Goal: Transaction & Acquisition: Purchase product/service

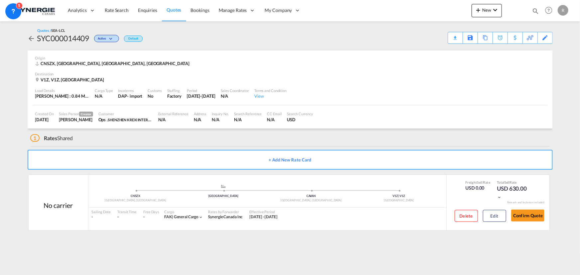
click at [537, 11] on md-icon "icon-magnify" at bounding box center [535, 10] width 7 height 7
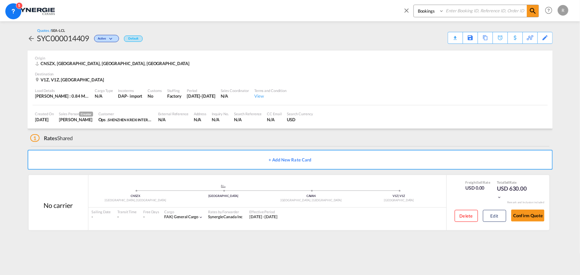
click at [419, 13] on select "Bookings Quotes Enquiries" at bounding box center [430, 11] width 32 height 12
select select "Quotes"
click at [414, 5] on select "Bookings Quotes Enquiries" at bounding box center [430, 11] width 32 height 12
click at [468, 12] on input at bounding box center [485, 11] width 83 height 12
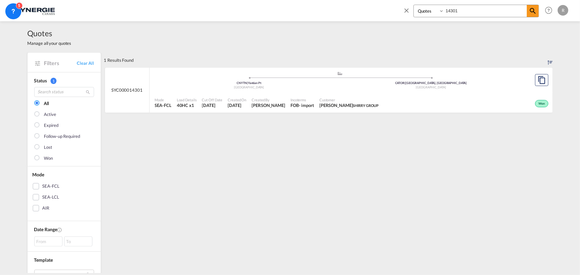
click at [469, 9] on input "14301" at bounding box center [485, 11] width 83 height 12
type input "14315"
click at [341, 90] on div ".a{fill:#aaa8ad;} .a{fill:#aaa8ad;} TWKHH | Kaohsiung Taiwan, Province of China…" at bounding box center [340, 81] width 371 height 20
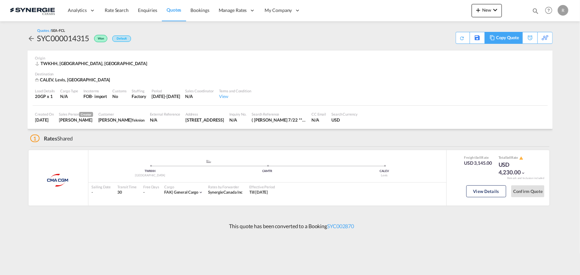
click at [496, 38] on div "Copy Quote" at bounding box center [507, 37] width 23 height 11
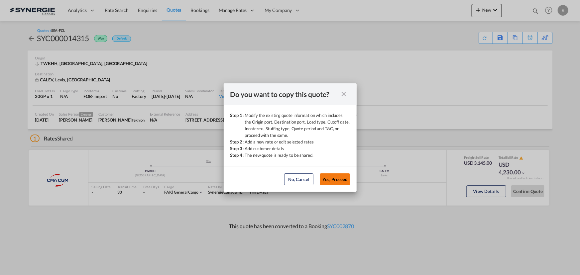
click at [335, 179] on button "Yes, Proceed" at bounding box center [335, 180] width 30 height 12
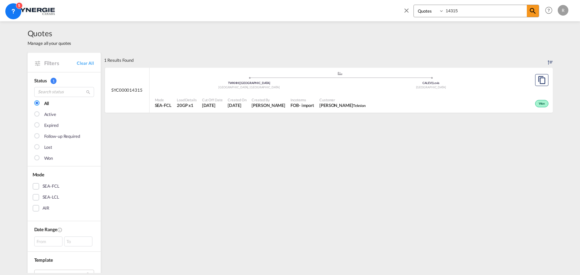
select select "Quotes"
click at [470, 13] on input "14315" at bounding box center [485, 11] width 83 height 12
type input "14383"
click at [346, 95] on div "Customer Logistique Service CALEFACTIO" at bounding box center [352, 103] width 62 height 17
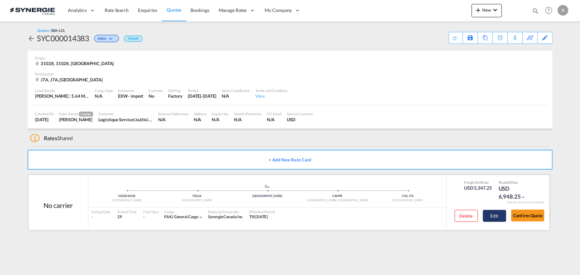
click at [492, 218] on button "Edit" at bounding box center [494, 216] width 23 height 12
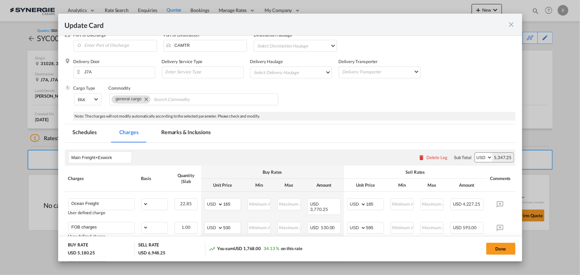
select select "per_cbm"
select select "per_shipment"
select select "flat"
select select "per_shipment"
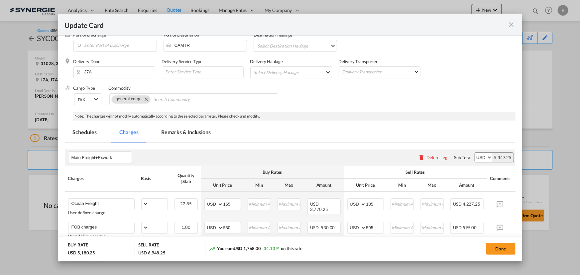
select select "per_shipment"
select select "per_bl"
select select "per_shipment"
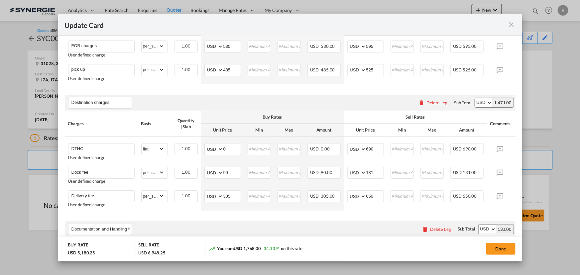
scroll to position [302, 0]
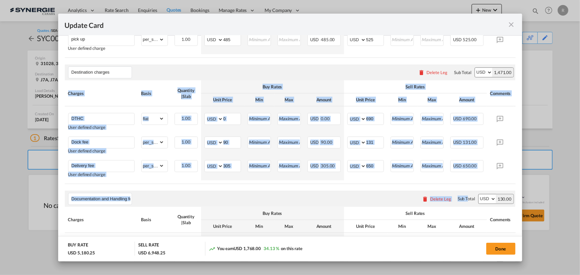
drag, startPoint x: 466, startPoint y: 188, endPoint x: 492, endPoint y: 187, distance: 26.6
click at [492, 187] on air-lcl-rate-modification "Main Freight+Exwork Please enter leg name Leg Name Already Exists Delete Leg Su…" at bounding box center [290, 137] width 451 height 412
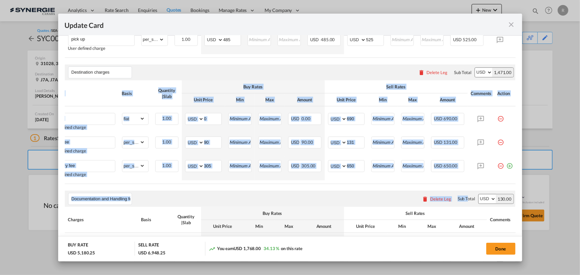
scroll to position [0, 21]
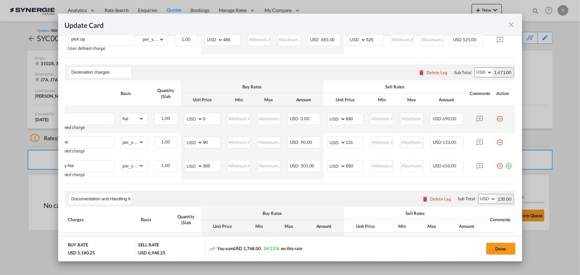
click at [498, 120] on md-icon "icon-minus-circle-outline red-400-fg pt-7" at bounding box center [500, 116] width 7 height 7
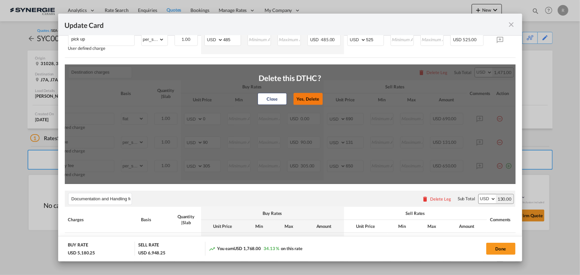
click at [304, 103] on button "Yes, Delete" at bounding box center [308, 99] width 29 height 12
type input "Dock fee"
select select "per_shipment"
type input "90"
type input "131"
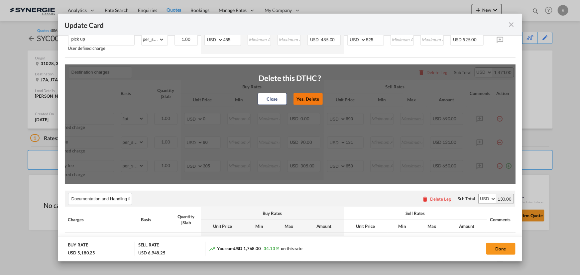
type input "Delivery fee"
type input "305"
type input "650"
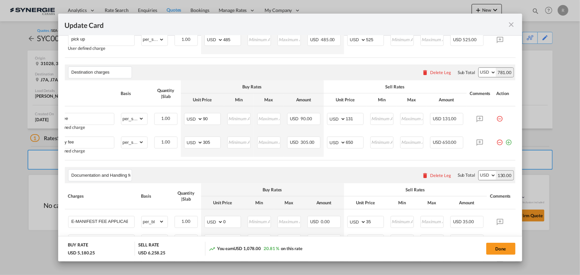
click at [344, 58] on table "Charges Basis Quantity | Slab Buy Rates Sell Rates Comments Action Unit Price M…" at bounding box center [300, 6] width 471 height 104
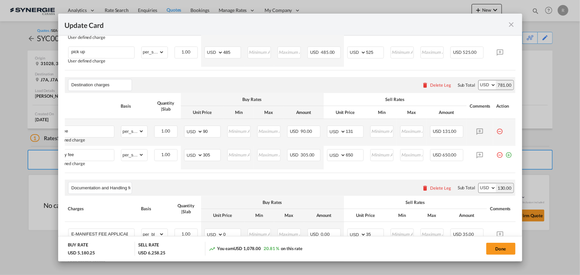
scroll to position [292, 0]
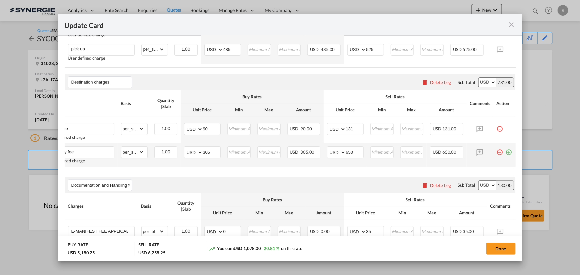
click at [506, 153] on md-icon "icon-plus-circle-outline green-400-fg" at bounding box center [509, 150] width 7 height 7
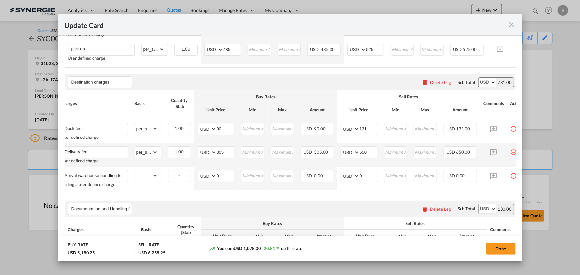
scroll to position [0, 3]
type input "Arrival warehouse handling fee"
click at [149, 181] on select "gross_weight volumetric_weight per_shipment per_bl per_km per_hawb per_kg flat …" at bounding box center [146, 176] width 23 height 11
select select "per_shipment"
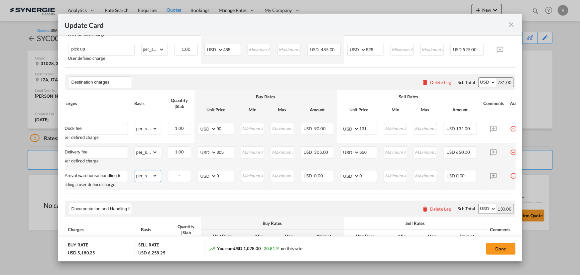
click at [135, 172] on select "gross_weight volumetric_weight per_shipment per_bl per_km per_hawb per_kg flat …" at bounding box center [146, 176] width 23 height 11
drag, startPoint x: 223, startPoint y: 181, endPoint x: 198, endPoint y: 176, distance: 25.7
click at [198, 176] on md-input-container "AED AFN ALL AMD ANG AOA ARS AUD AWG AZN BAM BBD BDT BGN BHD BIF BMD BND BOB BRL…" at bounding box center [216, 176] width 37 height 12
type input "30"
drag, startPoint x: 364, startPoint y: 178, endPoint x: 352, endPoint y: 176, distance: 12.5
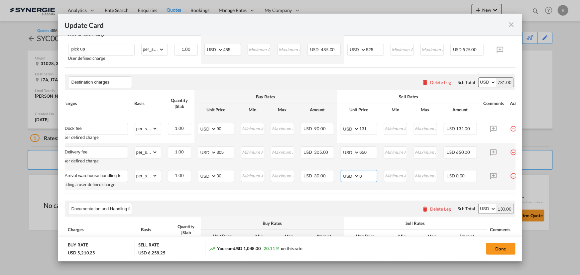
click at [352, 176] on md-input-container "AED AFN ALL AMD ANG AOA ARS AUD AWG AZN BAM BBD BDT BGN BHD BIF BMD BND BOB BRL…" at bounding box center [359, 176] width 37 height 12
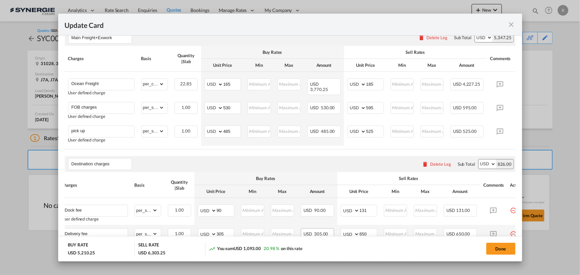
scroll to position [202, 0]
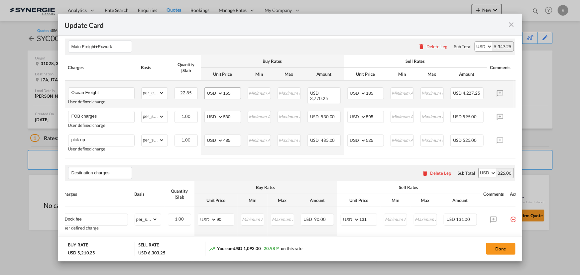
type input "45"
drag, startPoint x: 231, startPoint y: 92, endPoint x: 201, endPoint y: 83, distance: 32.1
click at [201, 83] on tr "Ocean Freight User defined charge Please Enter Already Exists gross_weight volu…" at bounding box center [300, 94] width 471 height 27
type input "96"
click at [227, 102] on td "AED AFN ALL AMD ANG AOA ARS AUD AWG AZN BAM BBD BDT BGN BHD BIF BMD BND BOB BRL…" at bounding box center [222, 94] width 43 height 27
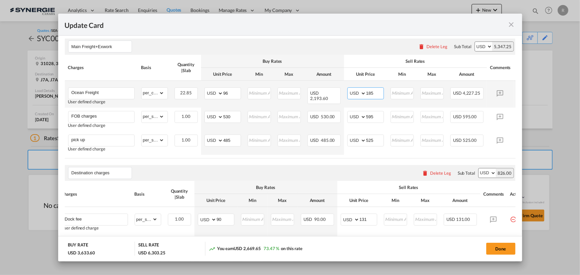
drag, startPoint x: 377, startPoint y: 93, endPoint x: 354, endPoint y: 90, distance: 23.8
click at [354, 90] on md-input-container "AED AFN ALL AMD ANG AOA ARS AUD AWG AZN BAM BBD BDT BGN BHD BIF BMD BND BOB BRL…" at bounding box center [365, 93] width 37 height 12
type input "1"
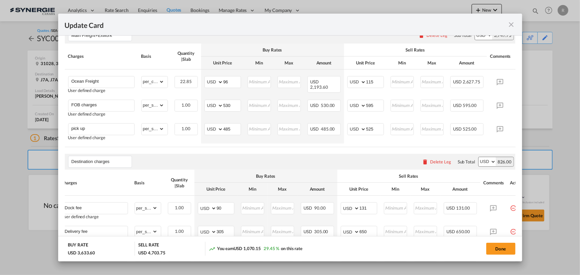
scroll to position [195, 0]
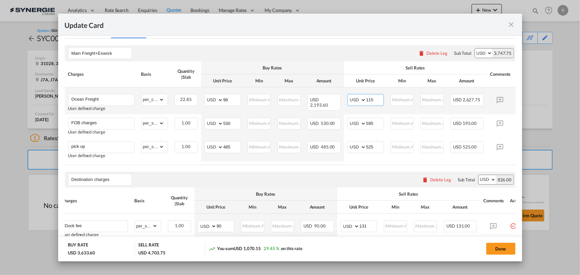
click at [374, 99] on input "115" at bounding box center [374, 99] width 17 height 10
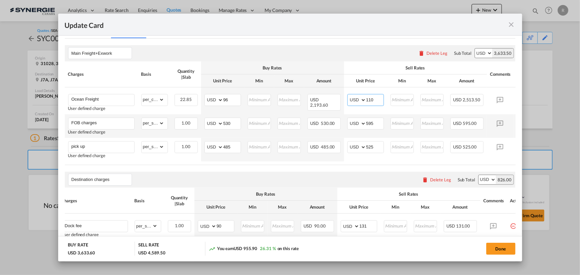
scroll to position [134, 0]
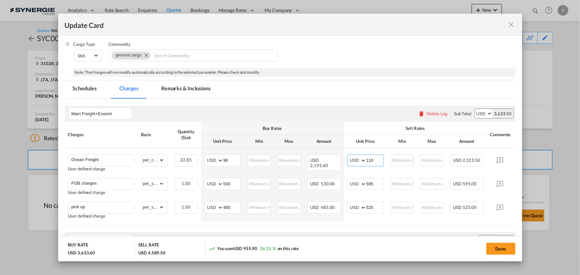
type input "110"
click at [186, 87] on md-tab-item "Remarks & Inclusions" at bounding box center [186, 89] width 66 height 18
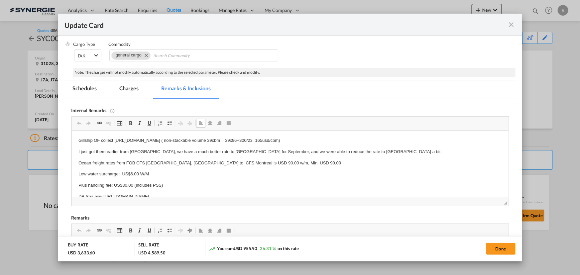
drag, startPoint x: 114, startPoint y: 140, endPoint x: 431, endPoint y: 141, distance: 316.9
click at [431, 141] on p "Gillship OF collect https://app.frontapp.com/open/msg_1hamr027?key=WMgk21ijDyGd…" at bounding box center [290, 140] width 424 height 7
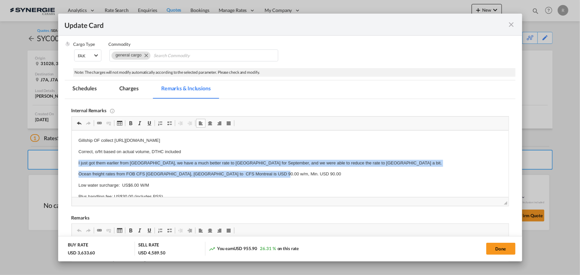
drag, startPoint x: 73, startPoint y: 164, endPoint x: 377, endPoint y: 168, distance: 303.9
click at [377, 168] on html "Gillship OF collect https://app.frontapp.com/open/msg_1hcbqgy7?key=-OTZijyCSF8t…" at bounding box center [289, 186] width 437 height 110
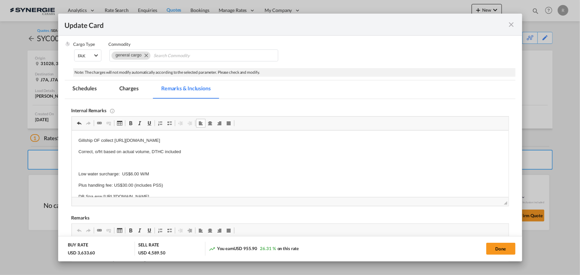
scroll to position [32, 0]
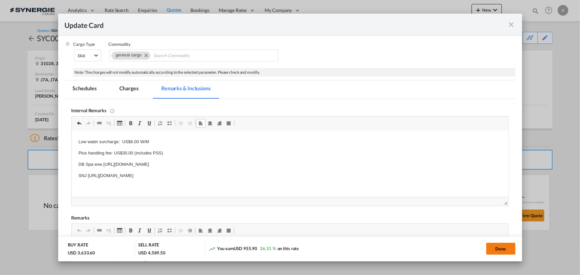
click at [502, 252] on button "Done" at bounding box center [500, 249] width 29 height 12
type input "[DATE]"
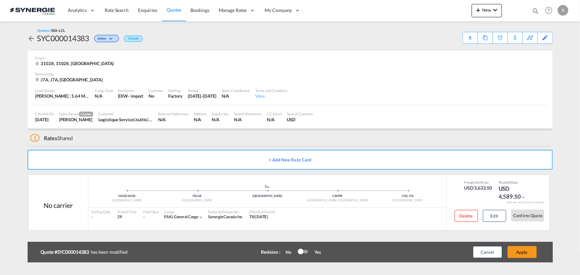
scroll to position [126, 0]
click at [518, 252] on button "Apply" at bounding box center [522, 252] width 29 height 12
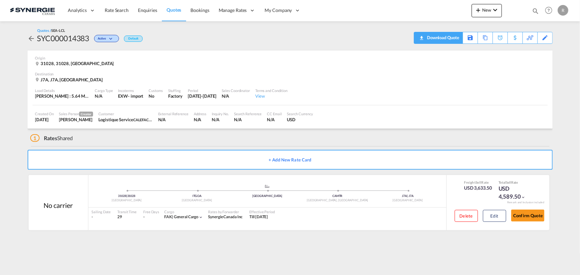
click at [452, 40] on div "Download Quote" at bounding box center [443, 37] width 34 height 11
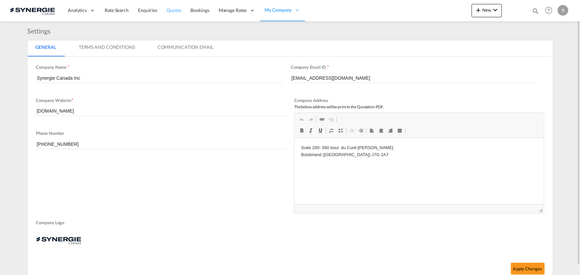
click at [172, 10] on span "Quotes" at bounding box center [174, 10] width 15 height 6
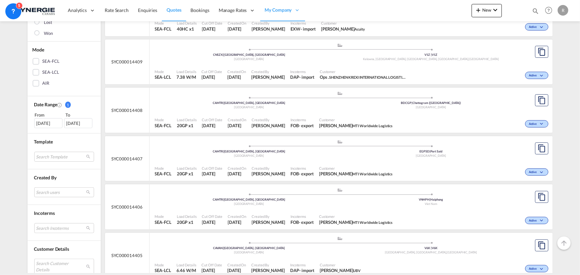
scroll to position [151, 0]
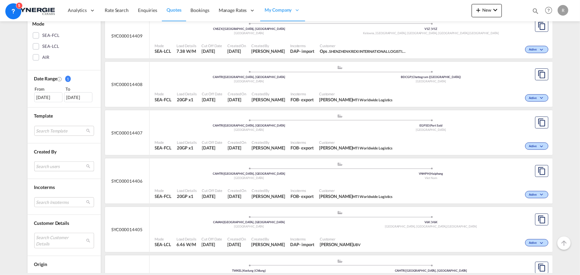
click at [62, 167] on md-select "Search users sugan T sugantha.rajan@freightfy.com raquel Jimenez raquel.jimenez…" at bounding box center [64, 167] width 60 height 10
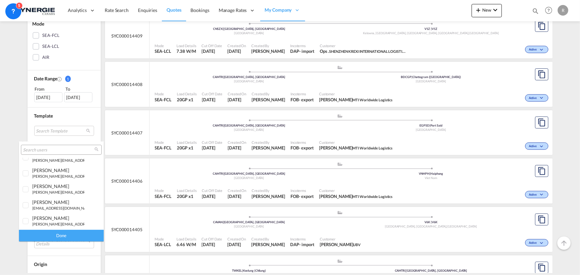
scroll to position [121, 0]
click at [37, 173] on small "[PERSON_NAME][EMAIL_ADDRESS][DOMAIN_NAME]" at bounding box center [77, 175] width 90 height 4
click at [71, 234] on div "Done" at bounding box center [61, 236] width 85 height 12
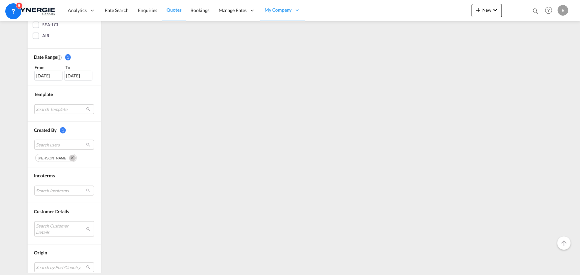
scroll to position [181, 0]
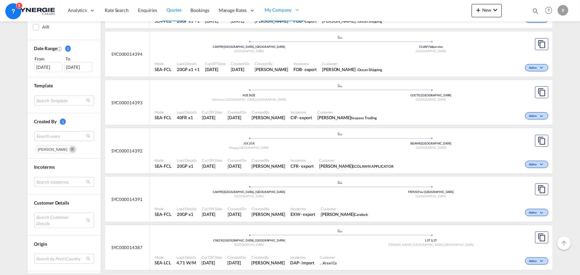
click at [51, 181] on md-select "Search Incoterms FAS-IMPORT free alongside ship CFR-IMPORT cost and freight CPT…" at bounding box center [64, 182] width 60 height 10
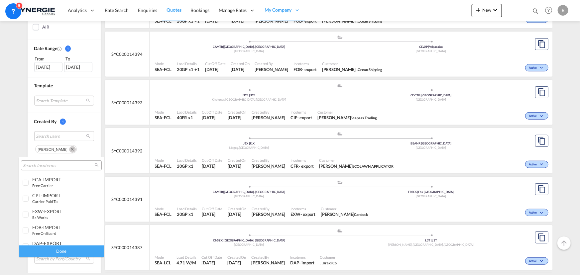
scroll to position [121, 0]
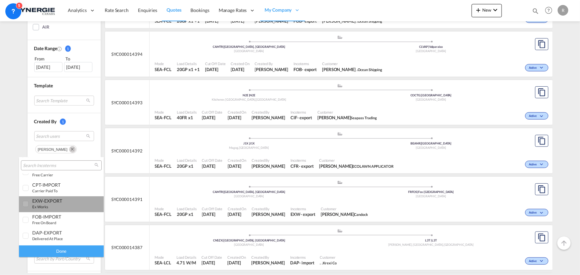
click at [65, 201] on div "EXW-EXPORT" at bounding box center [58, 201] width 52 height 6
click at [61, 249] on div "Done" at bounding box center [61, 252] width 85 height 12
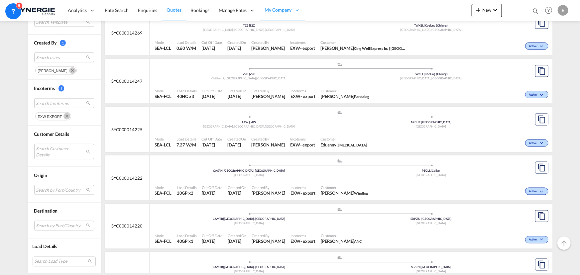
scroll to position [431, 0]
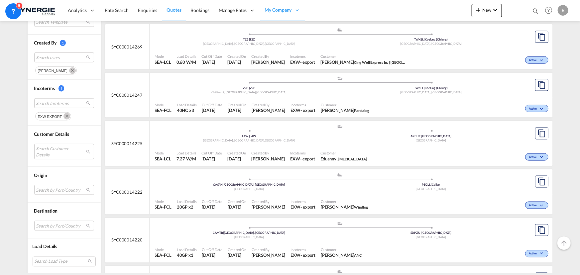
click at [325, 148] on div "Customer Eduanny . Talwin" at bounding box center [344, 156] width 52 height 17
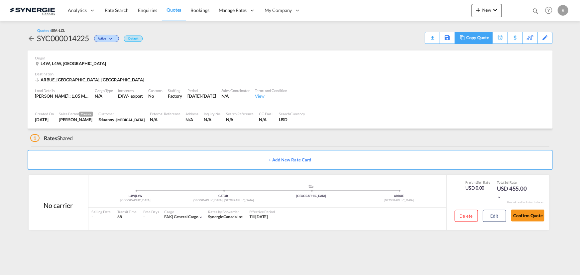
click at [482, 41] on div "Copy Quote" at bounding box center [478, 37] width 23 height 11
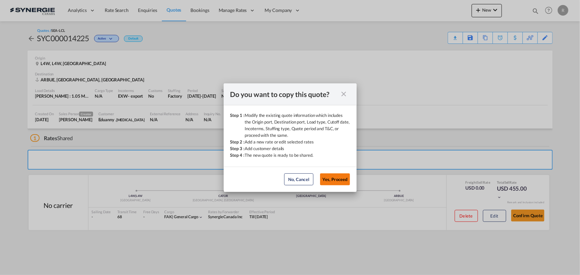
click at [339, 180] on button "Yes, Proceed" at bounding box center [335, 180] width 30 height 12
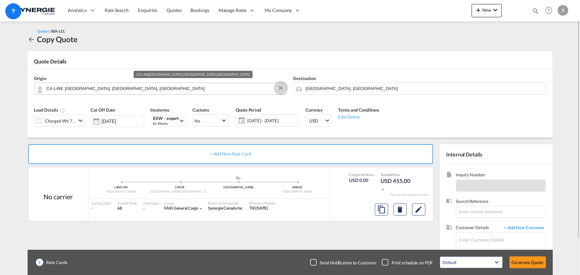
click at [280, 89] on button "Clear Input" at bounding box center [281, 88] width 10 height 10
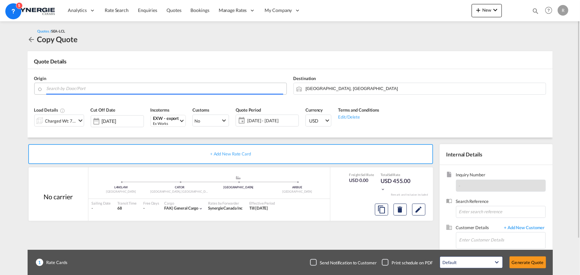
click at [106, 90] on input "Search by Door/Port" at bounding box center [165, 89] width 237 height 12
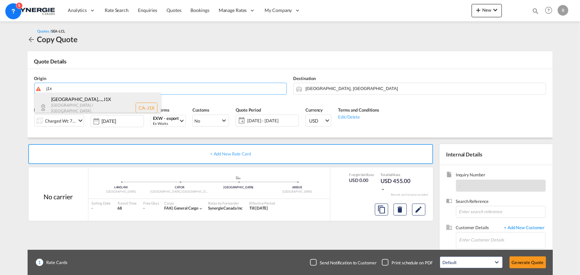
click at [80, 101] on div "Canton Stanstead,... , J1X Quebec / Québec , Canada CA-J1X" at bounding box center [98, 108] width 126 height 30
type input "CA-J1X, Canton Stanstead, QC, Magog, Orford, QC, Quebec / Québec"
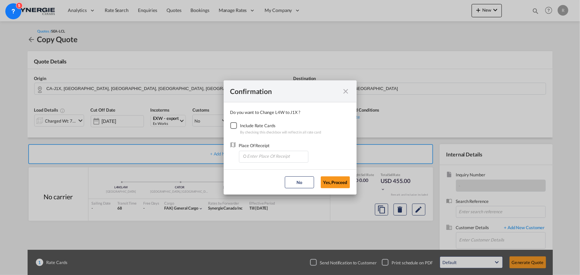
click at [235, 125] on div "Checkbox No Ink" at bounding box center [233, 125] width 7 height 7
click at [268, 158] on input "Enter Place Of Receipt" at bounding box center [275, 156] width 66 height 10
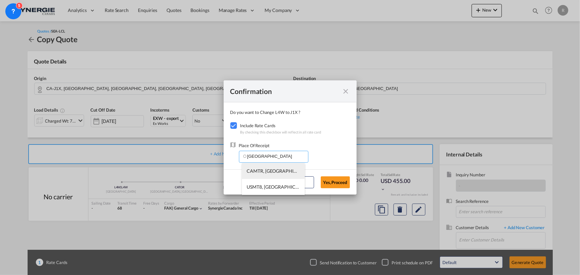
click at [252, 168] on span "CAMTR, Montreal, QC, Canada, North America, Americas" at bounding box center [377, 171] width 261 height 6
type input "CAMTR, Montreal, QC, Canada, North America, Americas"
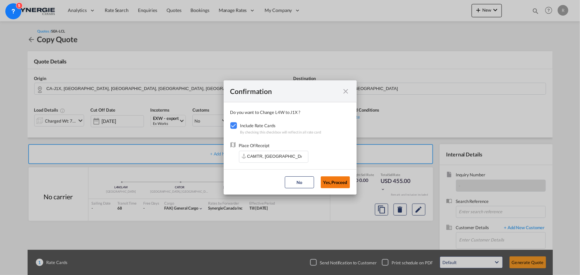
click at [340, 182] on button "Yes,Proceed" at bounding box center [335, 183] width 29 height 12
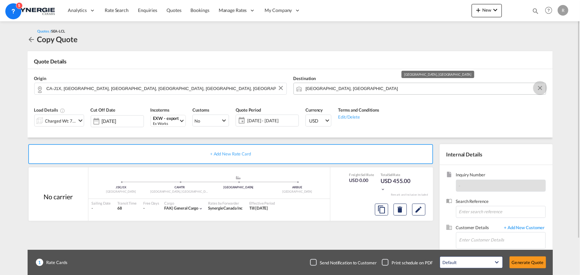
click at [542, 89] on button "Clear Input" at bounding box center [540, 88] width 10 height 10
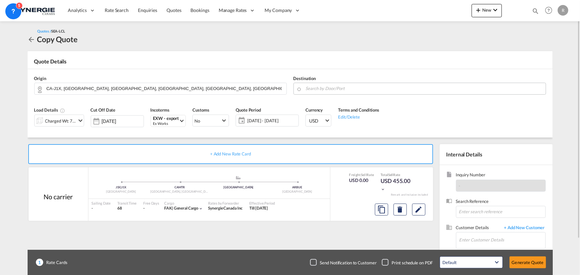
click at [325, 83] on input "Search by Door/Port" at bounding box center [424, 89] width 237 height 12
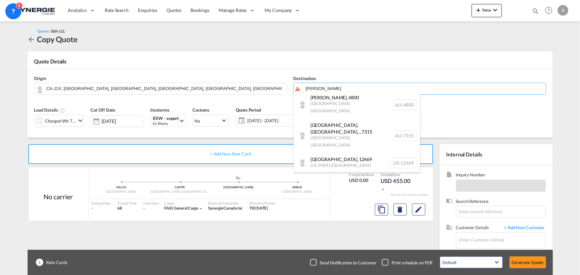
scroll to position [248, 0]
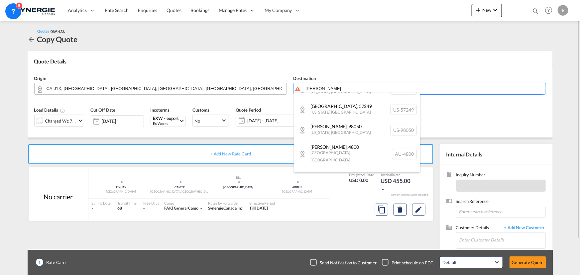
drag, startPoint x: 361, startPoint y: 86, endPoint x: 284, endPoint y: 86, distance: 76.5
click at [285, 86] on body "Analytics Reports Dashboard Rate Search Enquiries Quotes Bookings" at bounding box center [290, 137] width 580 height 275
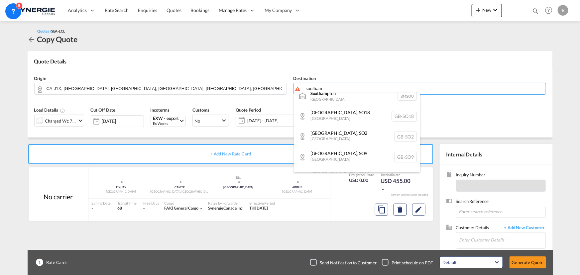
scroll to position [0, 0]
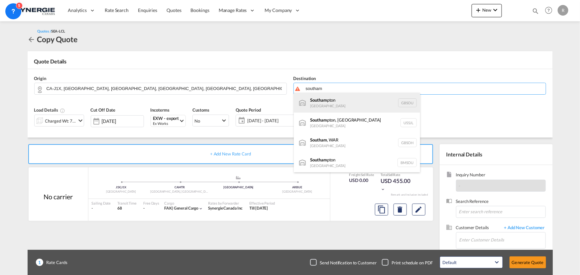
click at [330, 105] on div "Southam pton United Kingdom GBSOU" at bounding box center [357, 103] width 126 height 20
type input "Southampton, GBSOU"
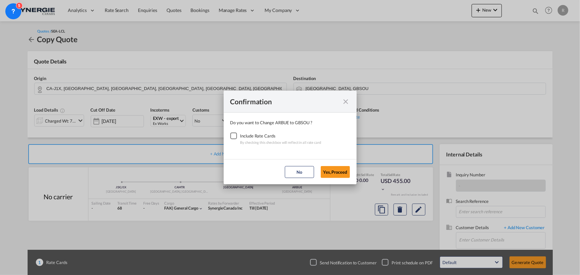
click at [232, 134] on div "Checkbox No Ink" at bounding box center [233, 136] width 7 height 7
click at [328, 171] on button "Yes,Proceed" at bounding box center [335, 172] width 29 height 12
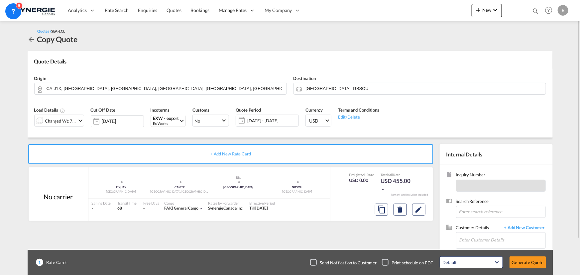
click at [269, 120] on span "31 Jul - 31 Aug 2025" at bounding box center [272, 121] width 50 height 6
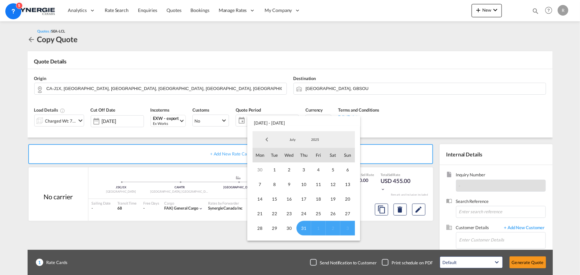
click at [464, 102] on md-backdrop at bounding box center [290, 137] width 580 height 275
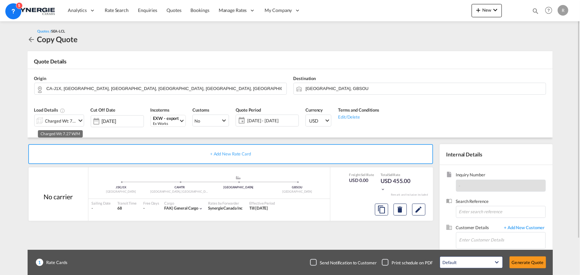
click at [61, 122] on div "Charged Wt: 7.27 W/M" at bounding box center [60, 120] width 31 height 9
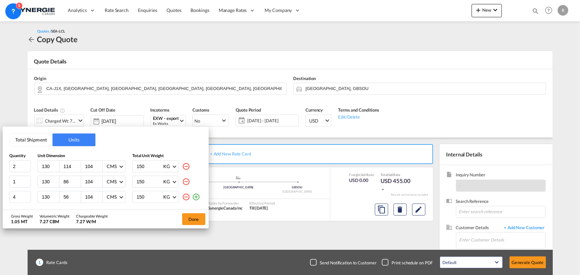
click at [30, 140] on button "Total Shipment" at bounding box center [31, 140] width 43 height 13
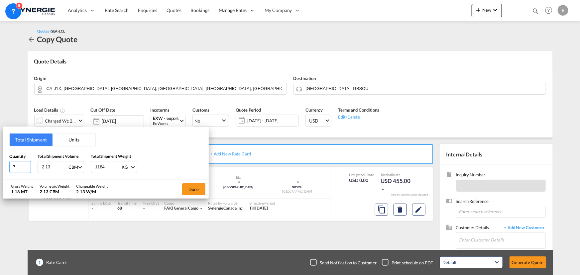
drag, startPoint x: 21, startPoint y: 164, endPoint x: 7, endPoint y: 162, distance: 13.5
click at [8, 164] on div "Total Shipment Units Quantity 7 Total Shipment Volume 2.13 CBM CBM CFT Total Sh…" at bounding box center [106, 153] width 206 height 53
type input "4"
type input "12"
click at [78, 137] on button "Units" at bounding box center [74, 140] width 43 height 13
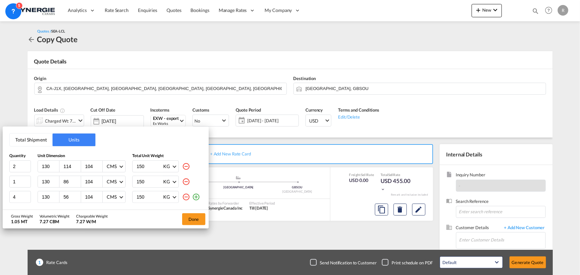
click at [188, 181] on md-icon "icon-minus-circle-outline" at bounding box center [186, 182] width 8 height 8
type input "4"
type input "56"
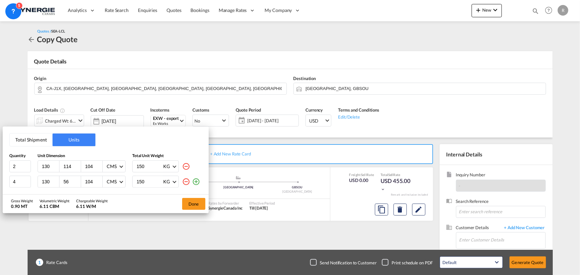
click at [186, 181] on md-icon "icon-minus-circle-outline" at bounding box center [186, 182] width 8 height 8
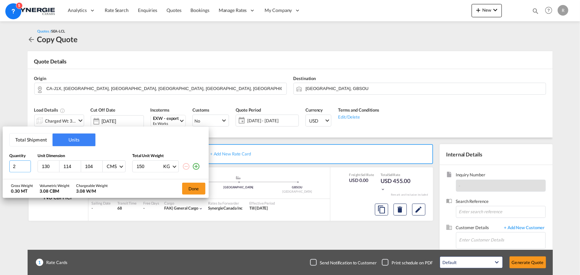
drag, startPoint x: 22, startPoint y: 167, endPoint x: 4, endPoint y: 165, distance: 17.7
click at [4, 165] on div "Total Shipment Units Quantity Unit Dimension Total Unit Weight 2 130 114 104 CM…" at bounding box center [106, 153] width 206 height 53
type input "4"
type input "157.48"
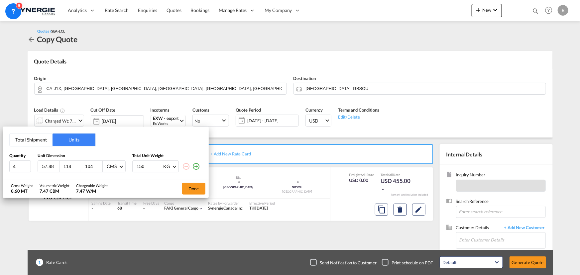
scroll to position [0, 0]
type input "96.52"
type input "203.2"
type input "340.2"
click at [193, 190] on button "Done" at bounding box center [193, 189] width 23 height 12
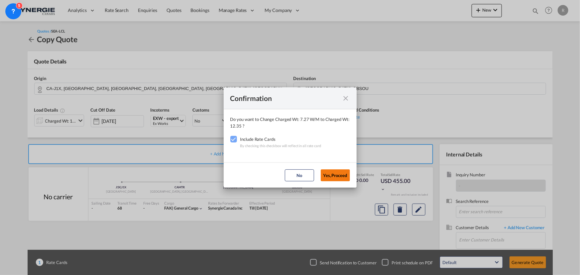
click at [343, 172] on button "Yes,Proceed" at bounding box center [335, 176] width 29 height 12
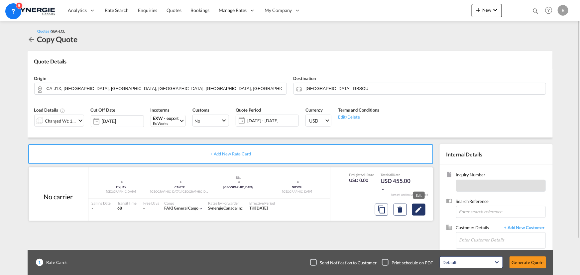
click at [417, 210] on md-icon "Edit" at bounding box center [419, 210] width 8 height 8
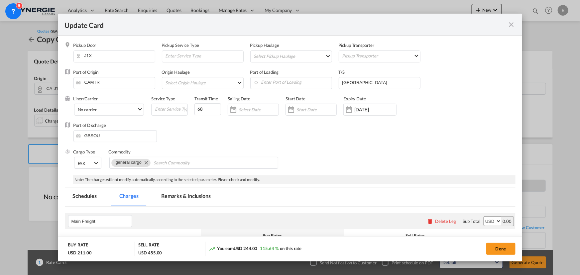
select select "per_w/m"
select select "per_shipment"
select select "per_bl"
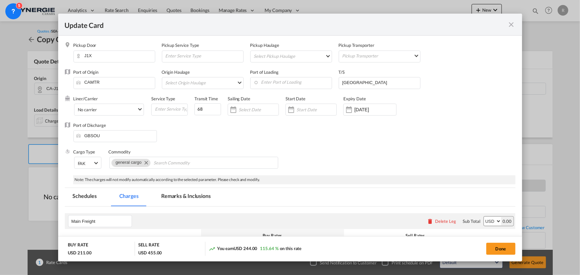
select select "per_bl"
drag, startPoint x: 209, startPoint y: 108, endPoint x: 158, endPoint y: 99, distance: 51.9
click at [167, 101] on div "Liner/Carrier No carrier 2HM LOGISTICS D.O.O AAXL GLOBAL SHIPPING LINES LLC ABD…" at bounding box center [268, 109] width 390 height 27
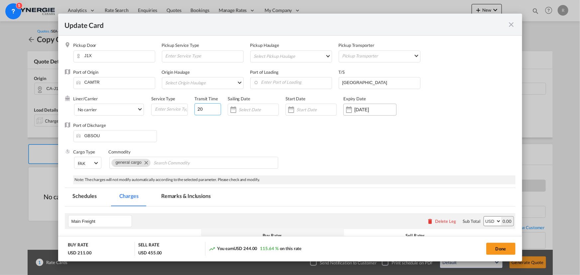
type input "20"
click at [377, 111] on input "31 Aug 2025" at bounding box center [375, 109] width 42 height 5
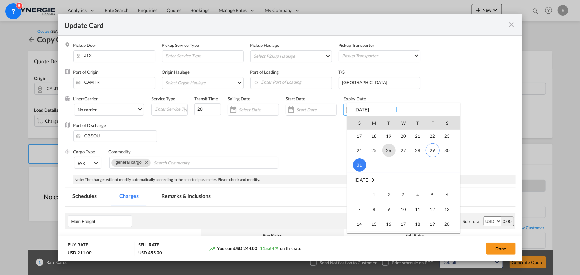
scroll to position [153999, 0]
click at [359, 207] on span "14" at bounding box center [359, 208] width 13 height 13
type input "14 Sep 2025"
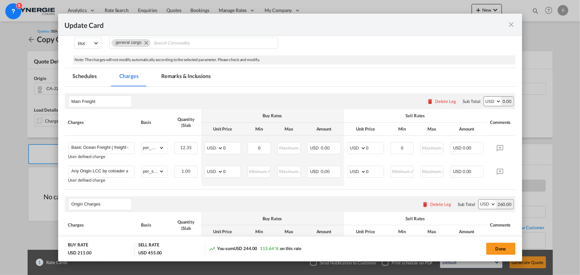
scroll to position [121, 0]
drag, startPoint x: 230, startPoint y: 146, endPoint x: 205, endPoint y: 143, distance: 25.4
click at [205, 143] on md-input-container "AED AFN ALL AMD ANG AOA ARS AUD AWG AZN BAM BBD BDT BGN BHD BIF BMD BND BOB BRL…" at bounding box center [222, 148] width 37 height 12
type input "31"
click at [284, 135] on th "Max" at bounding box center [289, 128] width 30 height 13
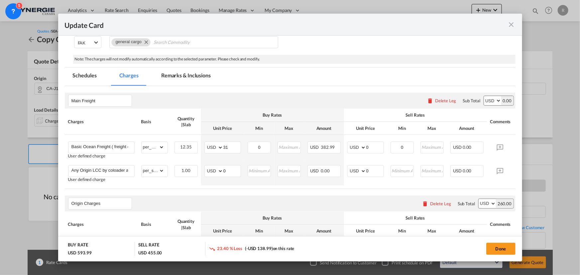
click at [283, 195] on air-lcl-rate-modification "Main Freight Please enter leg name Leg Name Already Exists Delete Leg Sub Total…" at bounding box center [290, 273] width 451 height 375
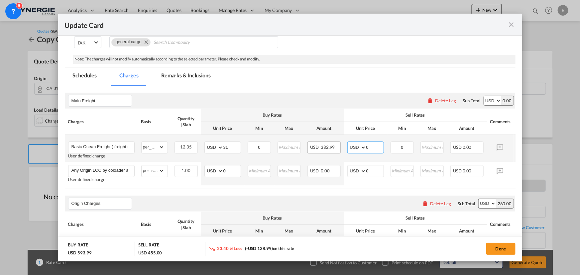
drag, startPoint x: 380, startPoint y: 146, endPoint x: 336, endPoint y: 146, distance: 43.6
click at [336, 146] on tr "Basic Ocean Freight ( freight collect contract) User defined charge Please Ente…" at bounding box center [300, 148] width 471 height 27
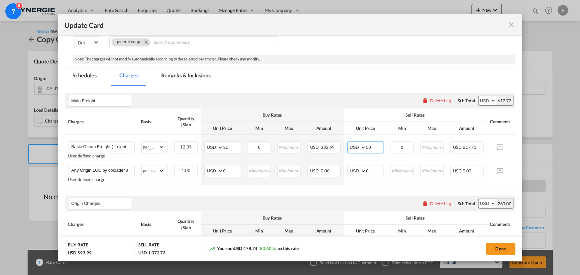
type input "50"
click at [292, 187] on table "Charges Basis Quantity | Slab Buy Rates Sell Rates Comments Action Unit Price M…" at bounding box center [300, 149] width 471 height 80
drag, startPoint x: 78, startPoint y: 169, endPoint x: 61, endPoint y: 165, distance: 17.9
click at [61, 167] on md-dialog-content "Pickup Door J1X Pickup Service Type Pickup Haulage Select Pickup Haulage rail r…" at bounding box center [290, 149] width 464 height 226
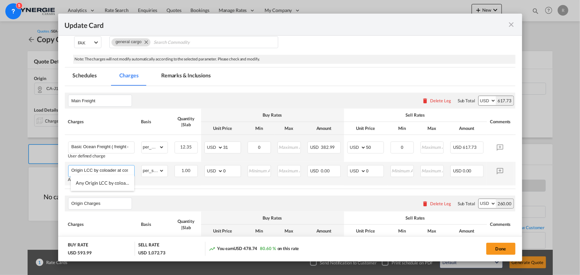
scroll to position [0, 3]
drag, startPoint x: 94, startPoint y: 170, endPoint x: 151, endPoint y: 173, distance: 56.3
click at [151, 173] on tr "Origin LCC by coloader at cost Adding a user defined charge Please Enter Alread…" at bounding box center [300, 174] width 471 height 24
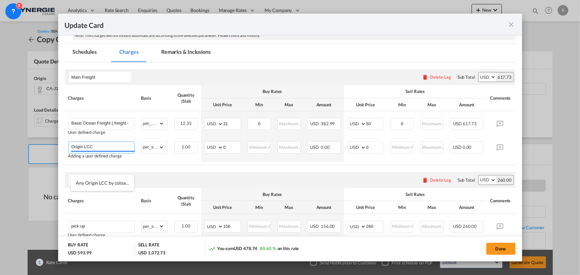
scroll to position [151, 0]
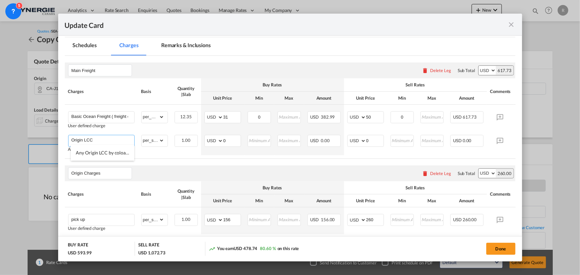
type input "Origin LCC"
click at [235, 167] on div "Origin Charges Please enter leg name Leg Name Already Exists Delete Leg Sub Tot…" at bounding box center [290, 174] width 451 height 16
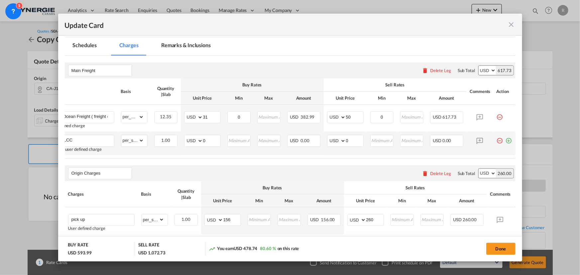
click at [497, 141] on md-icon "icon-minus-circle-outline red-400-fg pt-7" at bounding box center [500, 138] width 7 height 7
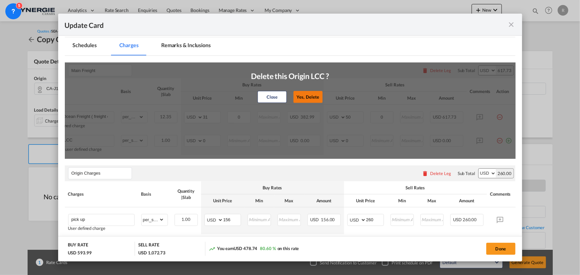
click at [314, 95] on button "Yes, Delete" at bounding box center [307, 97] width 29 height 12
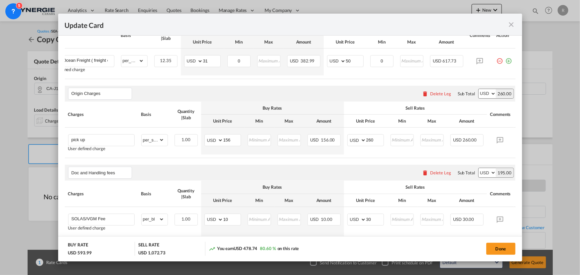
scroll to position [211, 0]
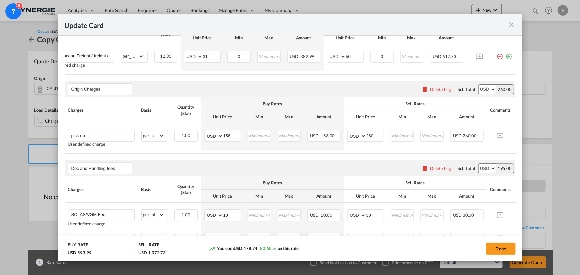
drag, startPoint x: 481, startPoint y: 157, endPoint x: 505, endPoint y: 156, distance: 23.6
click at [505, 156] on air-lcl-rate-modification "Main Freight Please enter leg name Leg Name Already Exists Delete Leg Sub Total…" at bounding box center [290, 170] width 451 height 351
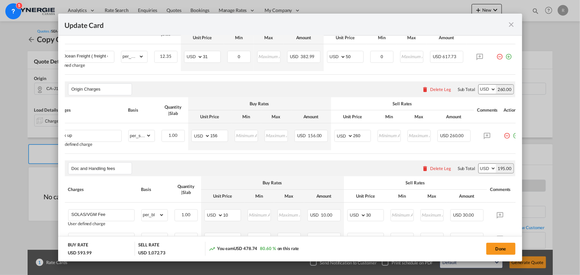
scroll to position [0, 24]
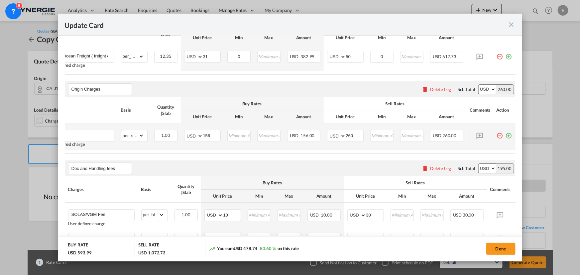
click at [507, 137] on md-icon "icon-plus-circle-outline green-400-fg" at bounding box center [509, 133] width 7 height 7
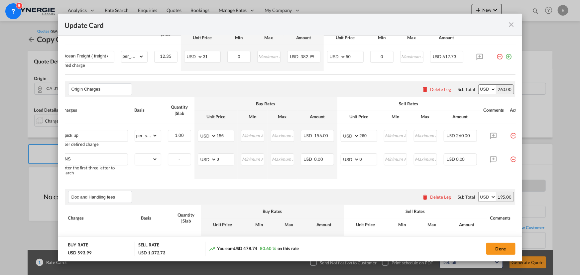
scroll to position [0, 0]
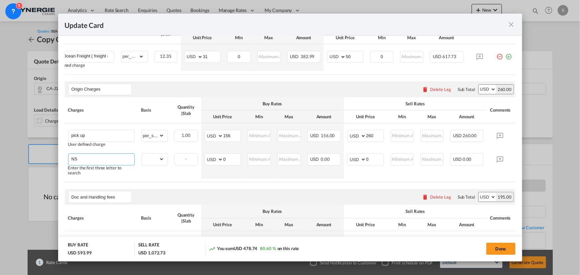
drag, startPoint x: 110, startPoint y: 162, endPoint x: 41, endPoint y: 154, distance: 69.6
click at [41, 154] on div "Update Card Pickup Door J1X Pickup Service Type Pickup Haulage Select Pickup Ha…" at bounding box center [290, 137] width 580 height 275
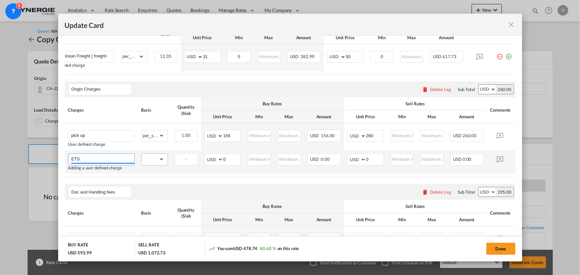
type input "ETS"
click at [162, 164] on select "gross_weight volumetric_weight per_shipment per_bl per_km per_hawb per_kg flat …" at bounding box center [153, 159] width 23 height 11
select select "per_shipment"
click at [142, 155] on select "gross_weight volumetric_weight per_shipment per_bl per_km per_hawb per_kg flat …" at bounding box center [153, 159] width 23 height 11
drag, startPoint x: 233, startPoint y: 159, endPoint x: 186, endPoint y: 152, distance: 47.7
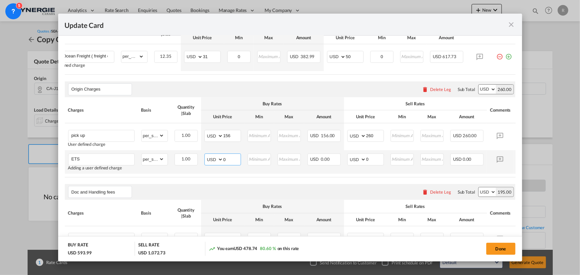
click at [186, 152] on tr "ETS Adding a user defined charge Please Enter Already Exists gross_weight volum…" at bounding box center [300, 162] width 471 height 24
type input "6"
drag, startPoint x: 373, startPoint y: 161, endPoint x: 361, endPoint y: 159, distance: 12.0
click at [361, 159] on md-input-container "AED AFN ALL AMD ANG AOA ARS AUD AWG AZN BAM BBD BDT BGN BHD BIF BMD BND BOB BRL…" at bounding box center [365, 160] width 37 height 12
type input "15"
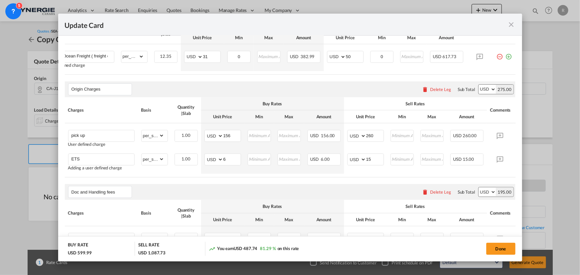
scroll to position [0, 25]
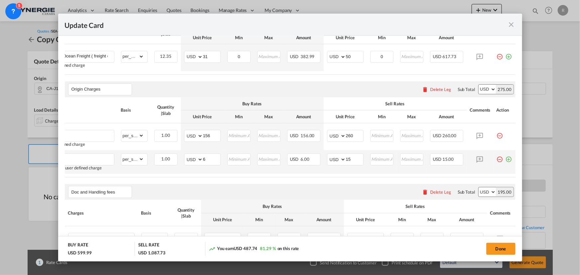
click at [506, 160] on md-icon "icon-plus-circle-outline green-400-fg" at bounding box center [509, 157] width 7 height 7
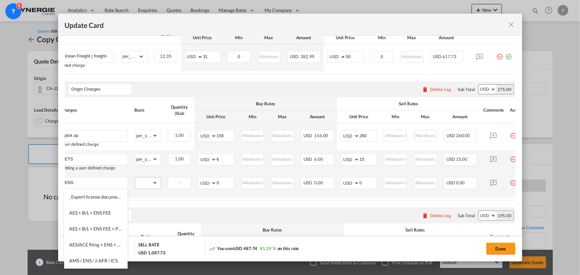
type input "ENS"
click at [155, 187] on select "gross_weight volumetric_weight per_shipment per_bl per_km per_hawb per_kg flat …" at bounding box center [146, 183] width 23 height 11
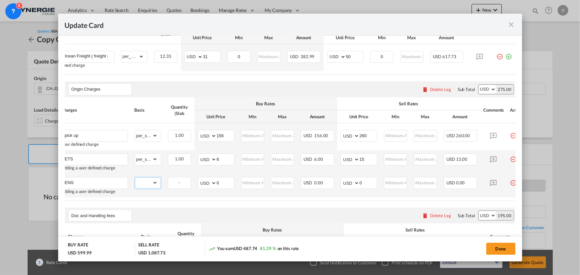
select select "per_shipment"
click at [135, 179] on select "gross_weight volumetric_weight per_shipment per_bl per_km per_hawb per_kg flat …" at bounding box center [146, 183] width 23 height 11
drag, startPoint x: 230, startPoint y: 185, endPoint x: 188, endPoint y: 176, distance: 42.8
click at [188, 176] on tr "ENS Adding a user defined charge Please Enter Already Exists gross_weight volum…" at bounding box center [293, 186] width 471 height 24
type input "7"
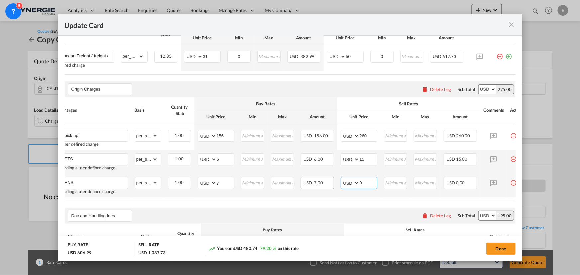
drag, startPoint x: 363, startPoint y: 187, endPoint x: 325, endPoint y: 180, distance: 38.7
click at [325, 180] on tr "ENS Adding a user defined charge Please Enter Already Exists gross_weight volum…" at bounding box center [293, 186] width 471 height 24
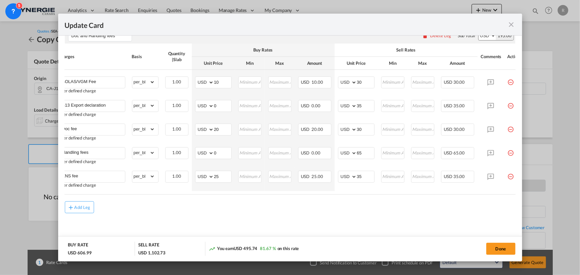
scroll to position [0, 25]
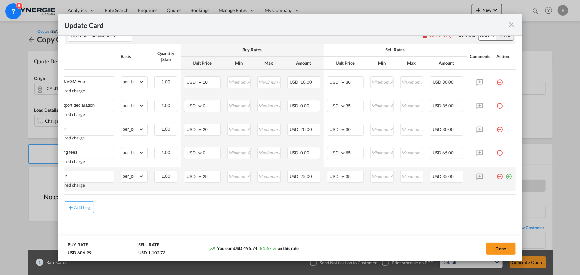
click at [497, 178] on md-icon "icon-minus-circle-outline red-400-fg pt-7" at bounding box center [500, 174] width 7 height 7
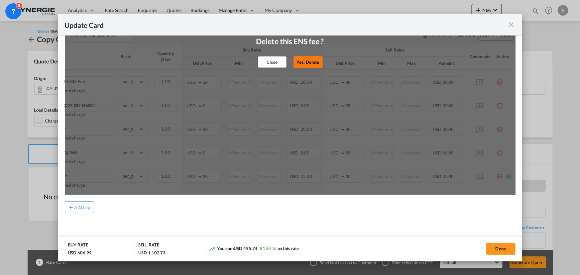
click at [306, 64] on button "Yes, Delete" at bounding box center [308, 62] width 29 height 12
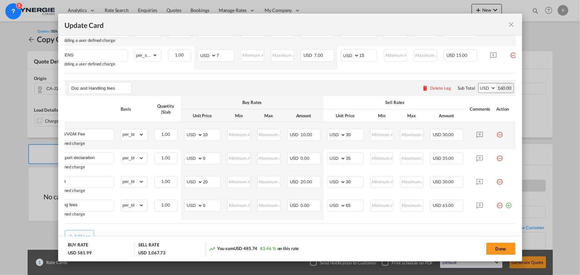
scroll to position [282, 0]
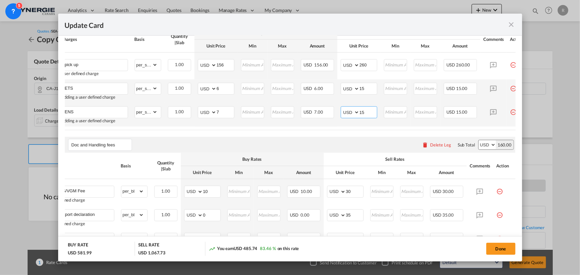
drag, startPoint x: 369, startPoint y: 113, endPoint x: 322, endPoint y: 106, distance: 47.3
click at [322, 106] on tr "ENS Adding a user defined charge Please Enter Already Exists gross_weight volum…" at bounding box center [293, 115] width 471 height 24
type input "35"
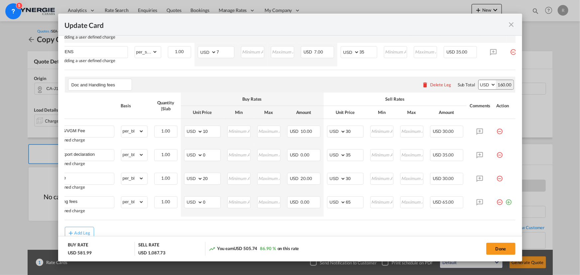
scroll to position [373, 0]
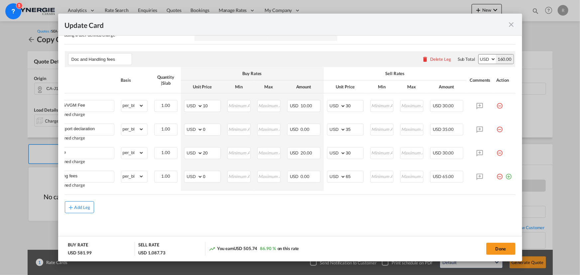
click at [78, 208] on div "Add Leg" at bounding box center [82, 207] width 16 height 4
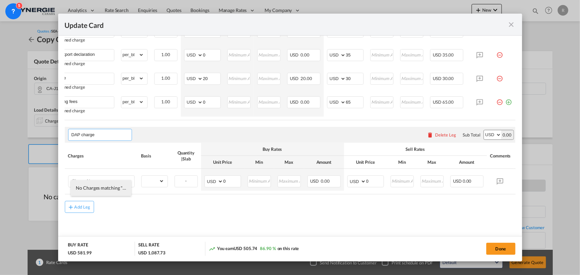
scroll to position [449, 0]
type input "DAP charge"
click at [98, 177] on input "Charge Name" at bounding box center [102, 181] width 63 height 10
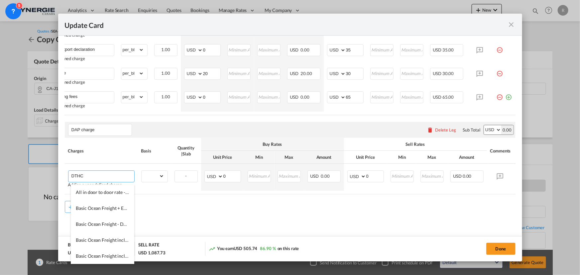
type input "DTHC"
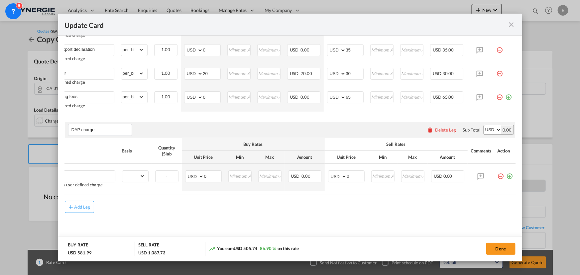
scroll to position [0, 25]
click at [506, 177] on md-icon "icon-plus-circle-outline green-400-fg" at bounding box center [509, 174] width 7 height 7
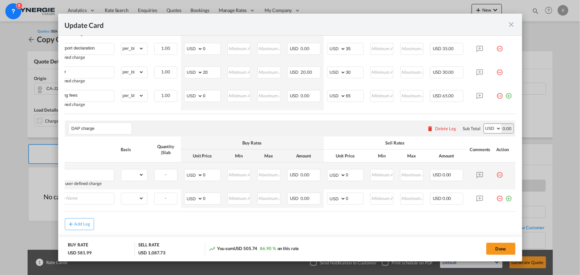
scroll to position [0, 7]
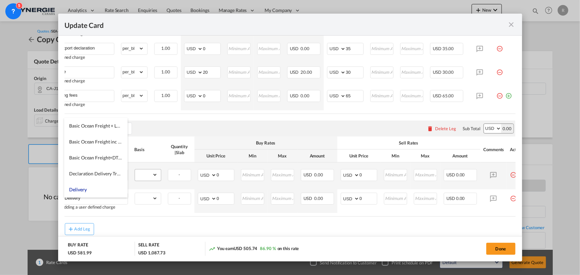
type input "Delivery"
click at [136, 180] on select "gross_weight volumetric_weight per_shipment per_bl per_km per_hawb per_kg flat …" at bounding box center [146, 175] width 23 height 11
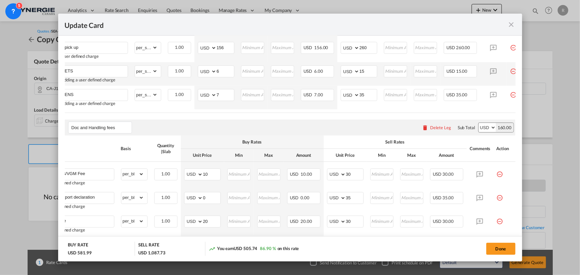
scroll to position [298, 0]
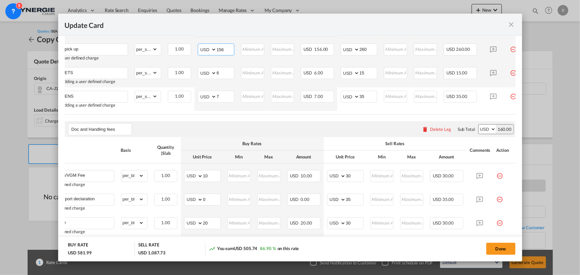
drag, startPoint x: 226, startPoint y: 53, endPoint x: 194, endPoint y: 52, distance: 32.6
click at [194, 52] on tr "pick up User defined charge Please Enter Already Exists gross_weight volumetric…" at bounding box center [293, 50] width 471 height 27
type input "390"
drag, startPoint x: 366, startPoint y: 50, endPoint x: 347, endPoint y: 48, distance: 18.7
click at [347, 48] on md-input-container "AED AFN ALL AMD ANG AOA ARS AUD AWG AZN BAM BBD BDT BGN BHD BIF BMD BND BOB BRL…" at bounding box center [359, 50] width 37 height 12
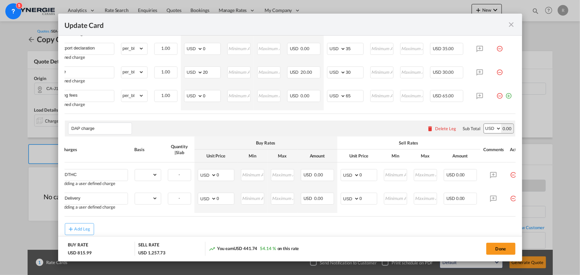
scroll to position [477, 0]
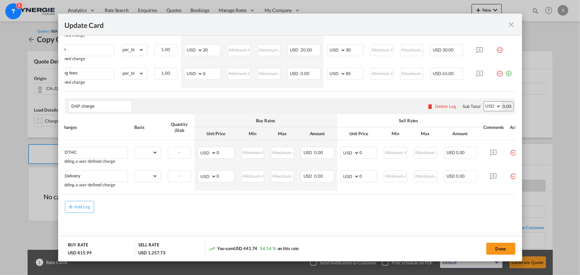
type input "430"
click at [154, 151] on select "gross_weight volumetric_weight per_shipment per_bl per_km per_hawb per_kg flat …" at bounding box center [146, 152] width 23 height 11
select select "per_shipment"
click at [135, 147] on select "gross_weight volumetric_weight per_shipment per_bl per_km per_hawb per_kg flat …" at bounding box center [146, 152] width 23 height 11
drag, startPoint x: 224, startPoint y: 149, endPoint x: 176, endPoint y: 142, distance: 48.6
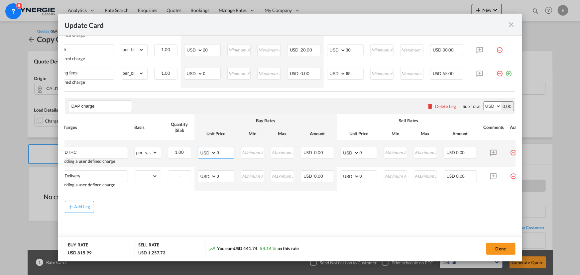
click at [176, 142] on tr "DTHC Adding a user defined charge Please Enter Already Exists gross_weight volu…" at bounding box center [293, 153] width 471 height 27
type input "616.6"
drag, startPoint x: 223, startPoint y: 175, endPoint x: 203, endPoint y: 173, distance: 20.1
click at [203, 173] on md-input-container "AED AFN ALL AMD ANG AOA ARS AUD AWG AZN BAM BBD BDT BGN BHD BIF BMD BND BOB BRL…" at bounding box center [216, 177] width 37 height 12
type input "558.89"
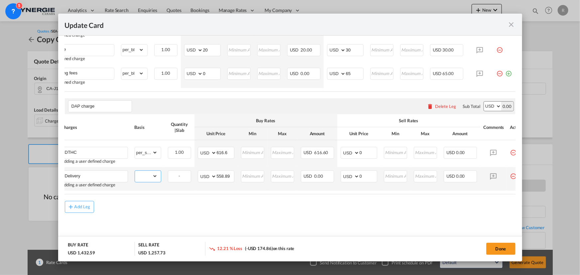
click at [146, 176] on select "gross_weight volumetric_weight per_shipment per_bl per_km per_hawb per_kg flat …" at bounding box center [146, 176] width 23 height 11
select select "per_shipment"
click at [135, 171] on select "gross_weight volumetric_weight per_shipment per_bl per_km per_hawb per_kg flat …" at bounding box center [146, 176] width 23 height 11
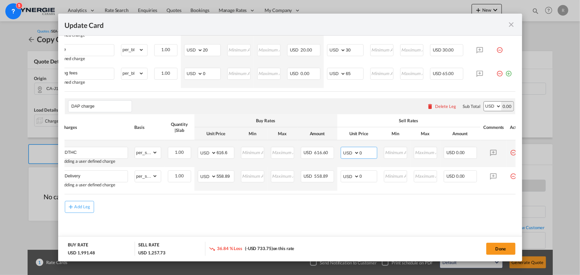
drag, startPoint x: 369, startPoint y: 151, endPoint x: 344, endPoint y: 151, distance: 24.6
click at [344, 151] on md-input-container "AED AFN ALL AMD ANG AOA ARS AUD AWG AZN BAM BBD BDT BGN BHD BIF BMD BND BOB BRL…" at bounding box center [359, 153] width 37 height 12
type input "675"
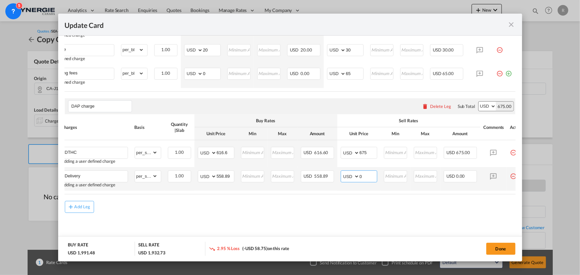
drag, startPoint x: 366, startPoint y: 172, endPoint x: 351, endPoint y: 172, distance: 15.0
click at [351, 173] on md-input-container "AED AFN ALL AMD ANG AOA ARS AUD AWG AZN BAM BBD BDT BGN BHD BIF BMD BND BOB BRL…" at bounding box center [359, 177] width 37 height 12
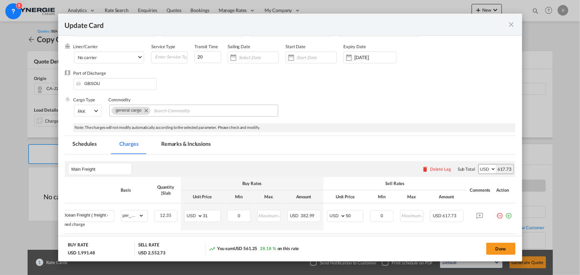
scroll to position [24, 0]
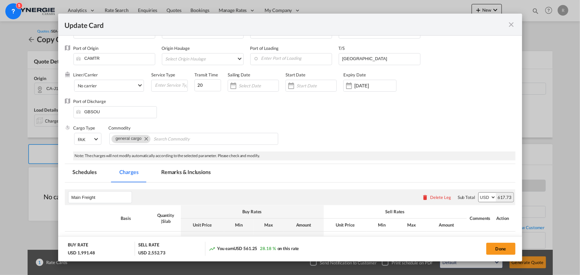
type input "620"
click at [185, 171] on md-tab-item "Remarks & Inclusions" at bounding box center [186, 173] width 66 height 18
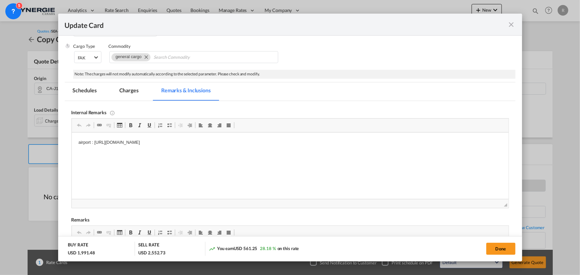
scroll to position [115, 0]
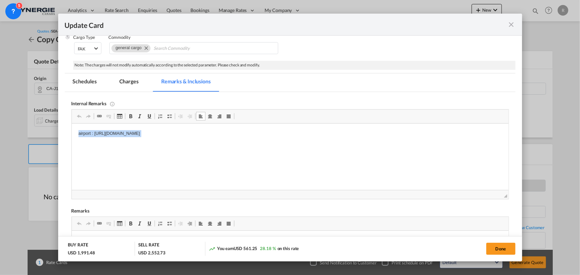
drag, startPoint x: 75, startPoint y: 132, endPoint x: 374, endPoint y: 143, distance: 298.8
click at [142, 144] on p "ECU cfs to door ( dap) :" at bounding box center [290, 145] width 424 height 7
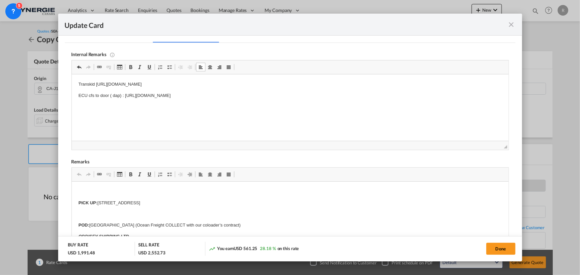
scroll to position [175, 0]
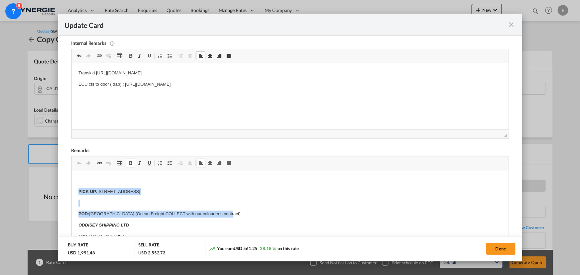
drag, startPoint x: 77, startPoint y: 189, endPoint x: 224, endPoint y: 210, distance: 148.5
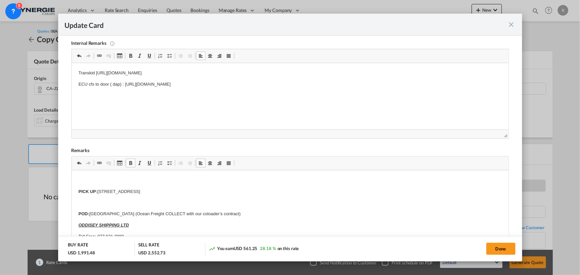
scroll to position [36, 0]
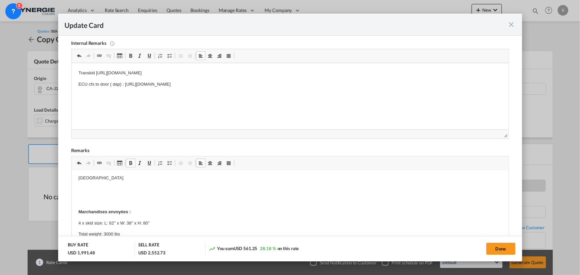
click at [224, 210] on p "Marchandises envoyées :" at bounding box center [290, 212] width 424 height 7
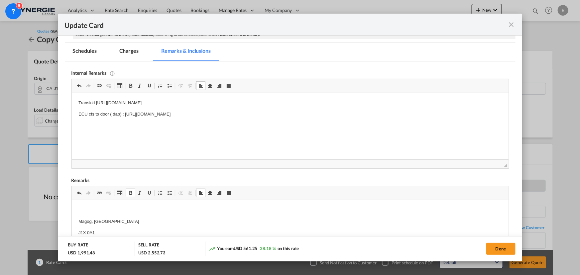
scroll to position [145, 0]
click at [81, 201] on iframe "Update Card Pickup ..." at bounding box center [290, 234] width 437 height 67
click at [85, 214] on p "Editor, editor5" at bounding box center [290, 217] width 424 height 7
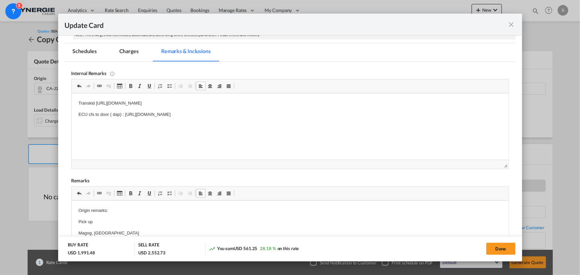
click at [101, 221] on p "Pick up" at bounding box center [290, 221] width 424 height 7
click at [123, 223] on p "Pick up: Magog, QC" at bounding box center [290, 221] width 424 height 7
click at [153, 224] on p "Pick up: Magog, QC J1X 0A1" at bounding box center [290, 221] width 424 height 7
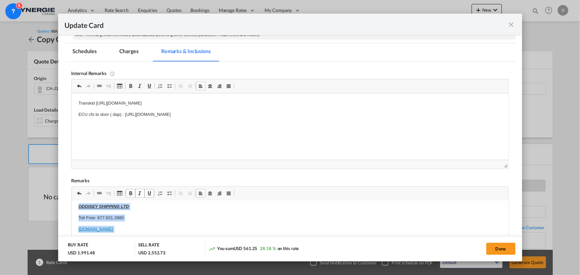
drag, startPoint x: 72, startPoint y: 206, endPoint x: 167, endPoint y: 228, distance: 97.8
drag, startPoint x: 74, startPoint y: 208, endPoint x: 142, endPoint y: 230, distance: 71.3
drag, startPoint x: 81, startPoint y: 207, endPoint x: 135, endPoint y: 233, distance: 60.2
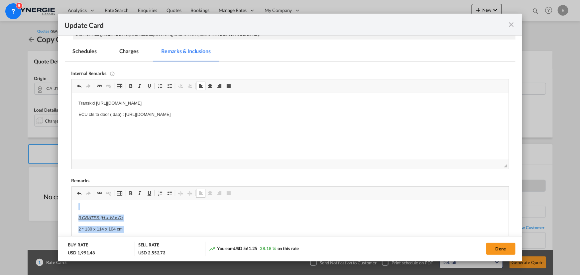
drag, startPoint x: 76, startPoint y: 206, endPoint x: 148, endPoint y: 227, distance: 74.9
drag, startPoint x: 77, startPoint y: 204, endPoint x: 144, endPoint y: 231, distance: 72.1
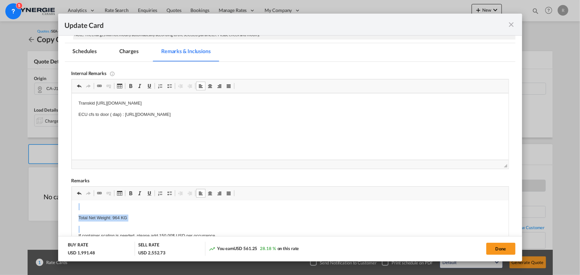
drag, startPoint x: 74, startPoint y: 204, endPoint x: 136, endPoint y: 226, distance: 66.5
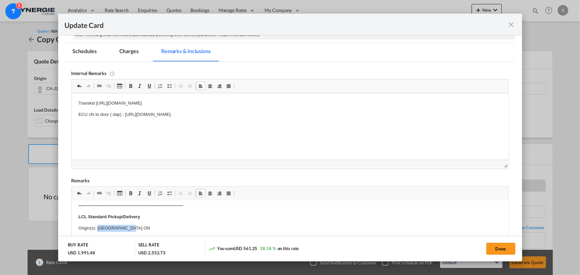
drag, startPoint x: 98, startPoint y: 227, endPoint x: 131, endPoint y: 229, distance: 33.6
click at [131, 229] on p "Origin(s): Mississauga ON" at bounding box center [290, 228] width 424 height 7
click at [107, 207] on p "Destination(s): Toronto CFS" at bounding box center [290, 209] width 424 height 7
drag, startPoint x: 108, startPoint y: 208, endPoint x: 144, endPoint y: 208, distance: 35.6
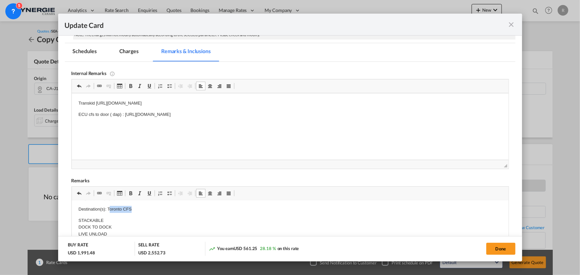
click at [144, 208] on p "Destination(s): Toronto CFS" at bounding box center [290, 209] width 424 height 7
drag, startPoint x: 78, startPoint y: 209, endPoint x: 89, endPoint y: 210, distance: 11.0
click at [89, 210] on p "Origin remarks:" at bounding box center [290, 210] width 424 height 7
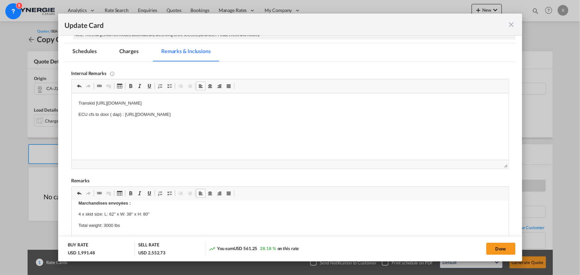
click at [119, 224] on p "Total weight: 3000 lbs" at bounding box center [290, 225] width 424 height 7
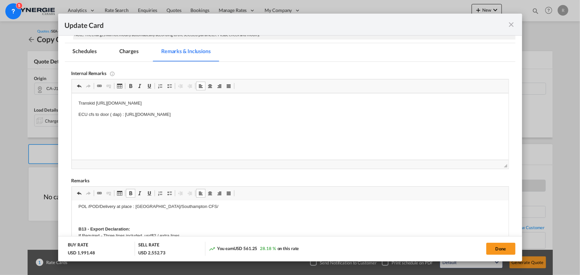
scroll to position [60, 0]
click at [200, 206] on p "POL /POD/Delivery at place : Montreal/Southampton CFS/" at bounding box center [290, 206] width 424 height 7
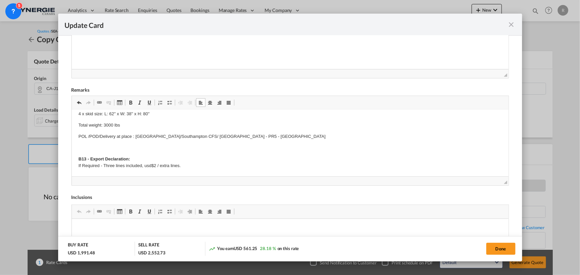
scroll to position [30, 0]
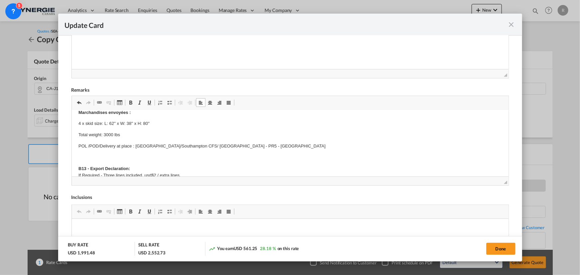
click at [105, 150] on body "Remarks: Pick up: Magog, QC J1X 0A1 Canada Marchandises envoyées : 4 x skid siz…" at bounding box center [290, 263] width 424 height 353
drag, startPoint x: 74, startPoint y: 155, endPoint x: 237, endPoint y: 158, distance: 163.3
click at [237, 158] on html "Remarks: Pick up: Magog, QC J1X 0A1 Canada Marchandises envoyées : 4 x skid siz…" at bounding box center [289, 263] width 437 height 366
click at [132, 103] on span "Update Card Pickup ..." at bounding box center [130, 102] width 5 height 5
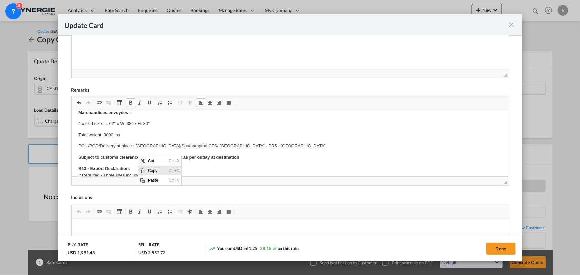
click at [154, 170] on span "Copy" at bounding box center [156, 171] width 21 height 10
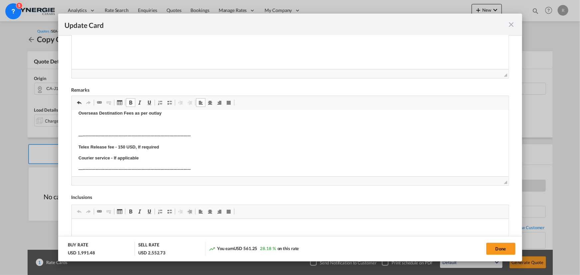
scroll to position [211, 0]
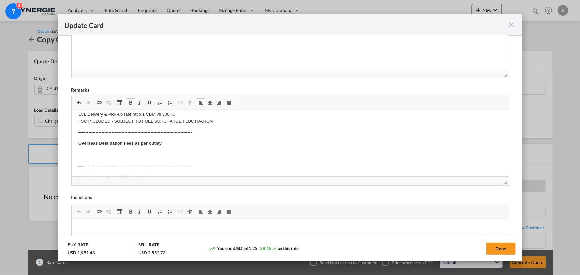
click at [178, 146] on p "Overseas Destination Fees as per outlay" at bounding box center [290, 143] width 424 height 7
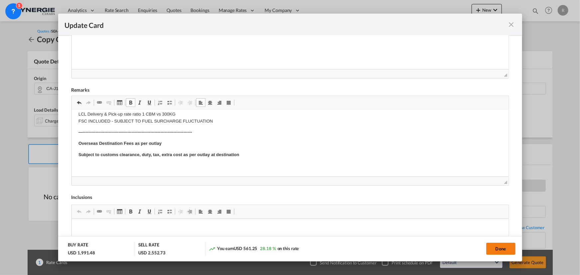
click at [508, 249] on button "Done" at bounding box center [500, 249] width 29 height 12
type input "[DATE]"
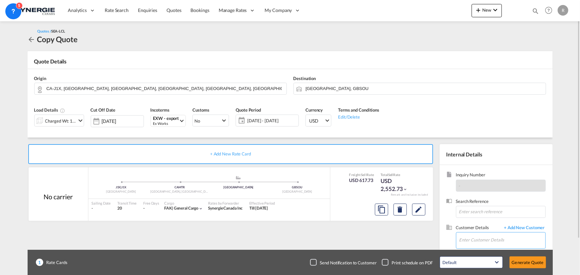
click at [476, 239] on input "Enter Customer Details" at bounding box center [503, 240] width 86 height 15
paste input "lauriane@ecolawnapplicator.com"
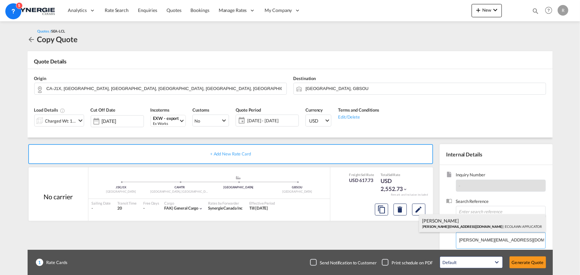
click at [465, 226] on div "Lauriane Beauchamp lauriane@ecolawnapplicator.com | ECOLAWN APPLICATOR" at bounding box center [482, 223] width 126 height 18
type input "ECOLAWN APPLICATOR, Lauriane Beauchamp, lauriane@ecolawnapplicator.com"
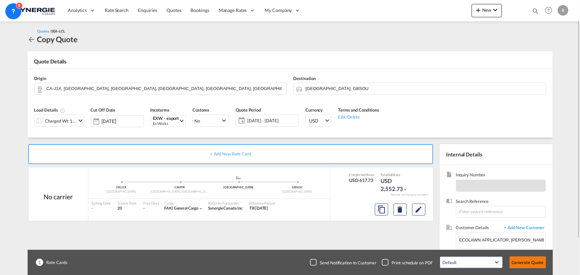
click at [525, 266] on button "Generate Quote" at bounding box center [528, 263] width 37 height 12
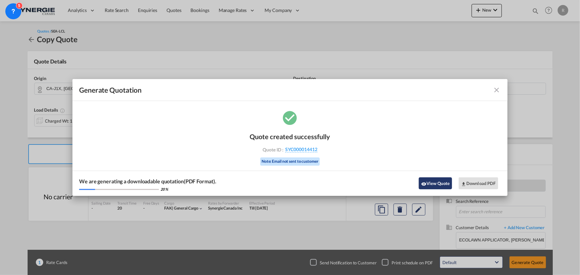
click at [434, 183] on button "View Quote" at bounding box center [435, 184] width 33 height 12
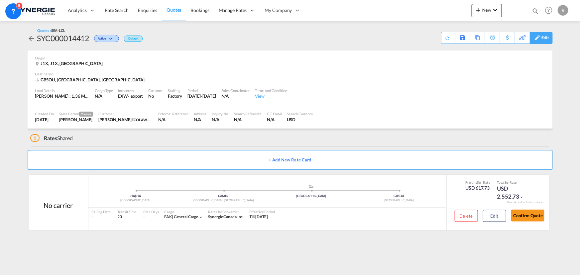
click at [543, 40] on div "Edit" at bounding box center [546, 37] width 8 height 11
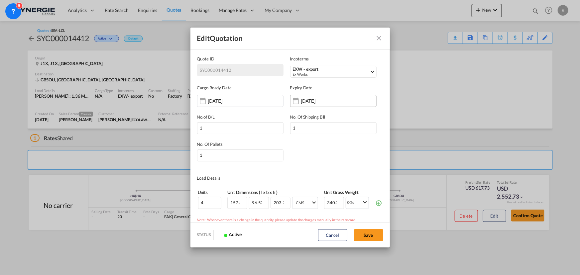
click at [324, 101] on input "31 Aug 2025" at bounding box center [322, 100] width 42 height 5
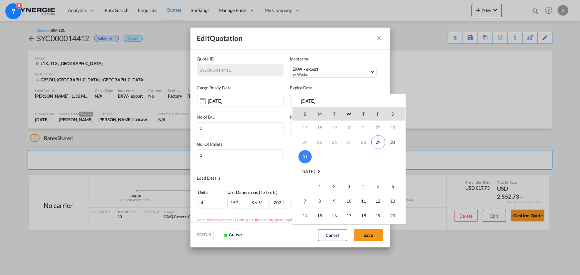
scroll to position [60, 0]
click at [302, 199] on span "14" at bounding box center [305, 200] width 13 height 13
type input "[DATE]"
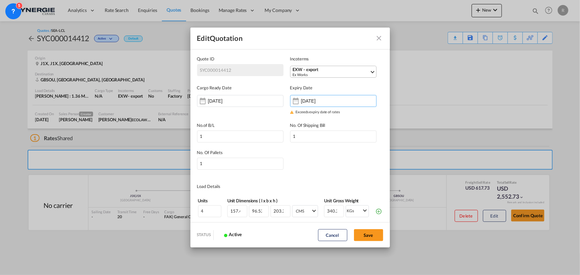
click at [312, 72] on div "Ex Works" at bounding box center [331, 74] width 77 height 5
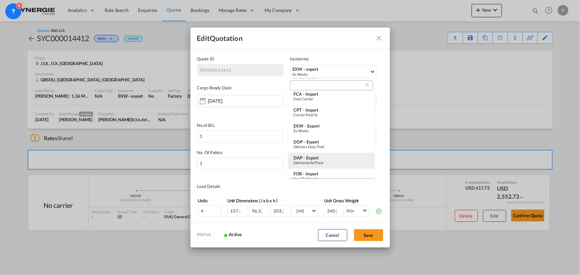
click at [320, 160] on div "DAP - export" at bounding box center [332, 157] width 76 height 5
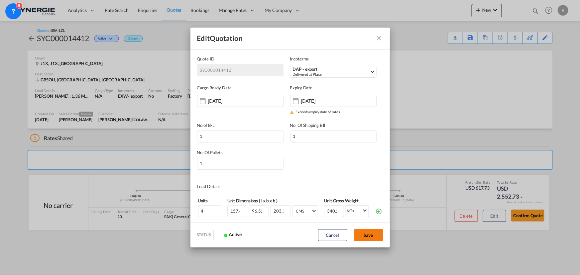
click at [372, 235] on button "Save" at bounding box center [368, 235] width 29 height 12
type input "[DATE]"
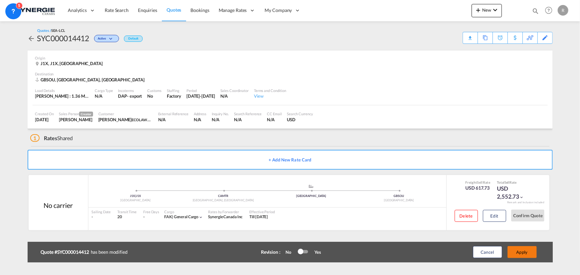
click at [523, 252] on button "Apply" at bounding box center [522, 252] width 29 height 12
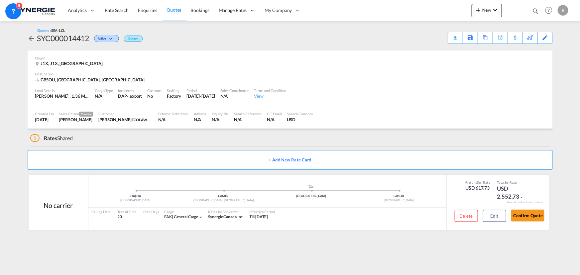
click at [0, 0] on div "Download Quote" at bounding box center [0, 0] width 0 height 0
click at [489, 214] on button "Edit" at bounding box center [494, 216] width 23 height 12
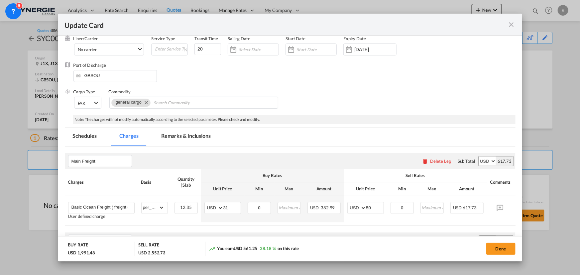
scroll to position [90, 0]
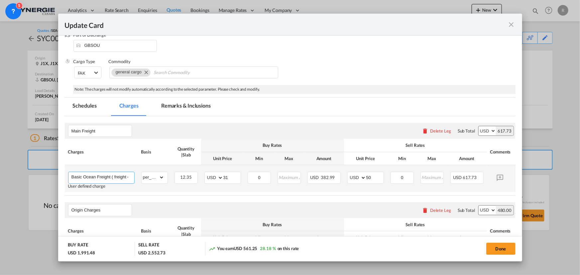
click at [112, 176] on input "Basic Ocean Freight ( freight collect contract)" at bounding box center [102, 177] width 63 height 10
drag, startPoint x: 112, startPoint y: 176, endPoint x: 145, endPoint y: 176, distance: 33.6
click at [145, 176] on tr "Basic Ocean Freight ( freight collect contract) User defined charge Please Ente…" at bounding box center [300, 178] width 471 height 27
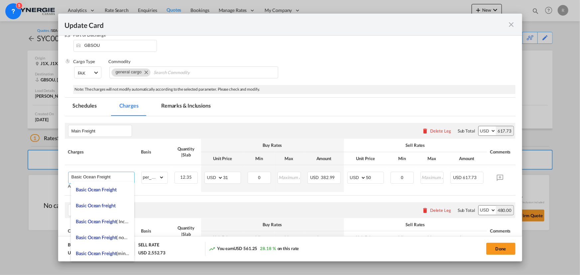
type input "Basic Ocean Freight"
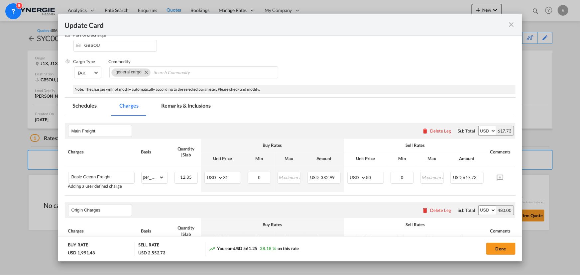
drag, startPoint x: 503, startPoint y: 250, endPoint x: 484, endPoint y: 248, distance: 19.0
click at [503, 250] on button "Done" at bounding box center [500, 249] width 29 height 12
type input "[DATE]"
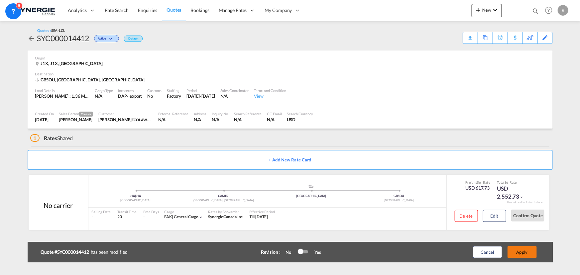
click at [525, 253] on button "Apply" at bounding box center [522, 252] width 29 height 12
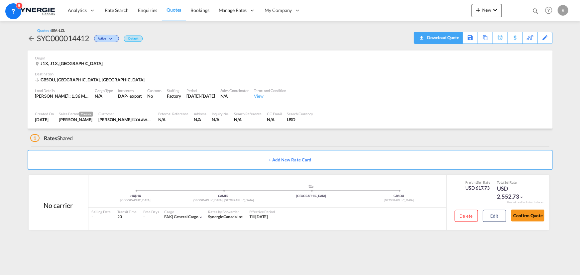
click at [453, 38] on div "Download Quote" at bounding box center [443, 37] width 34 height 11
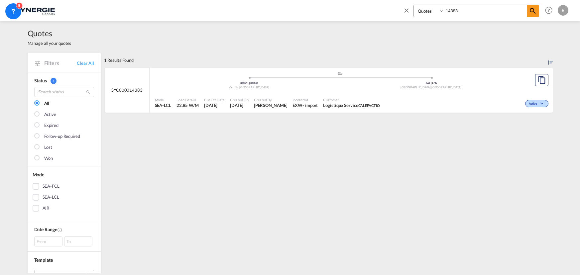
select select "Quotes"
click at [409, 10] on md-icon "icon-close" at bounding box center [406, 10] width 7 height 7
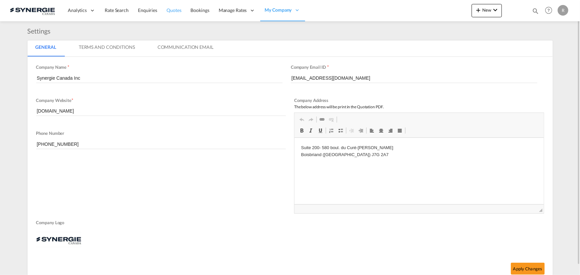
click at [175, 8] on span "Quotes" at bounding box center [174, 10] width 15 height 6
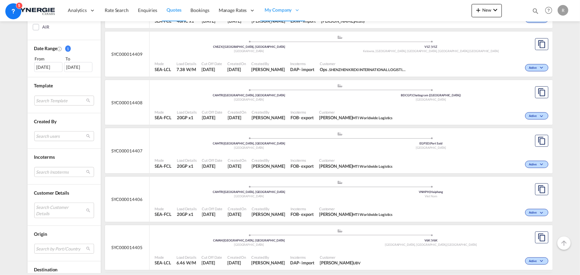
scroll to position [211, 0]
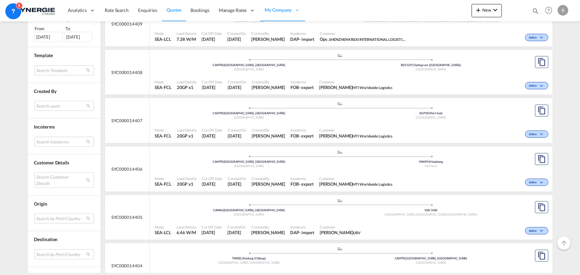
click at [51, 181] on md-select "Search Customer Details user name user [PERSON_NAME] Desruisseaux [EMAIL_ADDRES…" at bounding box center [64, 180] width 60 height 15
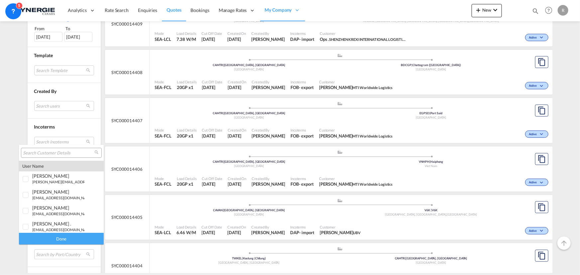
click at [64, 154] on input "search" at bounding box center [58, 153] width 71 height 6
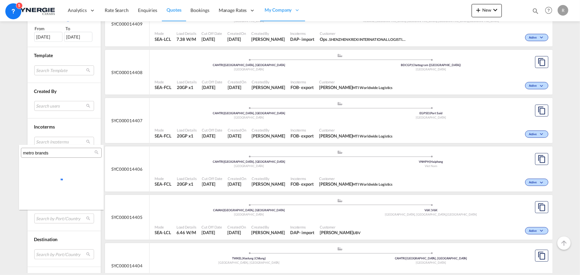
scroll to position [0, 0]
type input "metro brands"
click at [535, 10] on md-backdrop at bounding box center [290, 137] width 580 height 275
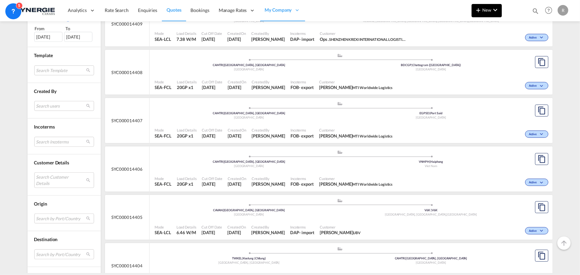
click at [496, 13] on md-icon "icon-chevron-down" at bounding box center [495, 10] width 8 height 8
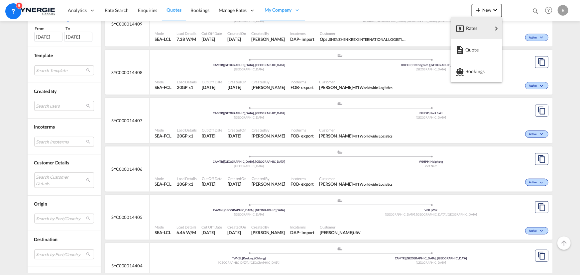
click at [519, 15] on md-backdrop at bounding box center [290, 137] width 580 height 275
click at [535, 8] on md-icon "icon-magnify" at bounding box center [535, 10] width 7 height 7
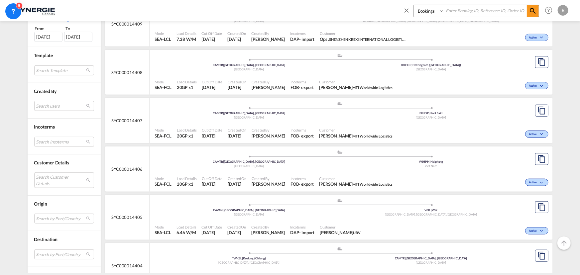
click at [431, 14] on select "Bookings Quotes Enquiries" at bounding box center [430, 11] width 32 height 12
select select "Quotes"
click at [414, 5] on select "Bookings Quotes Enquiries" at bounding box center [430, 11] width 32 height 12
click at [461, 12] on input at bounding box center [485, 11] width 83 height 12
type input "13960"
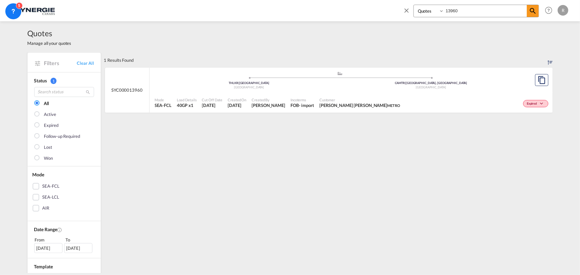
click at [314, 100] on span "Incoterms" at bounding box center [303, 99] width 24 height 5
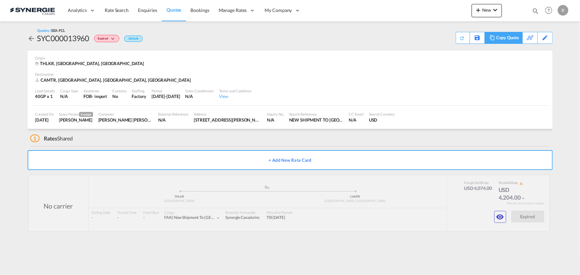
click at [505, 40] on div "Copy Quote" at bounding box center [507, 37] width 23 height 11
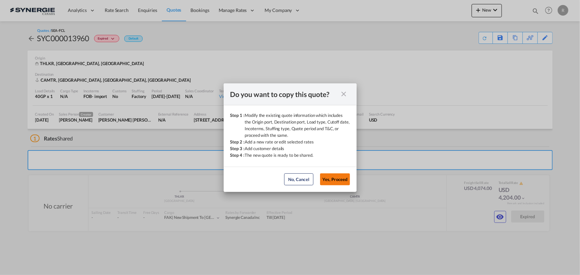
click at [337, 178] on button "Yes, Proceed" at bounding box center [335, 180] width 30 height 12
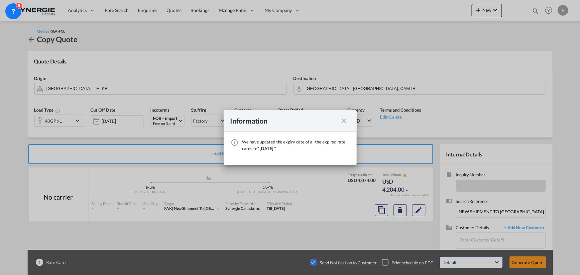
click at [344, 122] on md-icon "icon-close fg-AAA8AD cursor" at bounding box center [344, 121] width 8 height 8
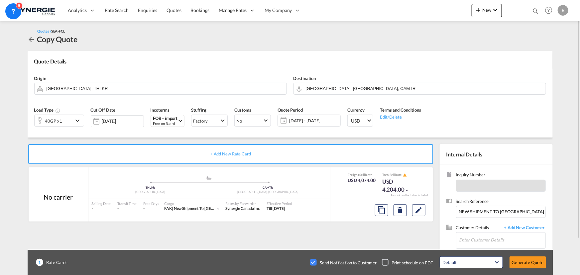
click at [304, 123] on span "[DATE] - [DATE]" at bounding box center [314, 121] width 50 height 6
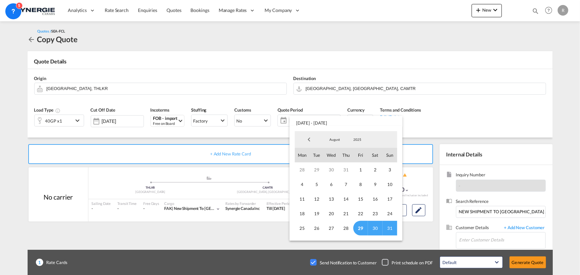
click at [520, 82] on md-backdrop at bounding box center [290, 137] width 580 height 275
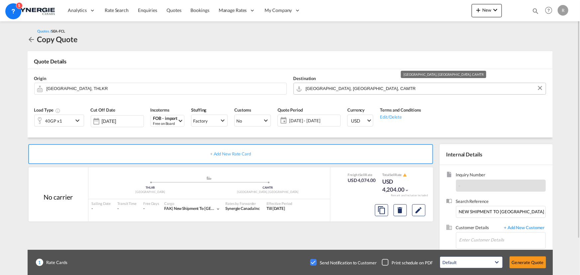
click at [366, 85] on input "[GEOGRAPHIC_DATA], [GEOGRAPHIC_DATA], CAMTR" at bounding box center [424, 89] width 237 height 12
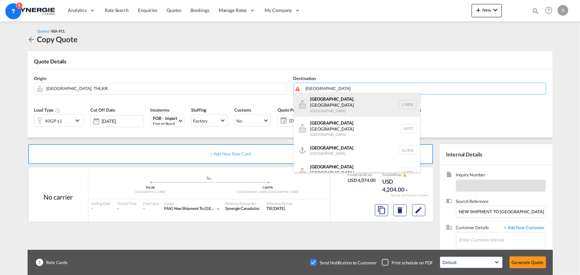
click at [324, 106] on div "[GEOGRAPHIC_DATA] , ON [GEOGRAPHIC_DATA] CATOR" at bounding box center [357, 105] width 126 height 24
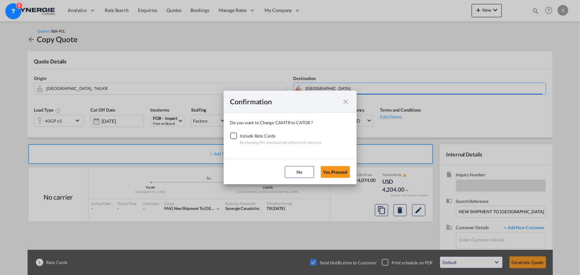
type input "[GEOGRAPHIC_DATA], [GEOGRAPHIC_DATA], CATOR"
click at [234, 137] on div "Checkbox No Ink" at bounding box center [233, 136] width 7 height 7
click at [334, 172] on button "Yes,Proceed" at bounding box center [335, 172] width 29 height 12
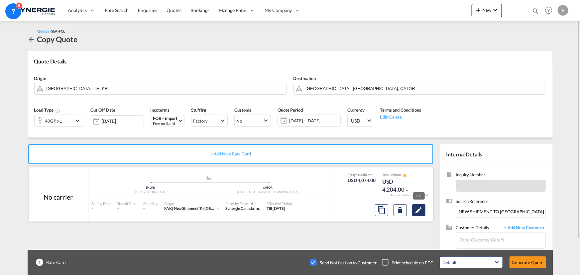
click at [419, 211] on md-icon "Edit" at bounding box center [419, 210] width 8 height 8
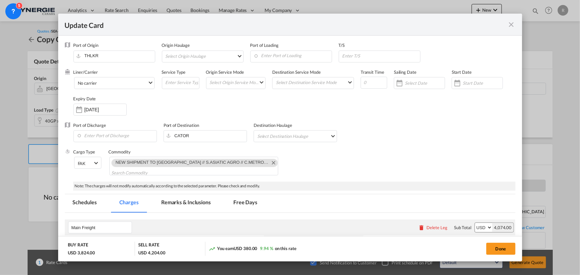
select select "per container"
select select "per B/L"
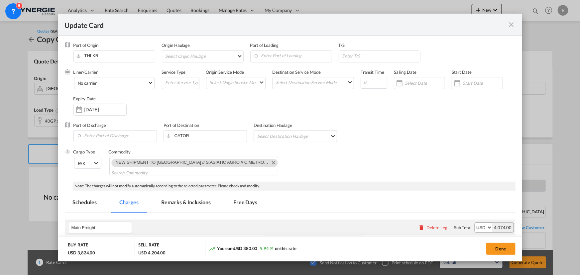
select select "per shipment"
click at [107, 110] on input "28 Sep 2025" at bounding box center [105, 109] width 42 height 5
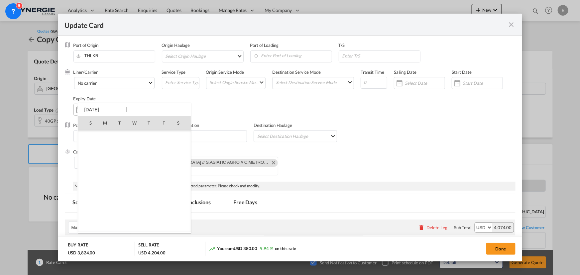
scroll to position [154027, 0]
click at [87, 182] on span "14" at bounding box center [90, 181] width 13 height 13
type input "14 Sep 2025"
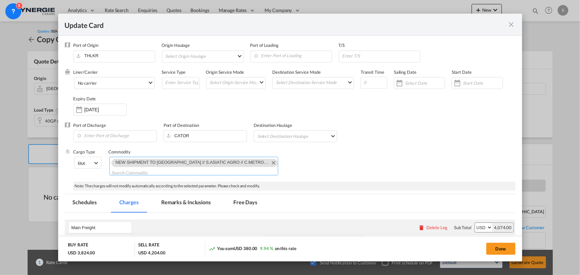
click at [269, 164] on md-icon "Remove NEW SHIPMENT TO CANADA // S.ASIATIC AGRO // C.METRO // AUGUST 2025 // 15…" at bounding box center [273, 163] width 8 height 8
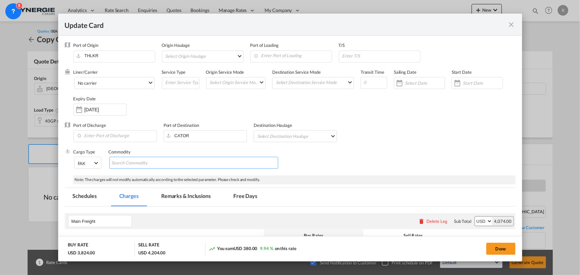
click at [180, 159] on md-chips-wrap "Chips container with autocompletion. Enter the text area, type text to search, …" at bounding box center [193, 163] width 169 height 12
paste input "IO 246217 TO CANADA // S.ASIATIC AGRO // C.METRO // SEPTEMBER 2025 // 15634061"
type input "IO 246217 TO CANADA // S.ASIATIC AGRO // C.METRO // SEPTEMBER 2025 // 15634061"
click at [177, 161] on md-chips-wrap "IO 246217 TO CANADA // S.ASIATIC AGRO // C.METRO // SEPTEMBER 2025 // 15634061" at bounding box center [193, 163] width 169 height 12
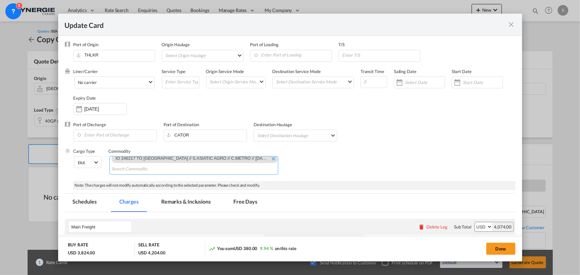
scroll to position [0, 0]
click at [288, 57] on input "Enter Port of Loading" at bounding box center [293, 56] width 78 height 10
click at [273, 71] on div "[GEOGRAPHIC_DATA]" at bounding box center [312, 72] width 117 height 5
type input "Laem Chabang, THLCH"
click at [136, 140] on input "Enter Port of Discharge" at bounding box center [117, 136] width 80 height 10
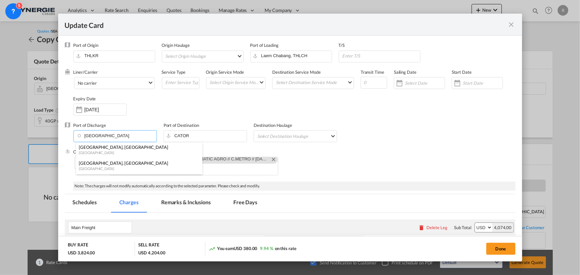
click at [99, 147] on div "[GEOGRAPHIC_DATA], [GEOGRAPHIC_DATA]" at bounding box center [137, 147] width 117 height 6
type input "Vancouver, BC, CAVAN"
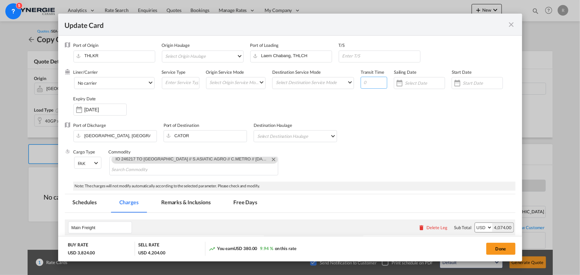
click at [367, 81] on input "Update Card Port ..." at bounding box center [374, 83] width 27 height 12
type input "40"
click at [401, 125] on div "Port of Discharge Vancouver, BC, CAVAN Port of Destination CATOR Destination Ha…" at bounding box center [290, 135] width 451 height 27
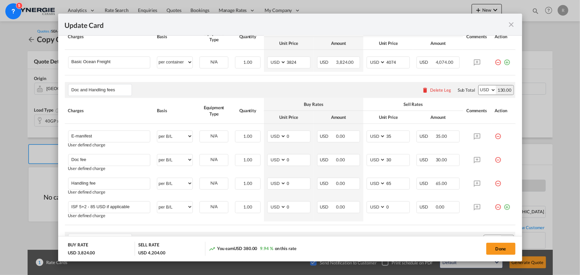
scroll to position [140, 0]
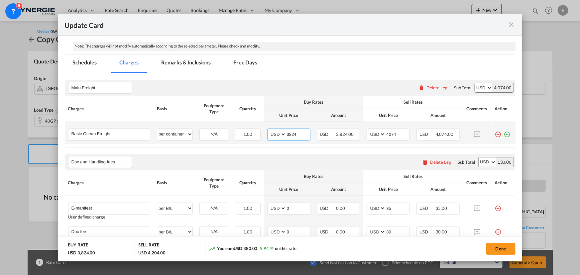
drag, startPoint x: 302, startPoint y: 134, endPoint x: 264, endPoint y: 124, distance: 38.8
click at [264, 124] on td "AED AFN ALL AMD ANG AOA ARS AUD AWG AZN BAM BBD BDT BGN BHD BIF BMD BND BOB BRL…" at bounding box center [289, 133] width 50 height 22
type input "4724"
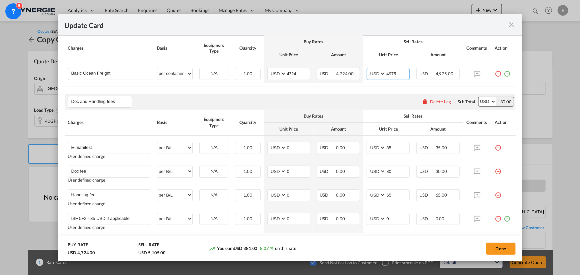
scroll to position [231, 0]
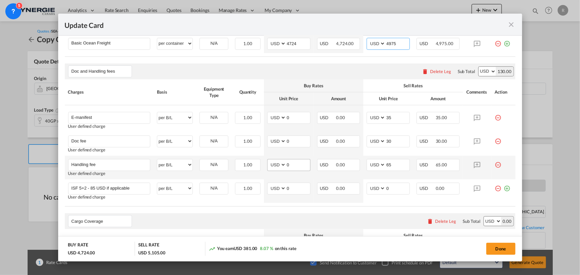
type input "4975"
drag, startPoint x: 295, startPoint y: 166, endPoint x: 269, endPoint y: 162, distance: 26.2
click at [269, 162] on md-input-container "AED AFN ALL AMD ANG AOA ARS AUD AWG AZN BAM BBD BDT BGN BHD BIF BMD BND [PERSON…" at bounding box center [288, 165] width 43 height 12
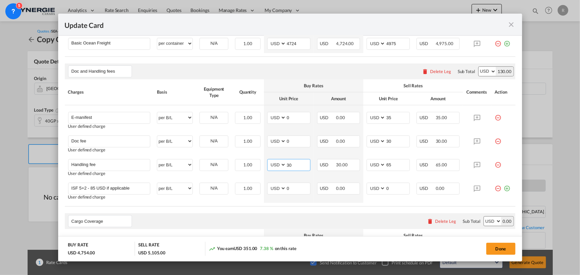
type input "30"
click at [321, 226] on div "Cargo Coverage Please enter leg name Leg Name Already Exists Delete Leg Sub Tot…" at bounding box center [290, 221] width 451 height 16
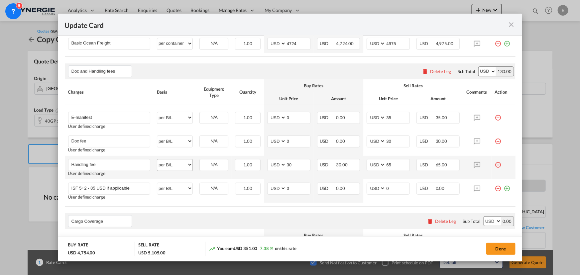
scroll to position [140, 0]
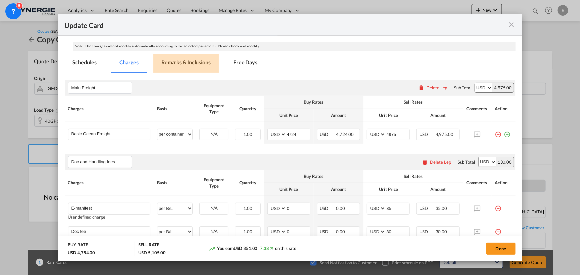
click at [182, 63] on md-tab-item "Remarks & Inclusions" at bounding box center [186, 64] width 66 height 18
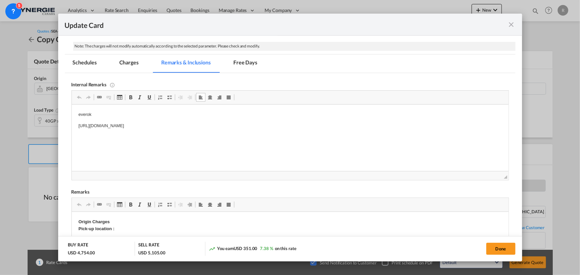
drag, startPoint x: 78, startPoint y: 124, endPoint x: 289, endPoint y: 135, distance: 210.8
click at [289, 135] on html "everok https://app.frontapp.com/open/msg_1gzotvdb?key=D8TLfqZcUfASP-efWrdTjNBOi…" at bounding box center [289, 121] width 437 height 32
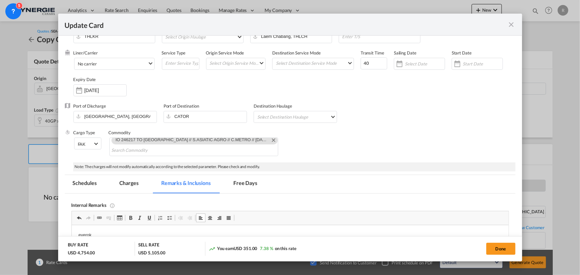
scroll to position [0, 0]
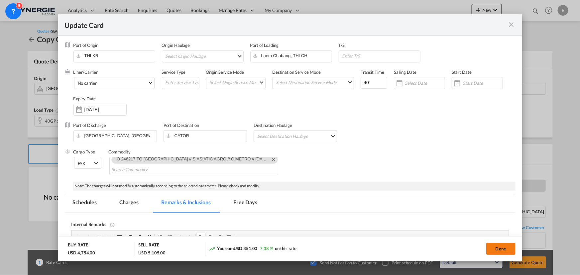
click at [495, 248] on button "Done" at bounding box center [500, 249] width 29 height 12
type input "13 Sep 2025"
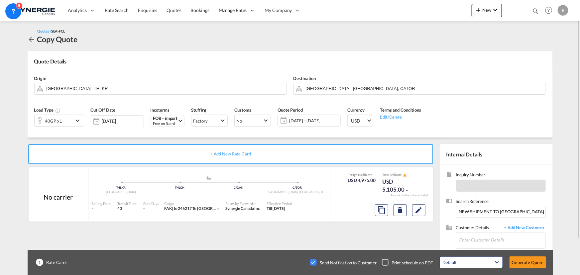
click at [314, 260] on div "Checkbox No Ink" at bounding box center [313, 262] width 7 height 7
click at [486, 213] on input "NEW SHIPMENT TO CANADA // S.ASIATIC AGRO // C.METRO // AUGUST 2025 // 15559963" at bounding box center [501, 212] width 90 height 12
click at [490, 241] on input "Enter Customer Details" at bounding box center [503, 240] width 86 height 15
paste input "import@metro.ca"
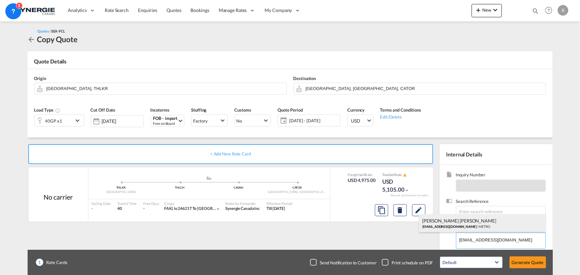
click at [454, 227] on div "VIVIANA BERNAL ROSSI import@metro.ca | METRO" at bounding box center [482, 223] width 126 height 18
type input "METRO, VIVIANA BERNAL ROSSI, import@metro.ca"
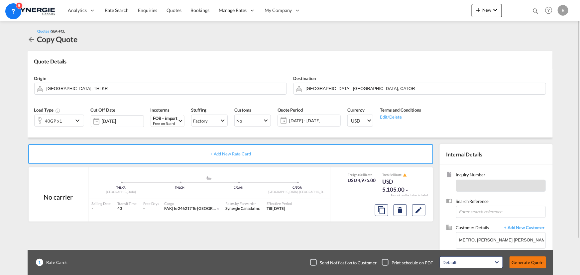
click at [523, 266] on button "Generate Quote" at bounding box center [528, 263] width 37 height 12
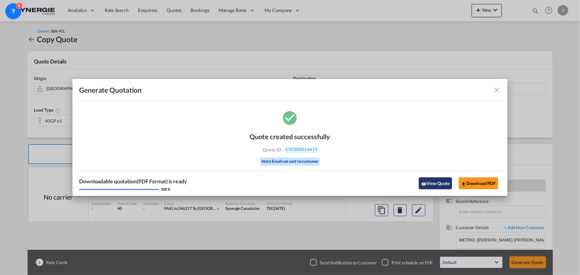
click at [437, 182] on button "View Quote" at bounding box center [435, 184] width 33 height 12
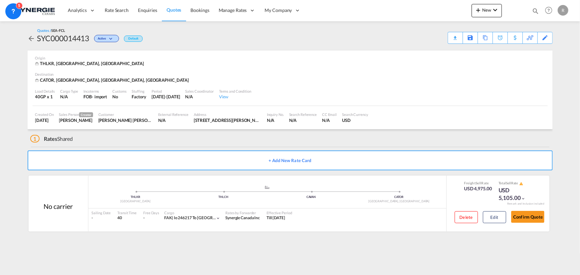
click at [0, 0] on div "Download Quote" at bounding box center [0, 0] width 0 height 0
click at [541, 37] on md-icon at bounding box center [538, 37] width 8 height 5
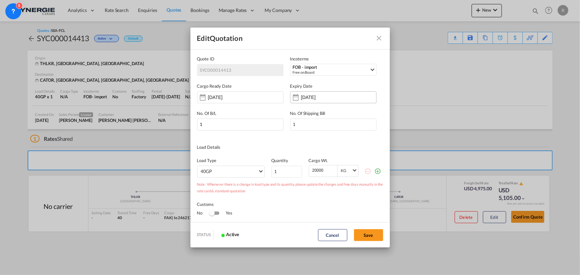
click at [307, 97] on input "28 Sep 2025" at bounding box center [322, 97] width 42 height 5
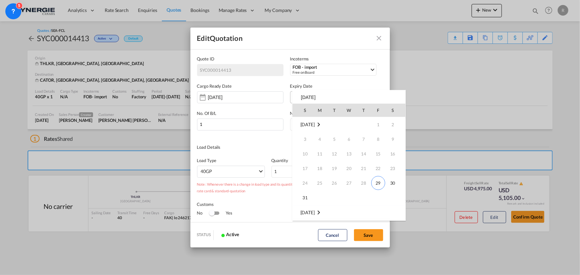
scroll to position [88, 0]
click at [305, 167] on span "14" at bounding box center [305, 168] width 13 height 13
type input "14 Sep 2025"
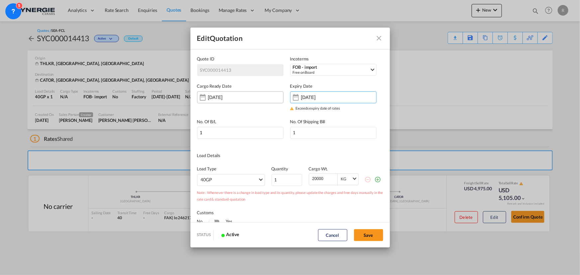
click at [225, 97] on input "[DATE]" at bounding box center [229, 97] width 42 height 5
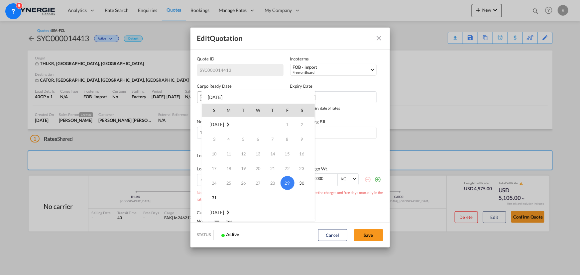
click at [225, 97] on div "S M T W T F S Aug 2025 1 2 3 4 5 6 7 8 9 10 11 12 13 14 15 16 17 18 19 20 21 22…" at bounding box center [259, 155] width 114 height 131
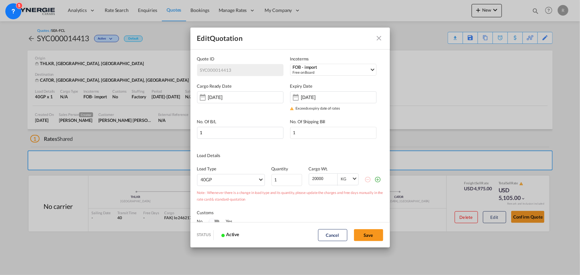
drag, startPoint x: 262, startPoint y: 97, endPoint x: 186, endPoint y: 92, distance: 76.3
click at [186, 92] on div "Edit Quotation Quote ID SYC000014413 Incoterms FOB - import Free on Board DDP -…" at bounding box center [290, 137] width 580 height 275
click at [200, 98] on div "Quote IDIncotermsFOB - ..." at bounding box center [203, 97] width 11 height 13
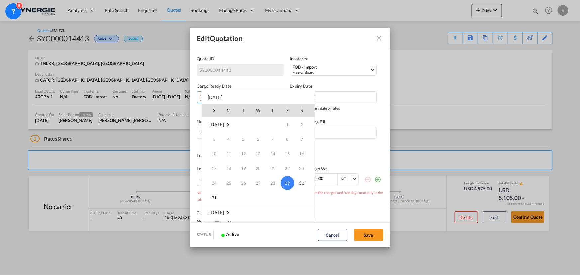
scroll to position [30, 0]
click at [228, 212] on span "8" at bounding box center [228, 211] width 13 height 13
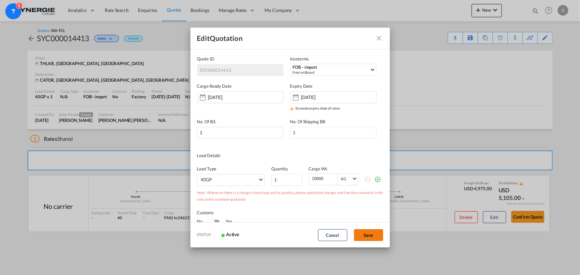
click at [365, 235] on button "Save" at bounding box center [368, 235] width 29 height 12
type input "07 Sep 2025"
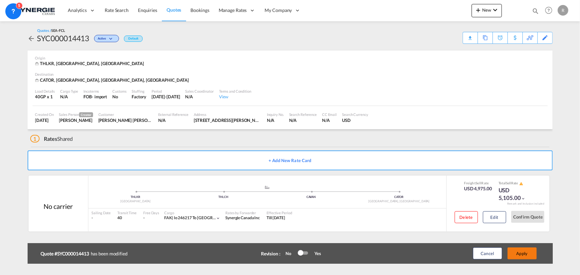
click at [514, 251] on button "Apply" at bounding box center [522, 254] width 29 height 12
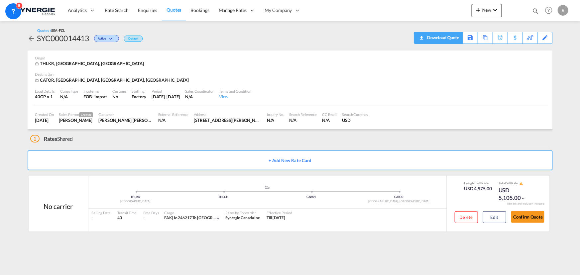
click at [456, 39] on div "Download Quote" at bounding box center [443, 37] width 34 height 11
click at [479, 39] on div "Copy Quote" at bounding box center [478, 37] width 23 height 11
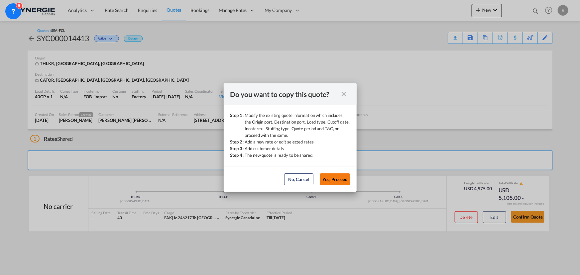
click at [336, 181] on button "Yes, Proceed" at bounding box center [335, 180] width 30 height 12
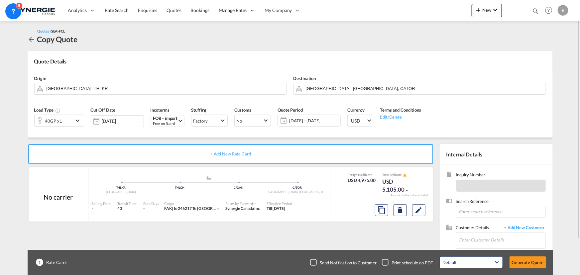
click at [67, 120] on div "40GP x1" at bounding box center [54, 120] width 39 height 11
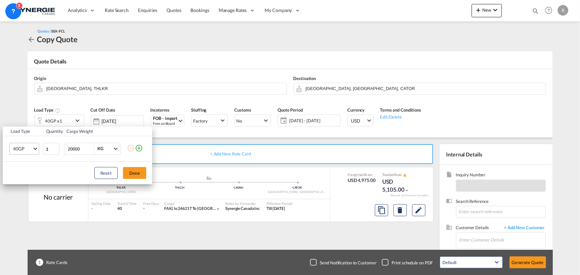
click at [21, 148] on md-select "40GP" at bounding box center [24, 149] width 30 height 12
click at [47, 167] on md-backdrop at bounding box center [290, 137] width 580 height 275
click at [36, 150] on md-select "40GP" at bounding box center [24, 149] width 30 height 12
click at [36, 150] on md-content at bounding box center [35, 149] width 45 height 16
click at [52, 173] on md-backdrop at bounding box center [290, 137] width 580 height 275
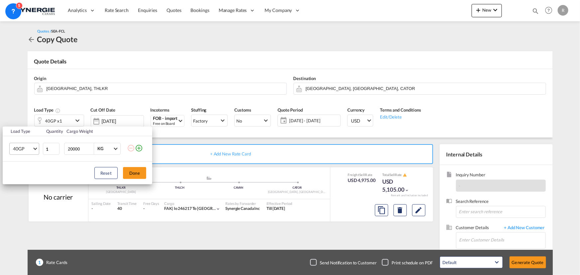
click at [38, 153] on md-select "40GP" at bounding box center [24, 149] width 30 height 12
click at [38, 153] on md-content at bounding box center [35, 149] width 45 height 16
click at [130, 176] on md-backdrop at bounding box center [290, 137] width 580 height 275
click at [133, 173] on button "Done" at bounding box center [134, 173] width 23 height 12
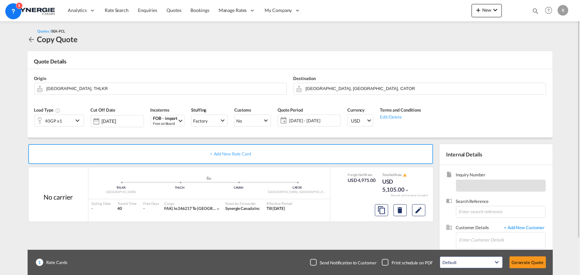
click at [81, 121] on md-icon "icon-chevron-down" at bounding box center [78, 121] width 10 height 8
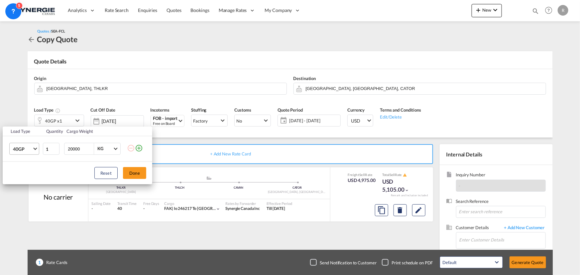
click at [30, 150] on span "40GP" at bounding box center [22, 149] width 19 height 7
click at [20, 133] on div "20GP" at bounding box center [19, 133] width 12 height 7
click at [138, 170] on button "Done" at bounding box center [134, 173] width 23 height 12
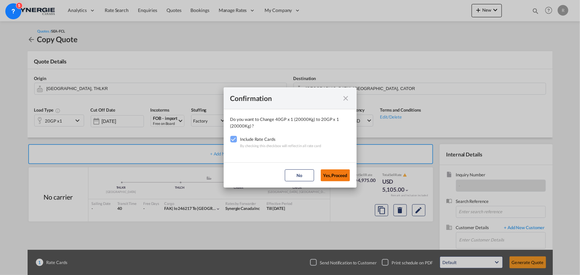
click at [335, 176] on button "Yes,Proceed" at bounding box center [335, 176] width 29 height 12
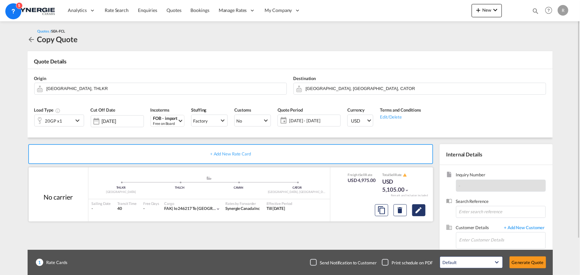
click at [415, 210] on md-icon "Edit" at bounding box center [419, 210] width 8 height 8
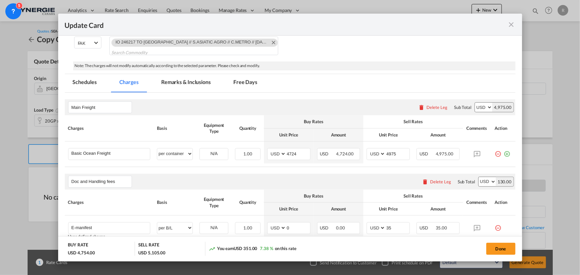
scroll to position [121, 0]
drag, startPoint x: 296, startPoint y: 153, endPoint x: 259, endPoint y: 146, distance: 38.2
click at [259, 146] on tr "Basic Ocean Freight Please Enter User Defined Charges Cannot Be Published per e…" at bounding box center [290, 152] width 451 height 22
type input "4248"
drag, startPoint x: 398, startPoint y: 152, endPoint x: 362, endPoint y: 144, distance: 36.1
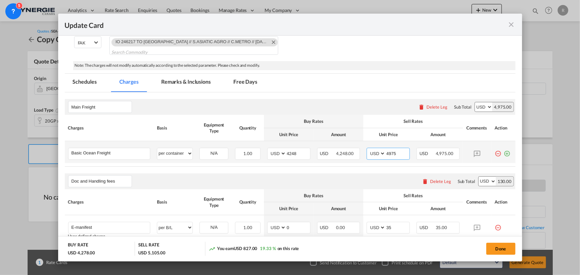
click at [363, 144] on td "AED AFN ALL AMD ANG AOA ARS AUD AWG AZN BAM BBD BDT BGN BHD BIF BMD BND BOB BRL…" at bounding box center [388, 152] width 50 height 22
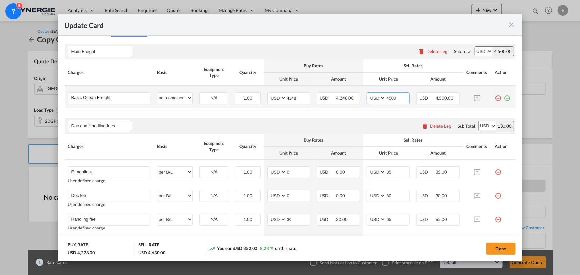
scroll to position [181, 0]
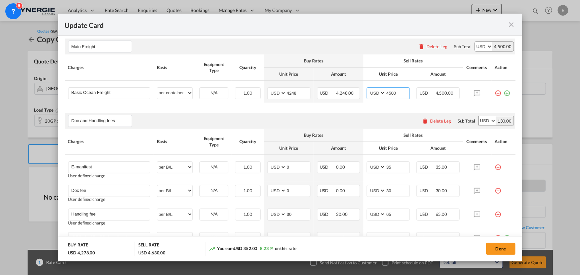
type input "4500"
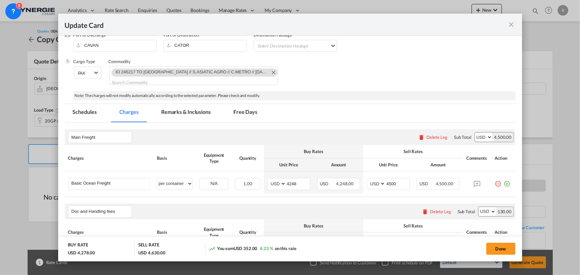
drag, startPoint x: 193, startPoint y: 112, endPoint x: 195, endPoint y: 120, distance: 7.6
click at [193, 112] on md-tab-item "Remarks & Inclusions" at bounding box center [186, 113] width 66 height 18
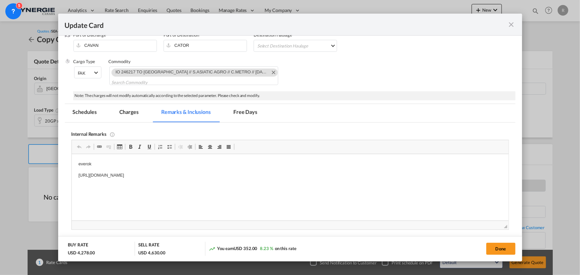
scroll to position [0, 0]
drag, startPoint x: 75, startPoint y: 174, endPoint x: 326, endPoint y: 192, distance: 251.3
click at [326, 186] on html "everok https://app.frontapp.com/open/msg_1hbcvf67?key=Fj5V6pjhIWUbKPY1pDUBM36Ci…" at bounding box center [289, 170] width 437 height 32
click at [274, 175] on p "https://app.frontapp.com/open/msg_1hbcsnin?key=MLNCNdtsSgP0jjXOcGAWNsVOnplGjYSS" at bounding box center [290, 175] width 424 height 7
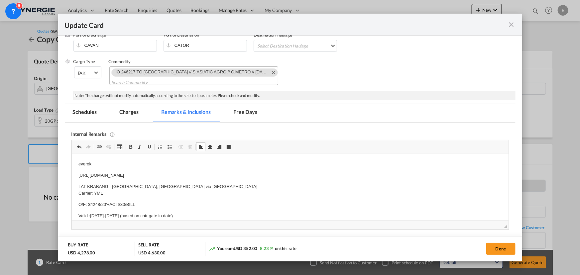
click at [269, 73] on md-icon "Remove IO 246217 TO CANADA // S.ASIATIC AGRO // C.METRO // SEPTEMBER 2025 // 15…" at bounding box center [273, 72] width 8 height 8
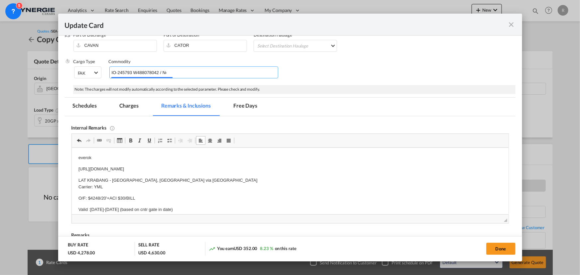
scroll to position [0, 154]
type input "IO-245793 W488078042 / New booking S : AKE Rice Mill C : Metro / 15641881 ( 179…"
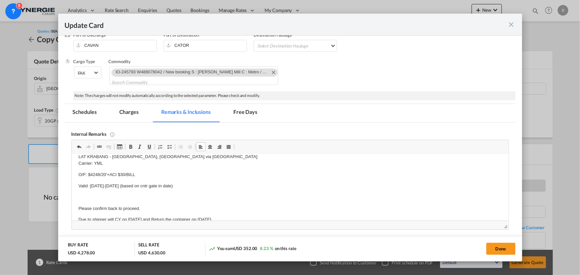
scroll to position [39, 0]
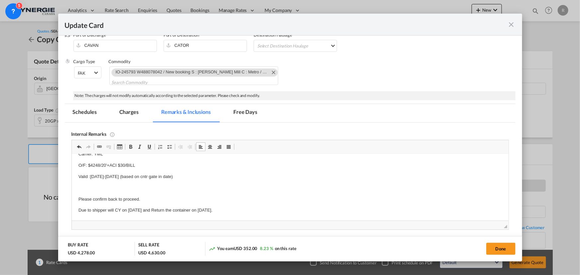
drag, startPoint x: 133, startPoint y: 111, endPoint x: 150, endPoint y: 114, distance: 16.8
click at [133, 111] on md-tab-item "Charges" at bounding box center [128, 113] width 35 height 18
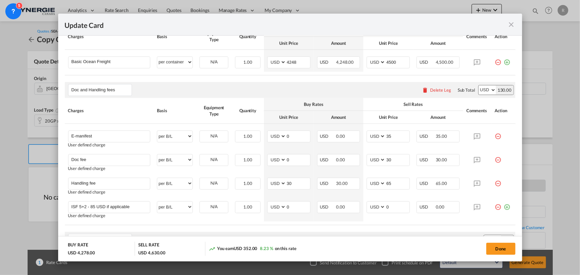
scroll to position [211, 0]
click at [490, 253] on button "Done" at bounding box center [500, 249] width 29 height 12
type input "13 Sep 2025"
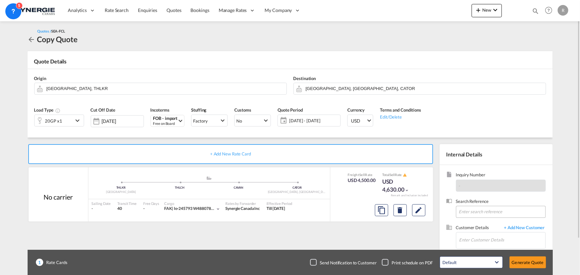
scroll to position [41, 0]
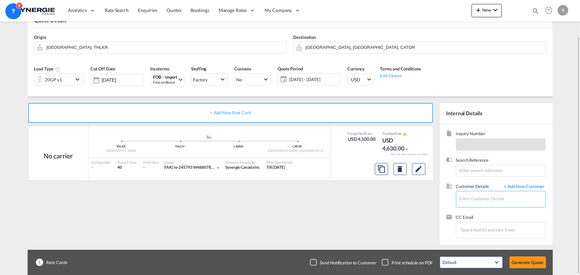
click at [472, 199] on input "Enter Customer Details" at bounding box center [503, 199] width 86 height 15
paste input "import@metro.ca"
type input "import@metro.ca"
click at [422, 173] on button "Edit" at bounding box center [418, 169] width 13 height 12
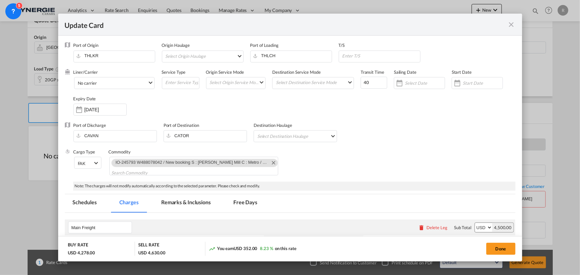
click at [193, 202] on md-tab-item "Remarks & Inclusions" at bounding box center [186, 204] width 66 height 18
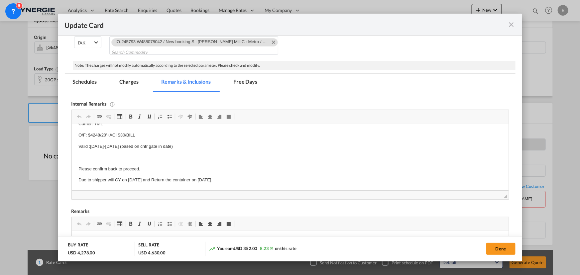
scroll to position [0, 0]
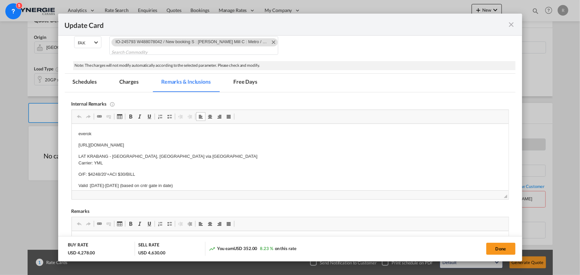
drag, startPoint x: 80, startPoint y: 159, endPoint x: 142, endPoint y: 165, distance: 62.1
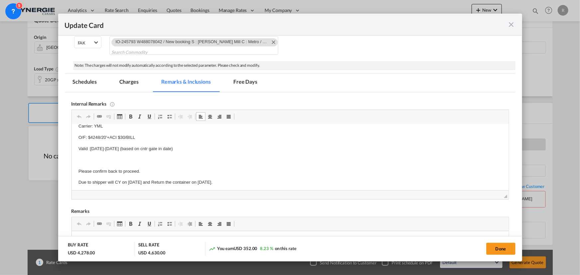
scroll to position [39, 0]
drag, startPoint x: 81, startPoint y: 159, endPoint x: 237, endPoint y: 177, distance: 157.2
click at [240, 178] on html "everok https://app.frontapp.com/open/msg_1hbcsnin?key=MLNCNdtsSgP0jjXOcGAWNsVOn…" at bounding box center [289, 138] width 437 height 106
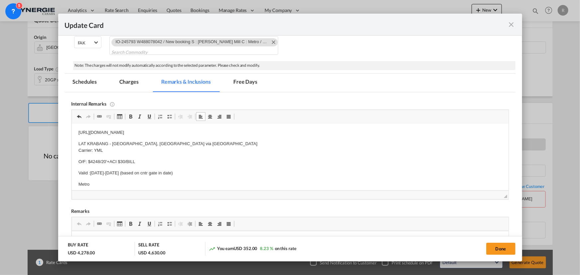
click at [105, 182] on body "everok https://app.frontapp.com/open/msg_1hbcsnin?key=MLNCNdtsSgP0jjXOcGAWNsVOn…" at bounding box center [290, 153] width 424 height 70
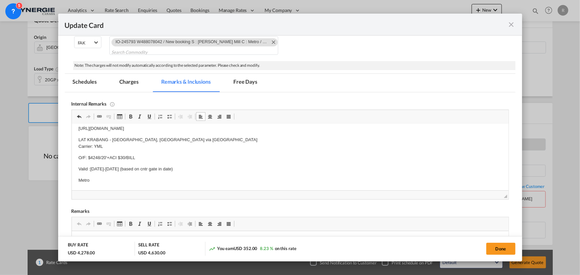
click at [107, 176] on body "everok https://app.frontapp.com/open/msg_1hbcsnin?key=MLNCNdtsSgP0jjXOcGAWNsVOn…" at bounding box center [290, 149] width 424 height 70
click at [505, 250] on button "Done" at bounding box center [500, 249] width 29 height 12
type input "13 Sep 2025"
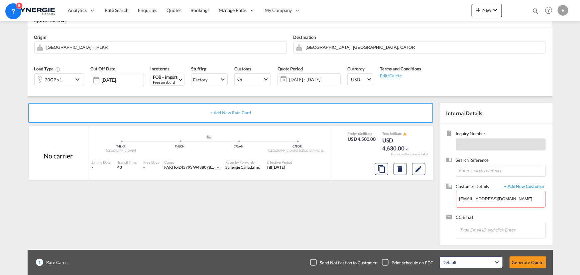
scroll to position [106, 0]
click at [499, 201] on body "Analytics Reports Dashboard Rate Search Enquiries Quotes Bookings" at bounding box center [290, 137] width 580 height 275
click at [483, 180] on div "VIVIANA BERNAL ROSSI import@metro.ca | METRO" at bounding box center [502, 182] width 86 height 18
type input "METRO, VIVIANA BERNAL ROSSI, import@metro.ca"
click at [517, 261] on button "Generate Quote" at bounding box center [528, 263] width 37 height 12
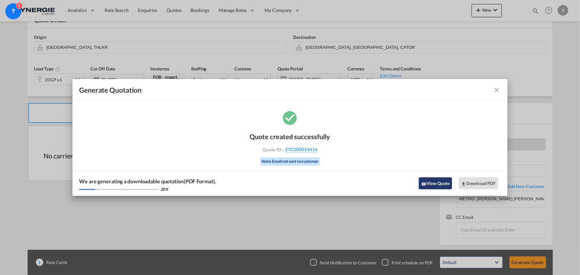
click at [425, 186] on md-icon "icon-eye" at bounding box center [423, 184] width 5 height 5
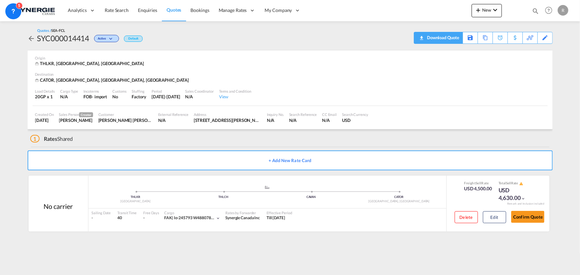
click at [456, 41] on div "Download Quote" at bounding box center [443, 37] width 34 height 11
click at [532, 217] on button "Confirm Quote" at bounding box center [527, 217] width 33 height 12
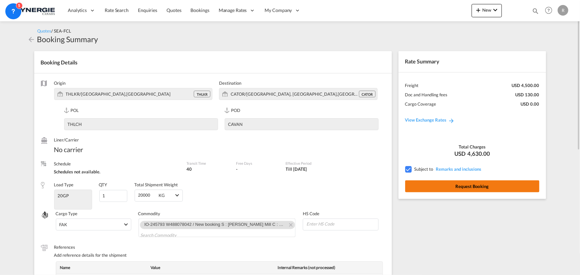
click at [471, 190] on button "Request Booking" at bounding box center [472, 187] width 134 height 12
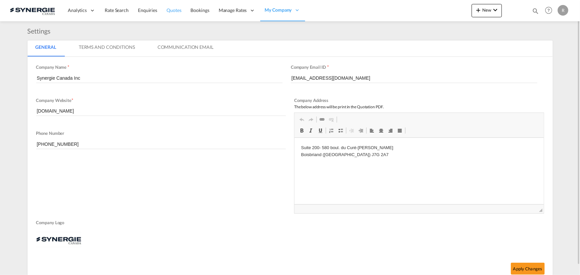
click at [170, 13] on span "Quotes" at bounding box center [174, 10] width 15 height 7
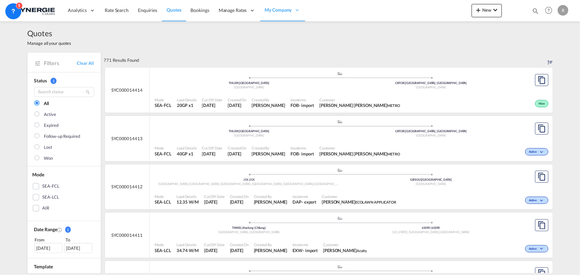
click at [337, 146] on span "Customer" at bounding box center [360, 148] width 81 height 5
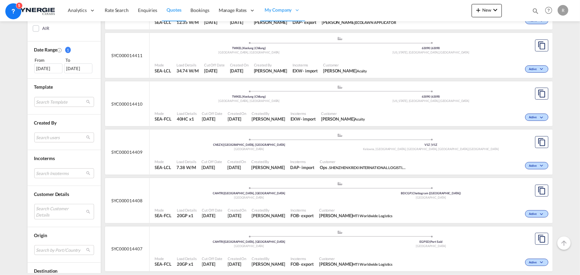
scroll to position [181, 0]
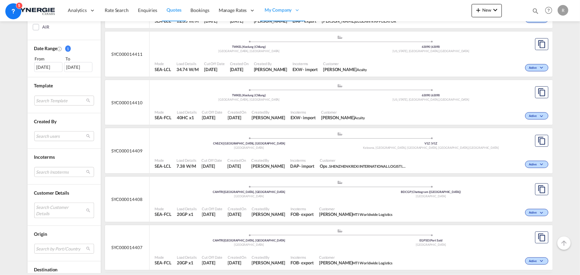
click at [38, 209] on md-select "Search Customer Details user name user [PERSON_NAME] Desruisseaux [EMAIL_ADDRES…" at bounding box center [64, 210] width 60 height 15
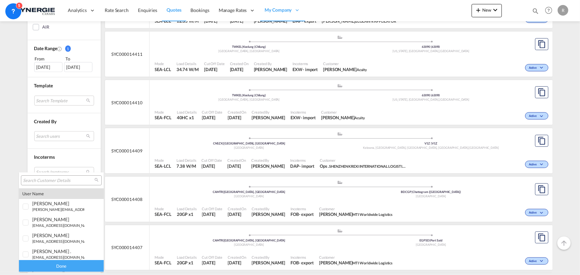
click at [59, 178] on input "search" at bounding box center [58, 181] width 71 height 6
paste input "TEKNION"
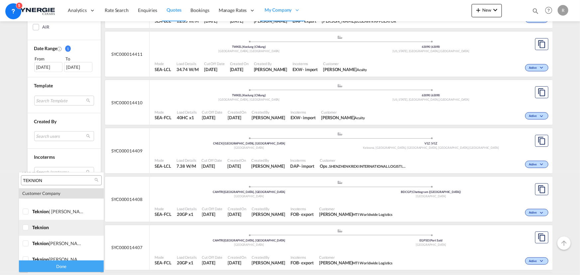
type input "TEKNION"
click at [29, 228] on div at bounding box center [26, 228] width 7 height 7
click at [51, 264] on div "Done" at bounding box center [61, 267] width 85 height 12
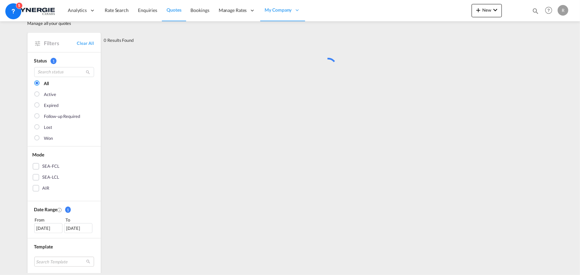
scroll to position [0, 0]
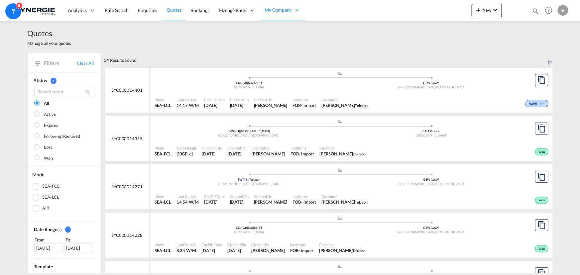
click at [259, 146] on span "Created By" at bounding box center [269, 148] width 34 height 5
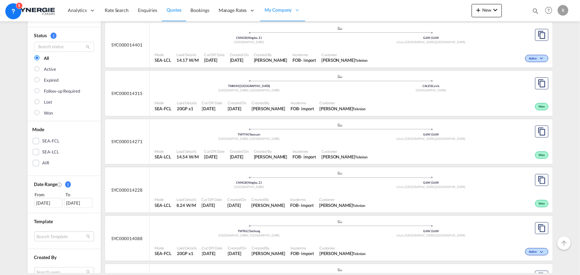
scroll to position [30, 0]
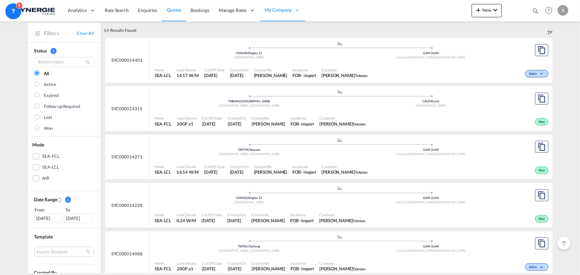
click at [245, 63] on div "Mode SEA-LCL Load Details 14.17 W/M Cut Off Date [DATE] Created On [DATE] Creat…" at bounding box center [351, 73] width 403 height 20
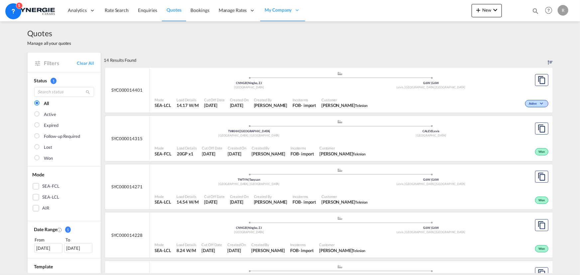
click at [350, 144] on div "Customer [PERSON_NAME]" at bounding box center [343, 151] width 52 height 17
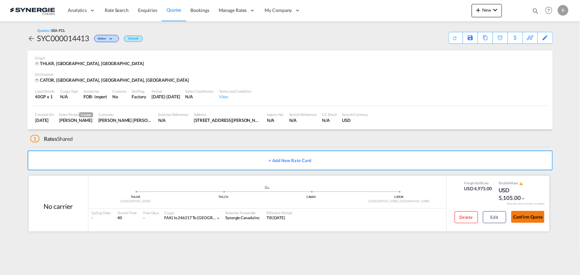
click at [528, 218] on button "Confirm Quote" at bounding box center [527, 217] width 33 height 12
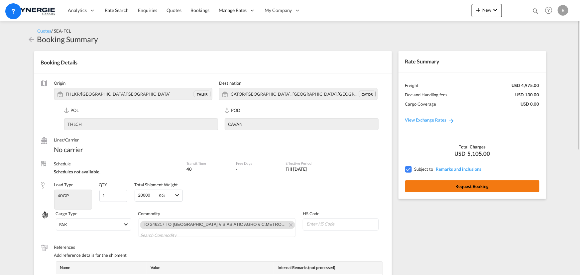
click at [458, 187] on button "Request Booking" at bounding box center [472, 187] width 134 height 12
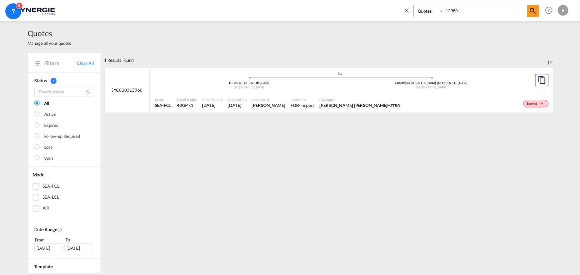
select select "Quotes"
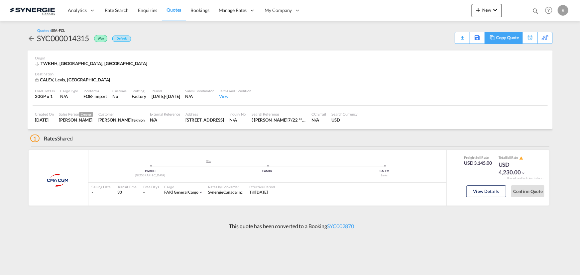
click at [513, 38] on div "Copy Quote" at bounding box center [507, 37] width 23 height 11
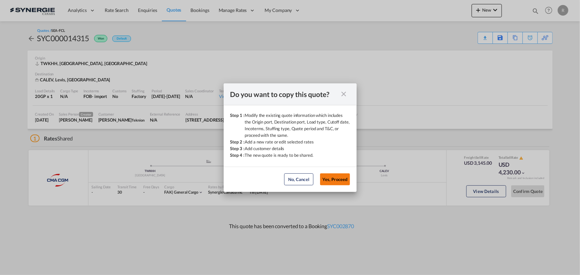
click at [335, 180] on button "Yes, Proceed" at bounding box center [335, 180] width 30 height 12
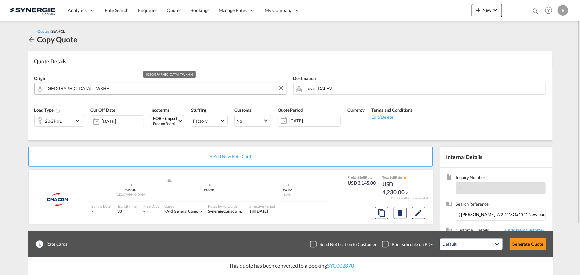
click at [162, 89] on input "[GEOGRAPHIC_DATA], TWKHH" at bounding box center [165, 89] width 237 height 12
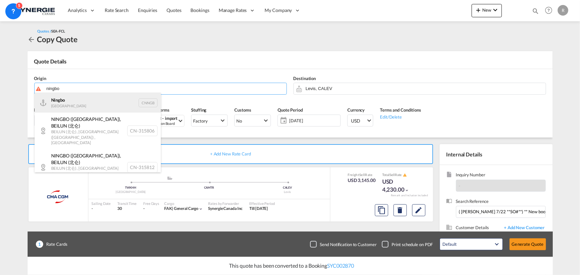
click at [57, 104] on div "Ningbo China CNNGB" at bounding box center [98, 103] width 126 height 20
type input "Ningbo, CNNGB"
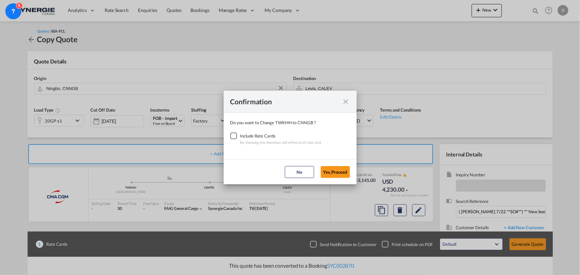
click at [237, 139] on div "Checkbox No Ink" at bounding box center [233, 136] width 7 height 7
click at [331, 172] on button "Yes,Proceed" at bounding box center [335, 172] width 29 height 12
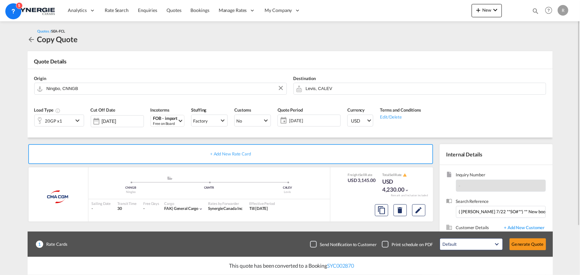
click at [65, 124] on div "20GP x1" at bounding box center [54, 120] width 39 height 11
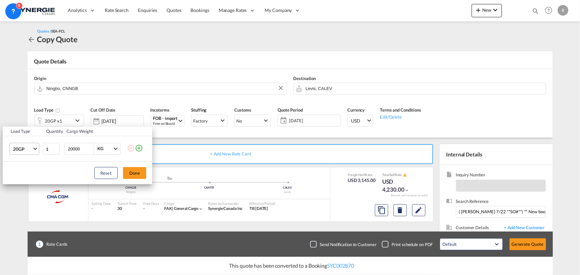
click at [29, 151] on span "20GP" at bounding box center [22, 149] width 19 height 7
click at [22, 182] on div "40HC" at bounding box center [19, 181] width 12 height 7
drag, startPoint x: 79, startPoint y: 149, endPoint x: 40, endPoint y: 143, distance: 39.3
click at [40, 143] on tr "40HC 1 20000 KG KG" at bounding box center [78, 149] width 150 height 26
type input "18000"
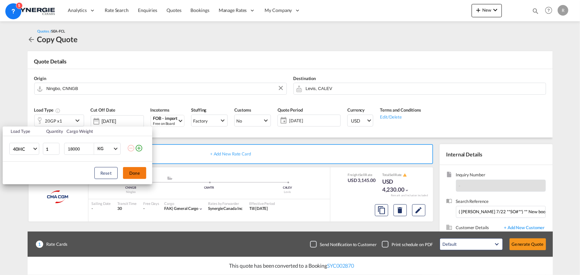
click at [128, 172] on button "Done" at bounding box center [134, 173] width 23 height 12
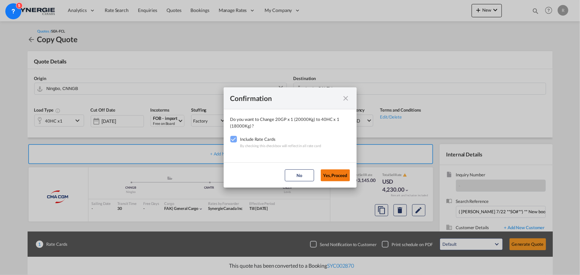
click at [346, 178] on button "Yes,Proceed" at bounding box center [335, 176] width 29 height 12
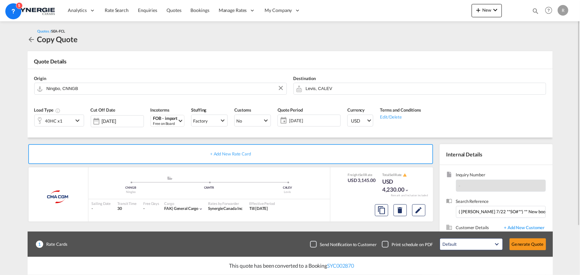
click at [321, 121] on span "[DATE]" at bounding box center [314, 121] width 50 height 6
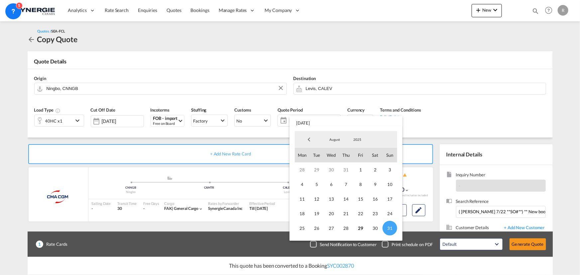
click at [490, 94] on md-backdrop at bounding box center [290, 137] width 580 height 275
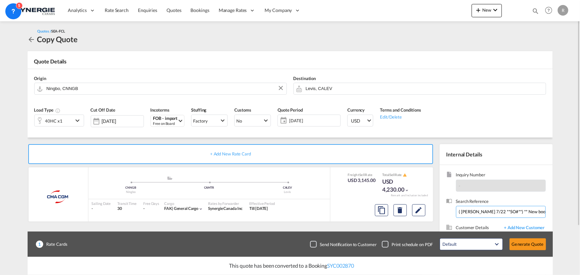
click at [486, 210] on input "( [PERSON_NAME] 7/22 **SO#**) ** New booking 1 x40'cntr S/[PERSON_NAME] INTERNA…" at bounding box center [501, 212] width 90 height 12
click at [485, 210] on input "( [PERSON_NAME] 7/22 **SO#**) ** New booking 1 x40'cntr S/[PERSON_NAME] INTERNA…" at bounding box center [501, 212] width 90 height 12
click at [420, 211] on md-icon "Edit" at bounding box center [419, 210] width 8 height 8
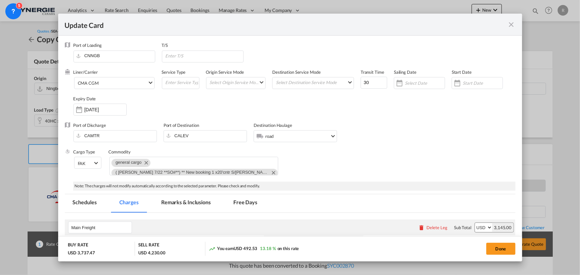
select select "per container"
select select "per B/L"
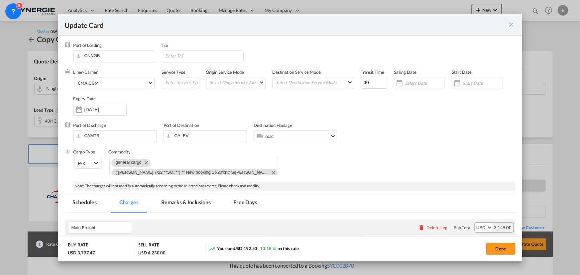
select select "per B/L"
select select "per shipment"
click at [112, 85] on span "CMA CGM" at bounding box center [113, 83] width 70 height 6
click at [149, 49] on input "search" at bounding box center [132, 48] width 113 height 16
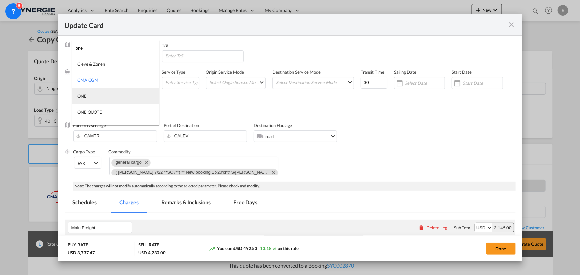
type input "one"
click at [82, 91] on md-option "ONE" at bounding box center [115, 96] width 87 height 16
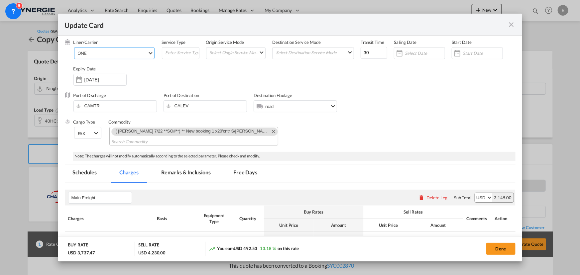
scroll to position [17, 0]
click at [269, 129] on md-icon "Remove ( 南俊 7/22 **SO#**) ** New booking 1 x20'cntr S/NAN JUEN INTERNATIONAL C …" at bounding box center [273, 129] width 8 height 8
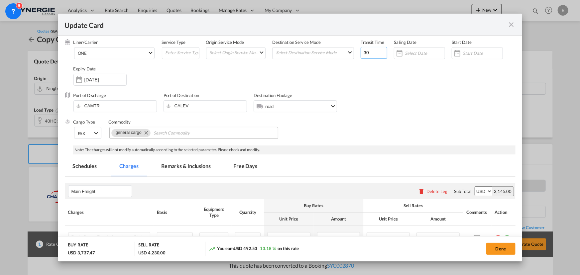
drag, startPoint x: 368, startPoint y: 51, endPoint x: 354, endPoint y: 47, distance: 15.2
click at [354, 47] on div "Liner/Carrier ONE Service Type Origin Service Mode Select Origin Service Mode S…" at bounding box center [294, 65] width 442 height 53
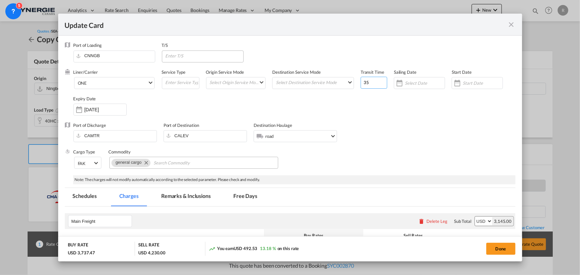
type input "35"
click at [227, 57] on input "Update CardPort of ..." at bounding box center [204, 56] width 78 height 10
type input "vancouver"
click at [361, 115] on div "Liner/Carrier ONE Service Type Origin Service Mode Select Origin Service Mode S…" at bounding box center [294, 95] width 442 height 53
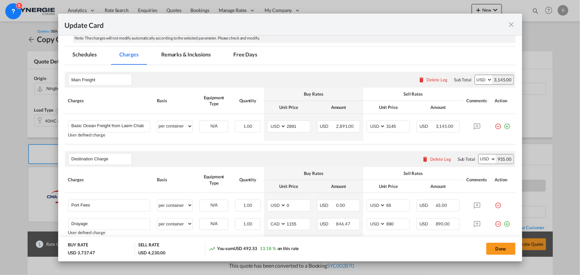
scroll to position [151, 0]
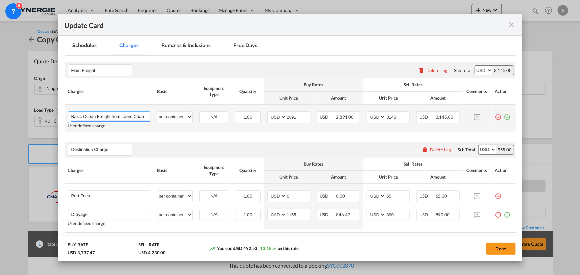
click at [118, 118] on input "Basic Ocean Freight from Laem Chabang to Montreal for 1x40GP" at bounding box center [110, 117] width 79 height 10
drag, startPoint x: 115, startPoint y: 116, endPoint x: 193, endPoint y: 122, distance: 77.7
click at [193, 122] on tr "Basic Ocean Freight from Laem Chabang to Montreal for 1x40GP Please Enter User …" at bounding box center [290, 118] width 451 height 27
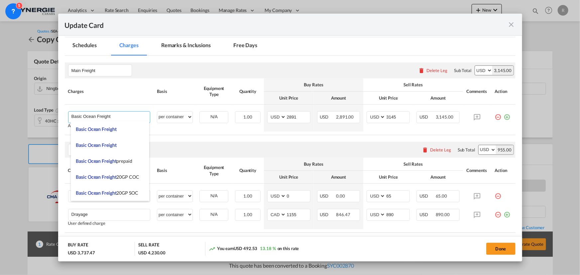
type input "Basic Ocean Freight"
click at [249, 134] on table "Charges Basis Equipment Type Quantity Buy Rates Sell Rates Comments Action Unit…" at bounding box center [290, 106] width 451 height 57
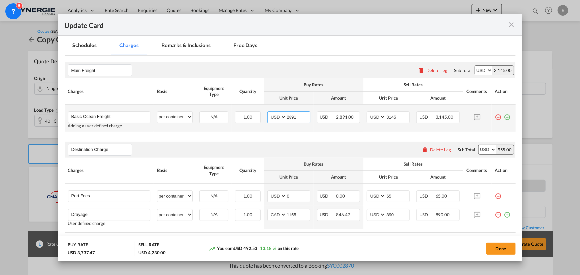
drag, startPoint x: 301, startPoint y: 115, endPoint x: 268, endPoint y: 107, distance: 33.8
click at [268, 107] on td "AED AFN ALL AMD ANG AOA ARS AUD AWG AZN BAM BBD BDT BGN BHD BIF BMD BND BOB BRL…" at bounding box center [289, 118] width 50 height 27
type input "4150"
drag, startPoint x: 399, startPoint y: 116, endPoint x: 370, endPoint y: 115, distance: 28.6
click at [370, 115] on md-input-container "AED AFN ALL AMD ANG AOA ARS AUD AWG AZN BAM BBD BDT BGN BHD BIF BMD BND BOB BRL…" at bounding box center [388, 117] width 43 height 12
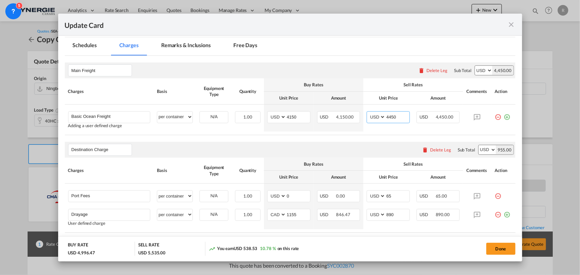
scroll to position [181, 0]
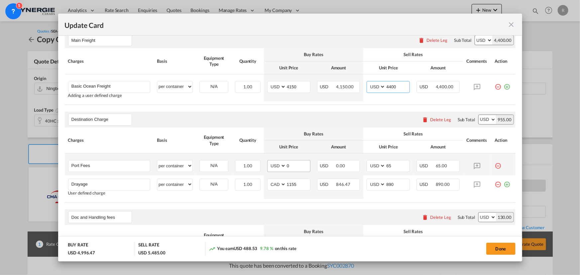
type input "4400"
drag, startPoint x: 292, startPoint y: 165, endPoint x: 276, endPoint y: 162, distance: 16.2
click at [276, 162] on md-input-container "AED AFN ALL AMD ANG AOA ARS AUD AWG AZN BAM BBD BDT BGN BHD BIF BMD BND BOB BRL…" at bounding box center [288, 166] width 43 height 12
type input "50"
drag, startPoint x: 301, startPoint y: 165, endPoint x: 279, endPoint y: 161, distance: 22.3
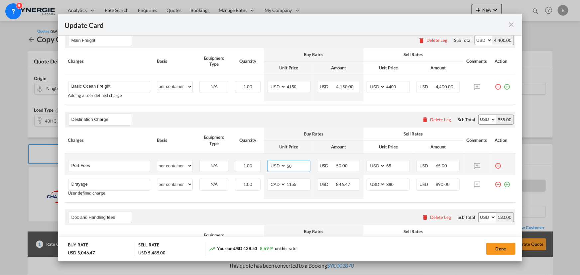
click at [279, 161] on md-input-container "AED AFN ALL AMD ANG AOA ARS AUD AWG AZN BAM BBD BDT BGN BHD BIF BMD BND BOB BRL…" at bounding box center [288, 166] width 43 height 12
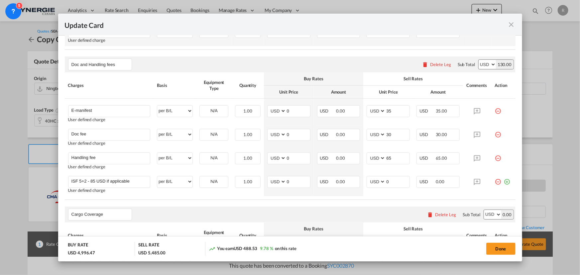
scroll to position [328, 0]
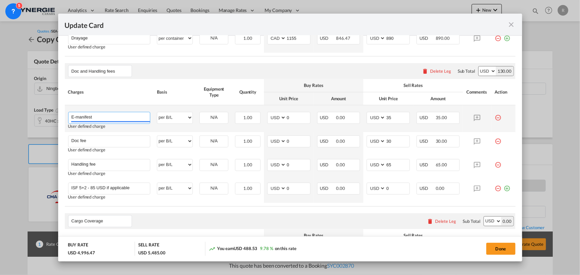
click at [123, 118] on input "E-manifest" at bounding box center [110, 117] width 79 height 10
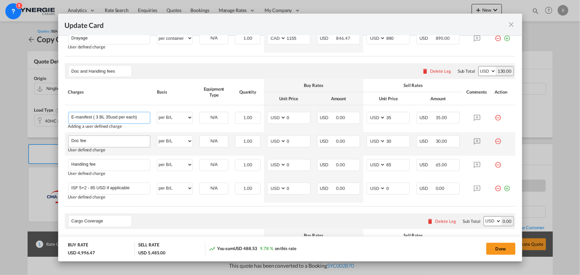
type input "E-manifest ( 3 BL 35usd per each)"
click at [112, 143] on input "Doc fee" at bounding box center [110, 141] width 79 height 10
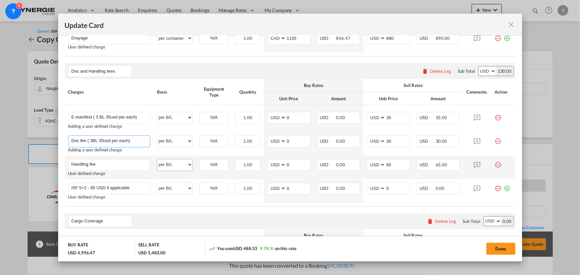
type input "Doc fee ( 3BL 35usd per each)"
click at [174, 167] on select "per equipment per container per B/L per shipping bill per shipment per pallet p…" at bounding box center [174, 165] width 35 height 11
select select "per shipment"
click at [157, 160] on select "per equipment per container per B/L per shipping bill per shipment per pallet p…" at bounding box center [174, 165] width 35 height 11
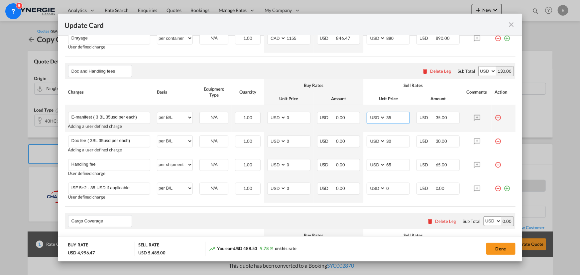
drag, startPoint x: 392, startPoint y: 117, endPoint x: 372, endPoint y: 116, distance: 20.0
click at [372, 116] on md-input-container "AED AFN ALL AMD ANG AOA ARS AUD AWG AZN BAM BBD BDT BGN BHD BIF BMD BND BOB BRL…" at bounding box center [388, 118] width 43 height 12
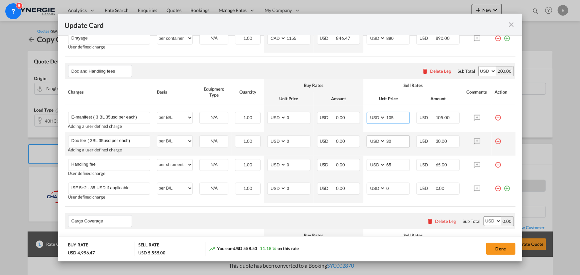
type input "105"
drag, startPoint x: 400, startPoint y: 140, endPoint x: 371, endPoint y: 140, distance: 29.3
click at [371, 140] on md-input-container "AED AFN ALL AMD ANG AOA ARS AUD AWG AZN BAM BBD BDT BGN BHD BIF BMD BND BOB BRL…" at bounding box center [388, 142] width 43 height 12
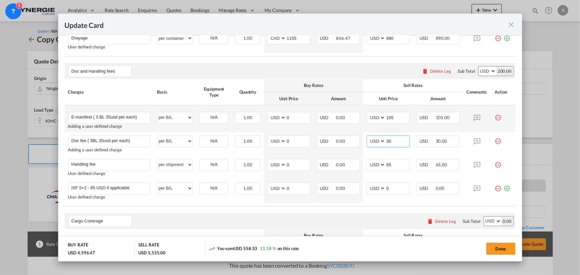
type input "8"
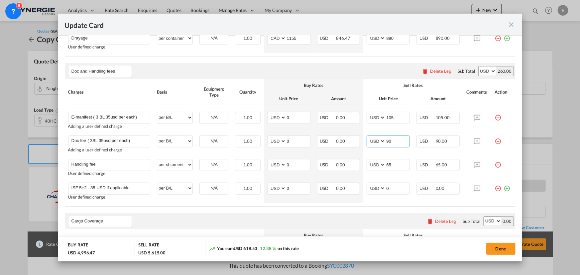
type input "90"
click at [292, 216] on div "Cargo Coverage Please enter leg name Leg Name Already Exists Delete Leg Sub Tot…" at bounding box center [290, 221] width 451 height 16
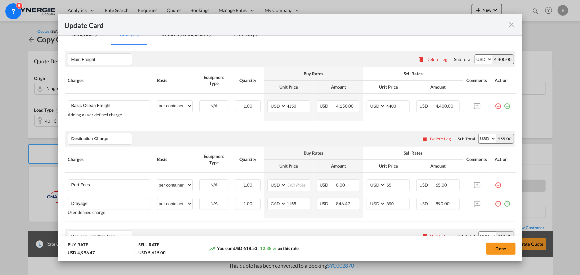
scroll to position [146, 0]
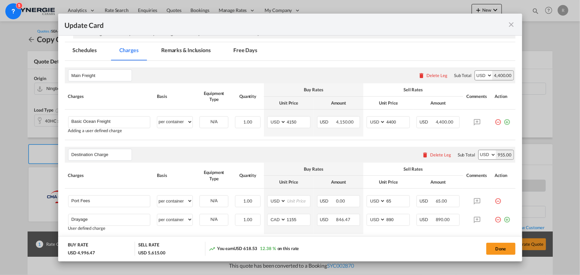
click at [189, 51] on md-tab-item "Remarks & Inclusions" at bounding box center [186, 51] width 66 height 18
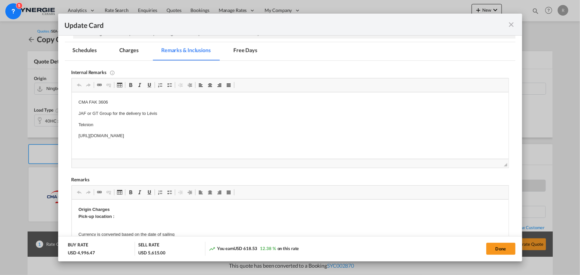
scroll to position [0, 0]
drag, startPoint x: 76, startPoint y: 99, endPoint x: 313, endPoint y: 137, distance: 239.2
click at [122, 103] on p "AOF Ningbo" at bounding box center [290, 102] width 424 height 7
click at [303, 100] on p "AOF Ningbo https://app.frontapp.com/open/msg_1hc7e34f?key=xi8MpuU09w1GiJmJnBo3b…" at bounding box center [290, 102] width 424 height 7
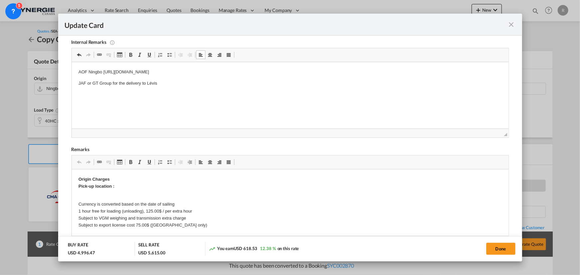
scroll to position [116, 0]
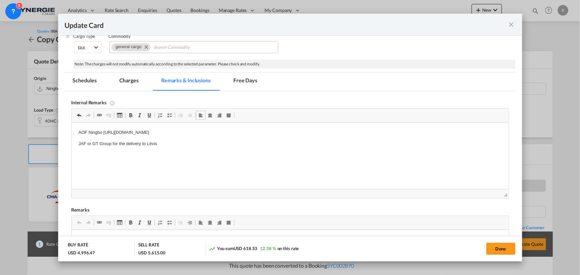
click at [131, 83] on md-tab-item "Charges" at bounding box center [128, 81] width 35 height 18
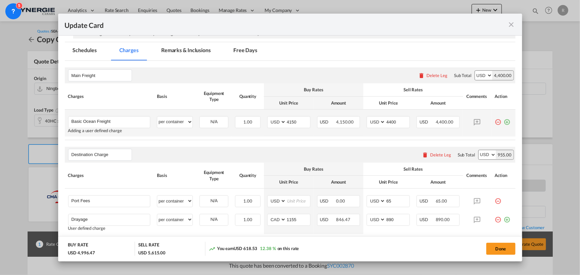
scroll to position [55, 0]
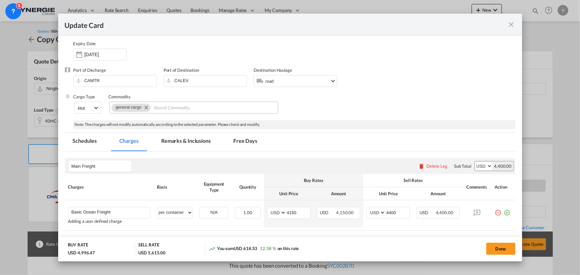
click at [186, 142] on md-tab-item "Remarks & Inclusions" at bounding box center [186, 142] width 66 height 18
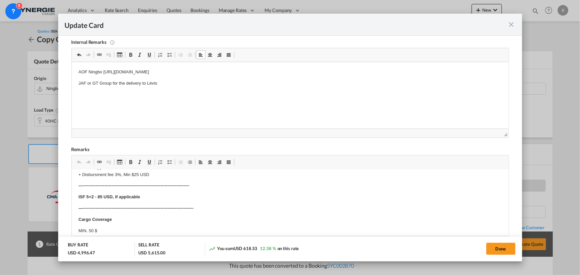
scroll to position [333, 0]
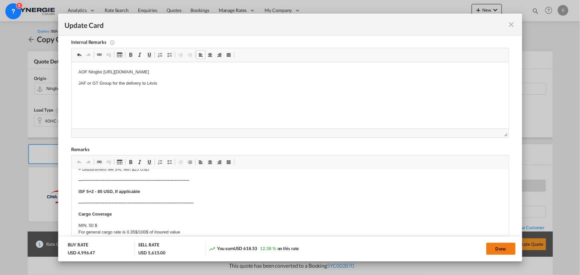
click at [499, 250] on button "Done" at bounding box center [500, 249] width 29 height 12
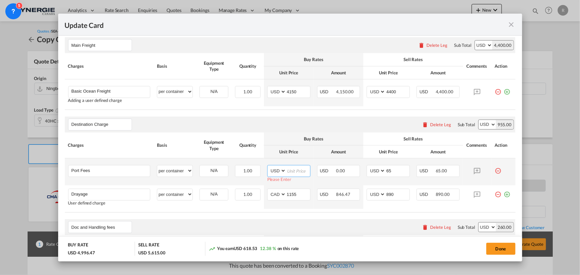
click at [288, 171] on input "Update CardPort of ..." at bounding box center [298, 171] width 24 height 10
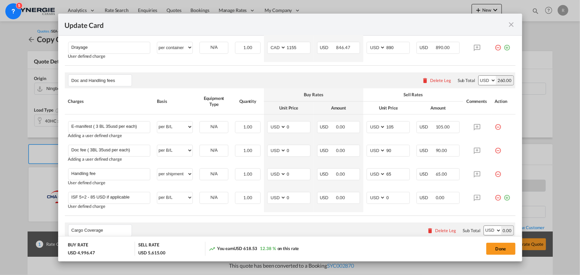
scroll to position [327, 0]
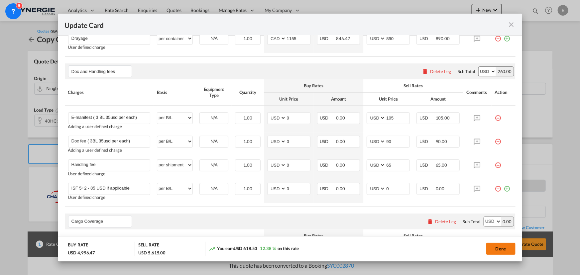
type input "0"
drag, startPoint x: 502, startPoint y: 253, endPoint x: 496, endPoint y: 254, distance: 5.7
click at [502, 253] on button "Done" at bounding box center [500, 249] width 29 height 12
type input "30 Aug 2025"
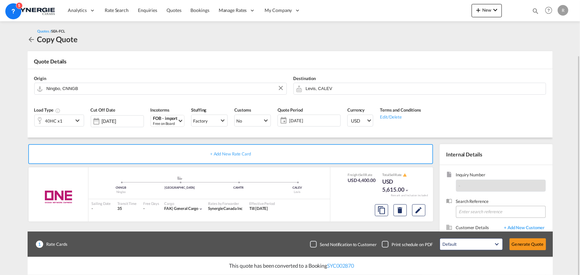
scroll to position [30, 0]
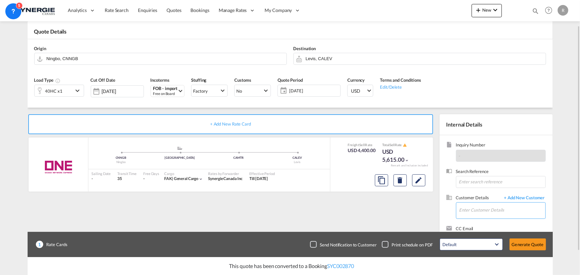
click at [474, 212] on input "Enter Customer Details" at bounding box center [503, 210] width 86 height 15
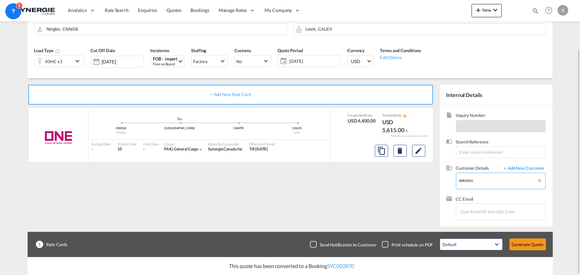
click at [481, 181] on body "Analytics Reports Dashboard Rate Search Enquiries Quotes Bookings" at bounding box center [290, 137] width 580 height 275
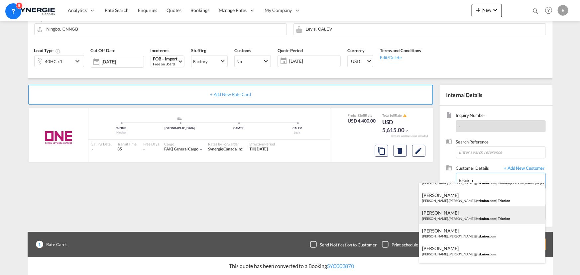
click at [461, 216] on div "Charles-Olivier Thibault charles-olivier.thibault@ teknion .com | Teknion" at bounding box center [482, 215] width 126 height 18
type input "Teknion, Charles-Olivier Thibault, charles-olivier.thibault@teknion.com"
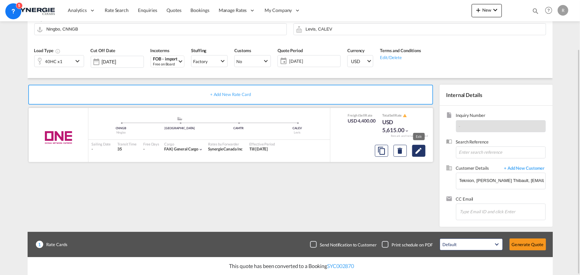
click at [419, 154] on md-icon "Edit" at bounding box center [419, 151] width 8 height 8
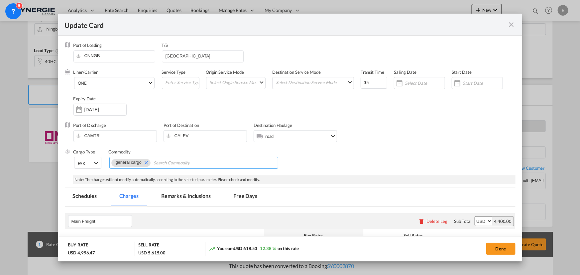
click at [175, 163] on input "Chips input." at bounding box center [184, 163] width 61 height 11
paste input "DWV2685 , DWV2633/DWV2673/DWV2678,DWC1446/DWC1447/DWL0726/DWV2679/DWV2683/DWC14…"
click at [163, 163] on input "PO DWV2685 , DWV2633/DWV2673/DWV2678,DWC1446/DWC1447/DWL0726/DWV2679/DWV2683/DW…" at bounding box center [184, 163] width 61 height 11
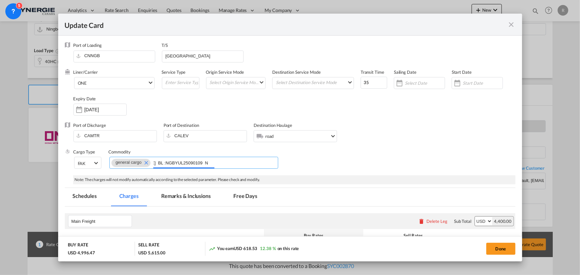
type input "PO DWV2685 , DWV2633/DWV2673/DWV2678,DWC1446/DWC1447/DWL0726/DWV2679/DWV2683/DW…"
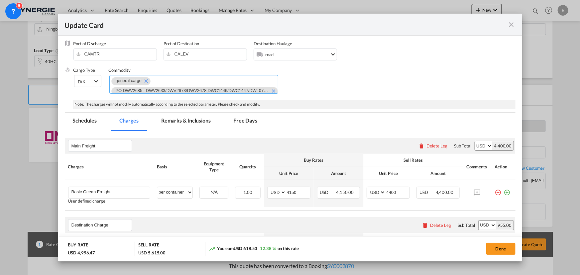
scroll to position [90, 0]
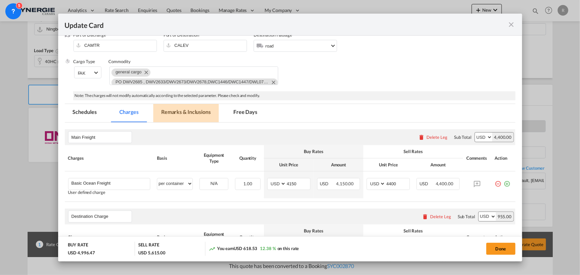
click at [174, 112] on md-tab-item "Remarks & Inclusions" at bounding box center [186, 113] width 66 height 18
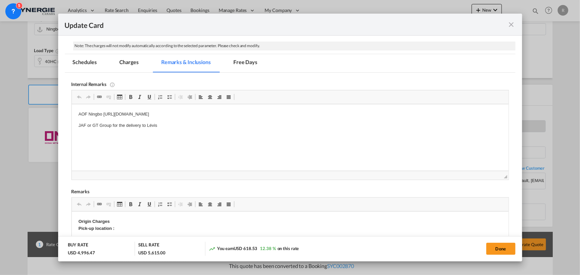
scroll to position [181, 0]
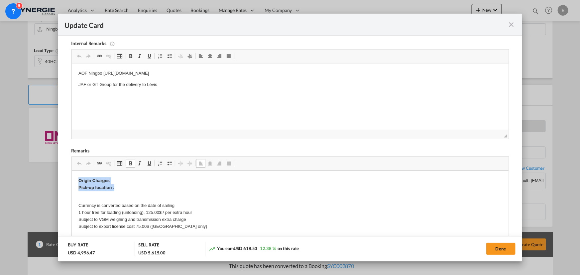
drag, startPoint x: 76, startPoint y: 180, endPoint x: 131, endPoint y: 187, distance: 55.3
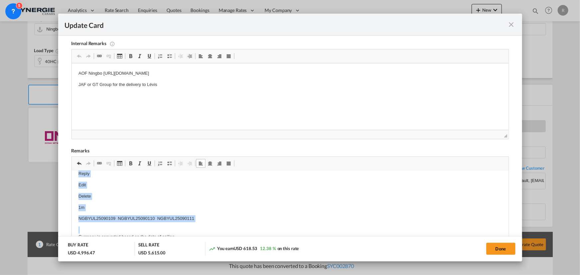
scroll to position [54, 0]
drag, startPoint x: 74, startPoint y: 204, endPoint x: 110, endPoint y: 207, distance: 36.4
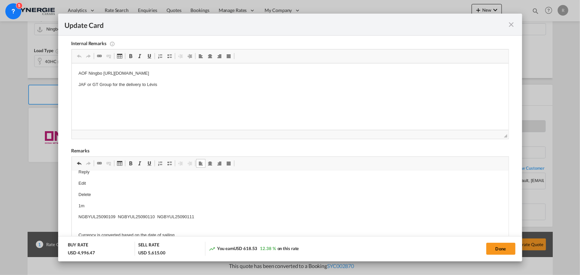
scroll to position [0, 0]
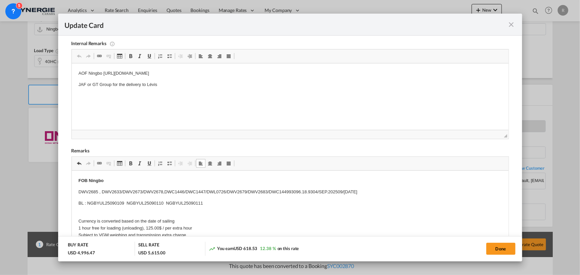
click at [124, 204] on p "BL : NGBYUL25090109 NGBYUL25090110 NGBYUL25090111" at bounding box center [290, 203] width 424 height 7
click at [166, 200] on p "BL : NGBYUL25090109/ NGBYUL25090110 NGBYUL25090111" at bounding box center [290, 203] width 424 height 7
click at [143, 182] on p "FOB Ningbo" at bounding box center [290, 181] width 424 height 7
drag, startPoint x: 318, startPoint y: 192, endPoint x: 378, endPoint y: 195, distance: 60.9
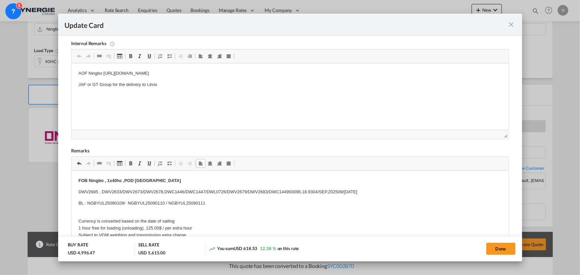
click at [378, 195] on p "DWV2685 , DWV2633/DWV2673/DWV2678,DWC1446/DWC1447/DWL0726/DWV2679/DWV2683/DWC14…" at bounding box center [290, 192] width 424 height 7
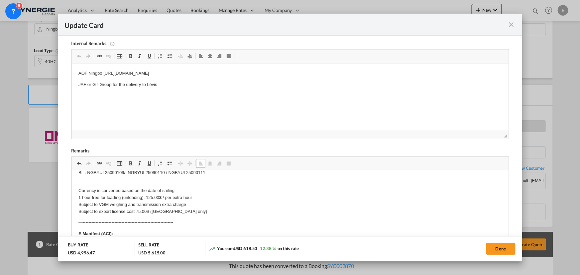
scroll to position [60, 0]
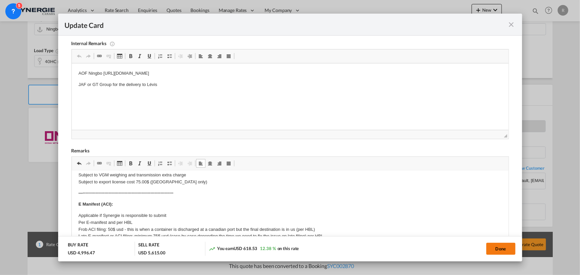
click at [504, 251] on button "Done" at bounding box center [500, 249] width 29 height 12
type input "30 Aug 2025"
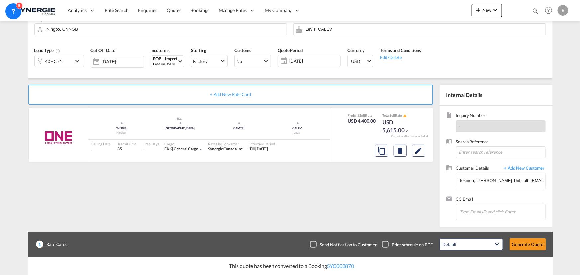
scroll to position [106, 0]
click at [520, 245] on button "Generate Quote" at bounding box center [528, 245] width 37 height 12
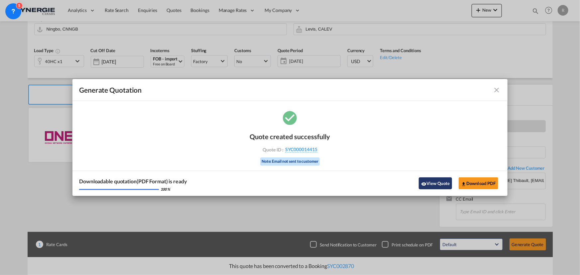
click at [447, 183] on button "View Quote" at bounding box center [435, 184] width 33 height 12
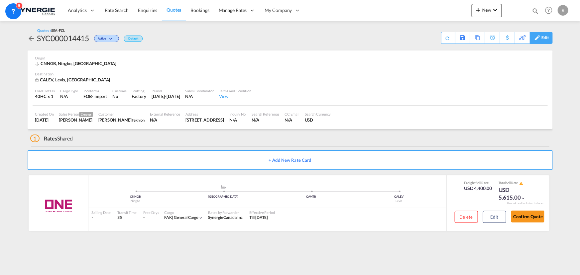
click at [546, 38] on div "Edit" at bounding box center [546, 37] width 8 height 11
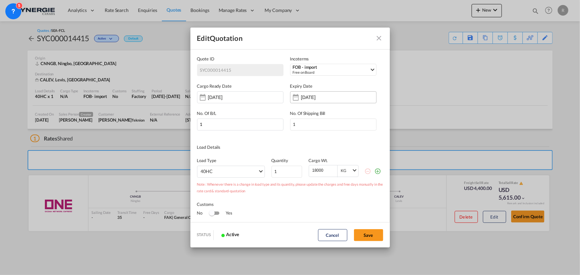
click at [321, 100] on input "31 Aug 2025" at bounding box center [322, 97] width 42 height 5
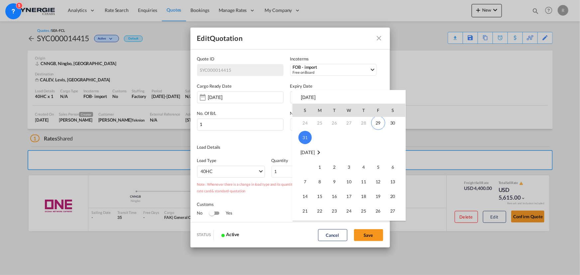
scroll to position [90, 0]
click at [306, 166] on span "14" at bounding box center [305, 166] width 13 height 13
type input "14 Sep 2025"
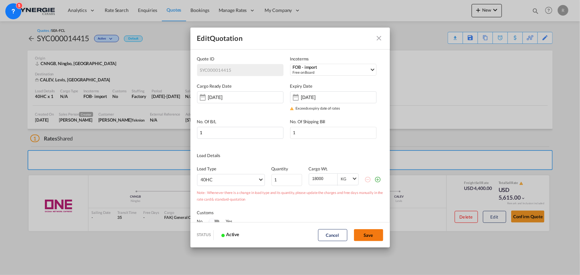
click at [371, 235] on button "Save" at bounding box center [368, 235] width 29 height 12
type input "28 Aug 2025"
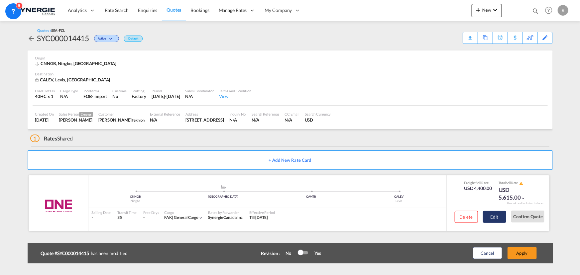
click at [490, 214] on button "Edit" at bounding box center [494, 217] width 23 height 12
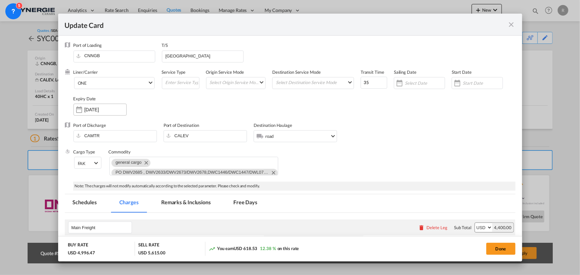
click at [87, 110] on input "31 Aug 2025" at bounding box center [105, 109] width 42 height 5
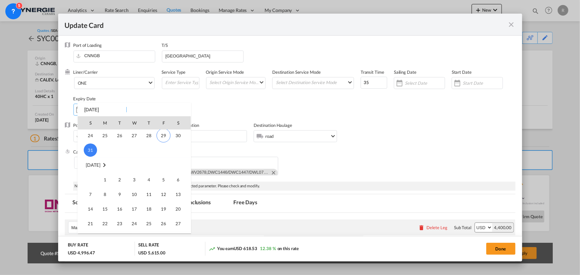
scroll to position [153999, 0]
click at [92, 206] on span "14" at bounding box center [90, 208] width 13 height 13
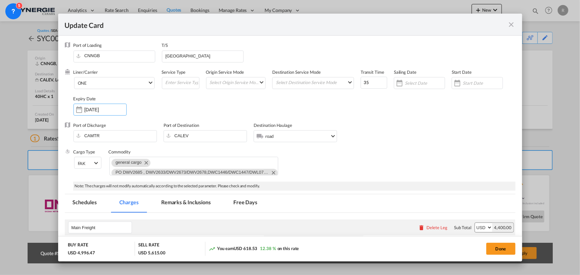
click at [353, 159] on div "Cargo Type FAK FAK GCR GDSM General Cargo Hazardous Cargo Ambient Foodstuff Chi…" at bounding box center [294, 165] width 442 height 33
click at [492, 249] on button "Done" at bounding box center [500, 249] width 29 height 12
type input "13 Sep 2025"
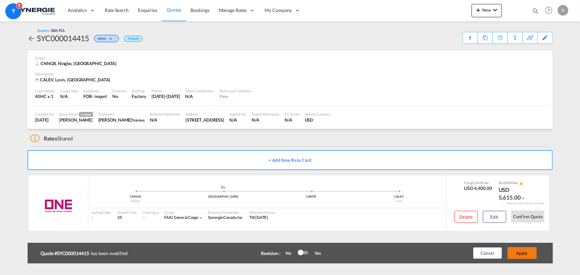
click at [516, 253] on button "Apply" at bounding box center [522, 253] width 29 height 12
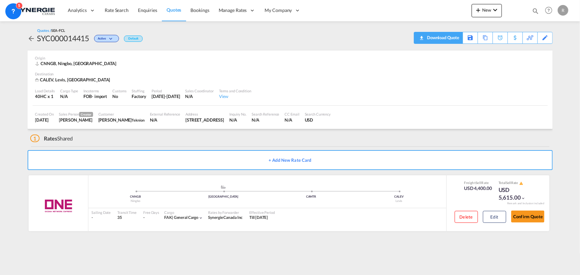
click at [452, 40] on div "Download Quote" at bounding box center [443, 37] width 34 height 11
click at [491, 218] on button "Edit" at bounding box center [494, 217] width 23 height 12
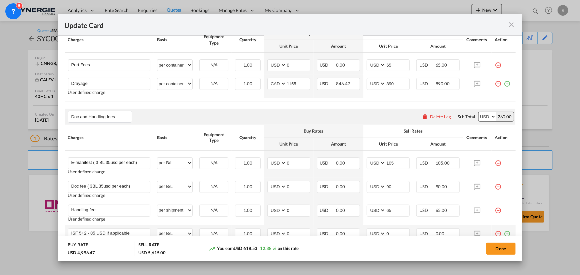
scroll to position [333, 0]
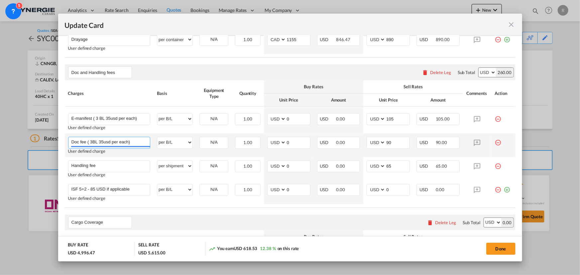
click at [100, 140] on input "Doc fee ( 3BL 35usd per each)" at bounding box center [110, 142] width 79 height 10
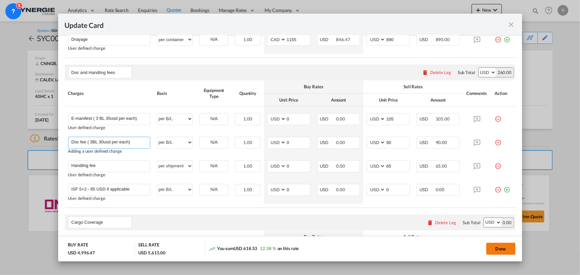
type input "Doc fee ( 3BL 30usd per each)"
click at [499, 248] on button "Done" at bounding box center [500, 249] width 29 height 12
type input "13 Sep 2025"
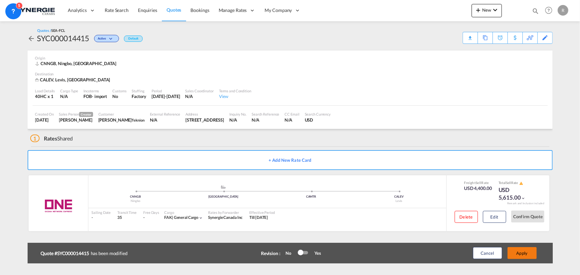
click at [522, 252] on button "Apply" at bounding box center [522, 253] width 29 height 12
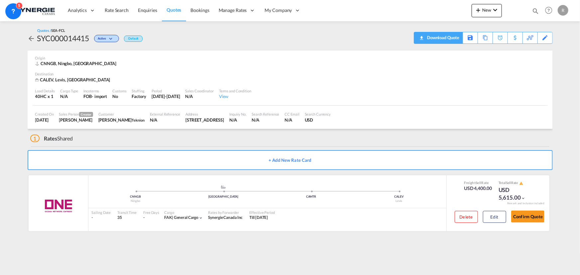
click at [454, 41] on div "Download Quote" at bounding box center [443, 37] width 34 height 11
click at [524, 217] on button "Confirm Quote" at bounding box center [527, 217] width 33 height 12
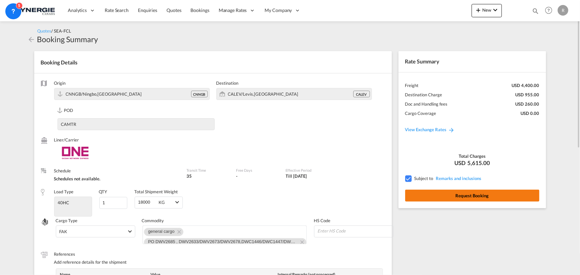
click at [467, 199] on button "Request Booking" at bounding box center [472, 196] width 134 height 12
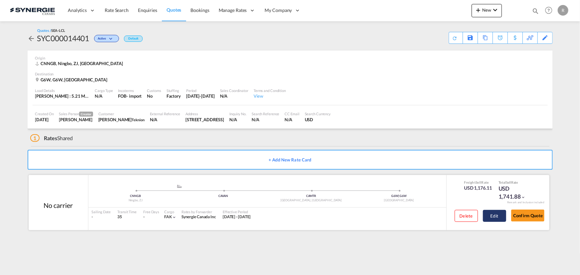
click at [499, 218] on button "Edit" at bounding box center [494, 216] width 23 height 12
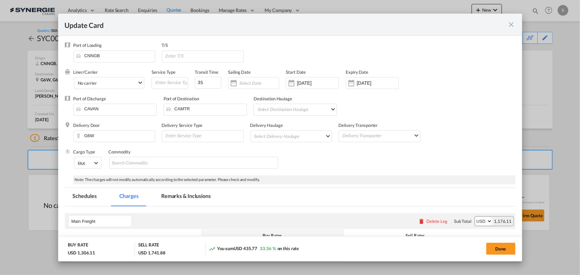
select select "per_w/m"
select select "per_kg"
select select "flat"
select select "per_bl"
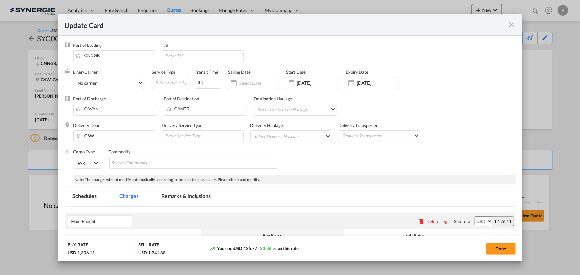
select select "per_bl"
select select "per_shipment"
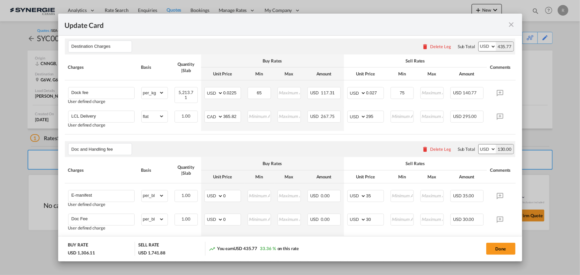
scroll to position [242, 0]
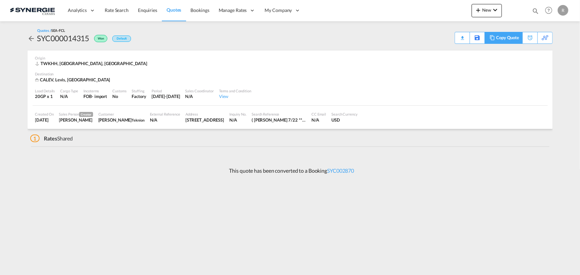
click at [497, 38] on div "Copy Quote" at bounding box center [507, 37] width 23 height 11
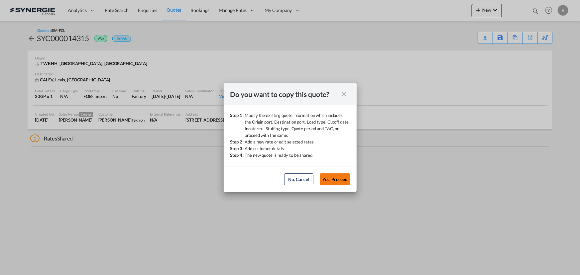
click at [333, 181] on button "Yes, Proceed" at bounding box center [335, 180] width 30 height 12
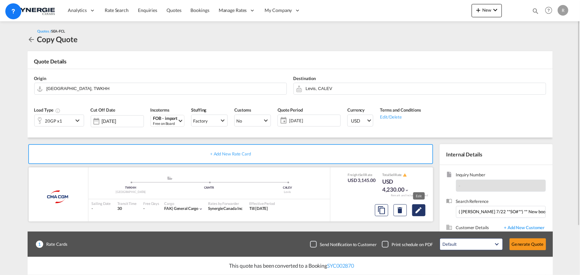
click at [421, 212] on md-icon "Edit" at bounding box center [419, 210] width 8 height 8
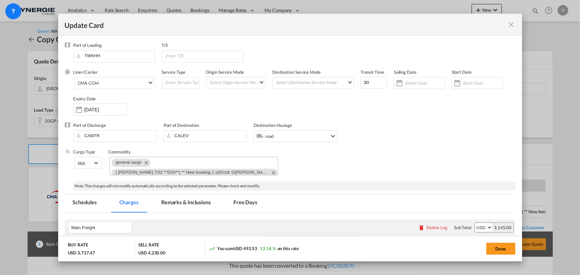
select select "per container"
select select "per B/L"
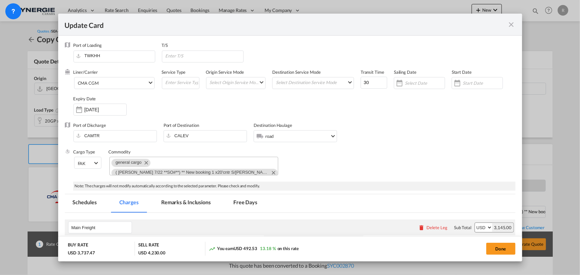
select select "per B/L"
select select "per shipment"
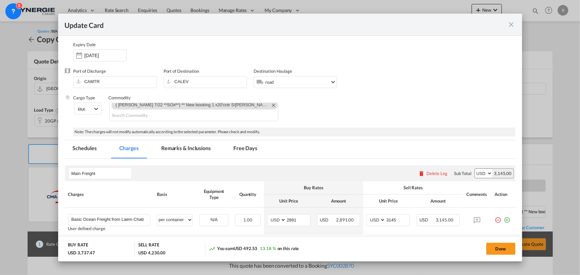
scroll to position [60, 0]
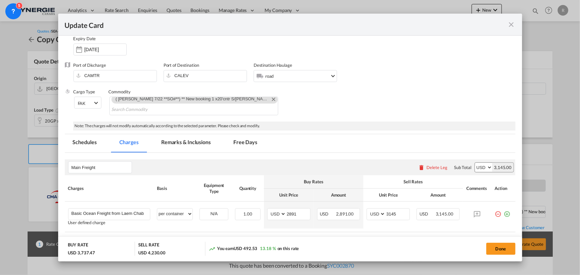
click at [200, 145] on md-tab-item "Remarks & Inclusions" at bounding box center [186, 143] width 66 height 18
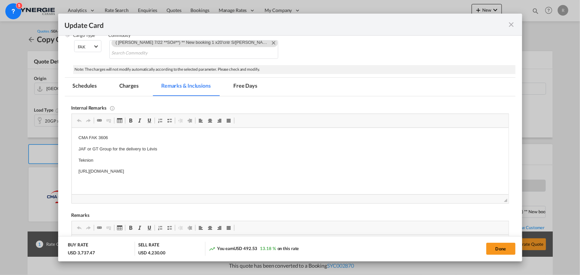
scroll to position [121, 0]
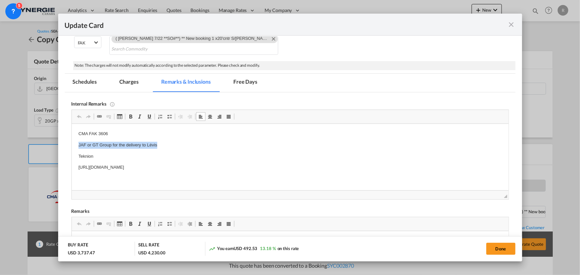
drag, startPoint x: 76, startPoint y: 146, endPoint x: 171, endPoint y: 147, distance: 94.4
copy p "JAF or GT Group for the delivery to Lévis"
click at [513, 28] on md-icon "icon-close fg-AAA8AD m-0 pointer" at bounding box center [512, 25] width 8 height 8
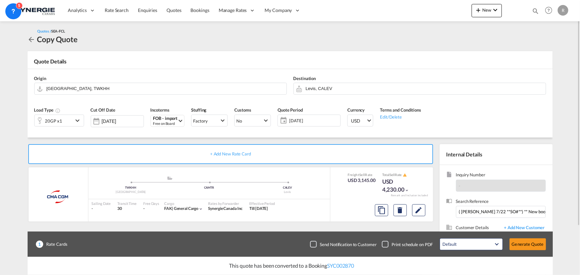
click at [29, 39] on md-icon "icon-arrow-left" at bounding box center [32, 40] width 8 height 8
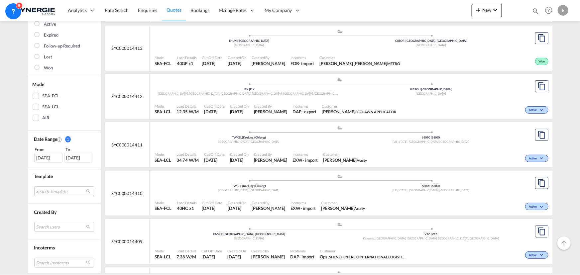
scroll to position [121, 0]
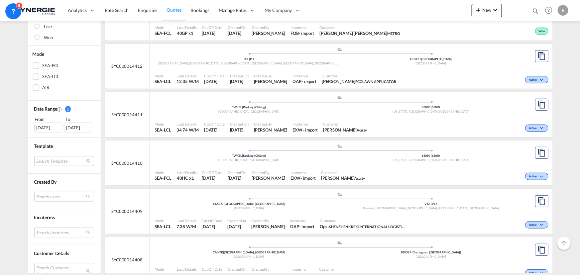
click at [55, 233] on md-select "Search Incoterms DAP-EXPORT delivered at place DAP-IMPORT delivered at place CI…" at bounding box center [64, 233] width 60 height 10
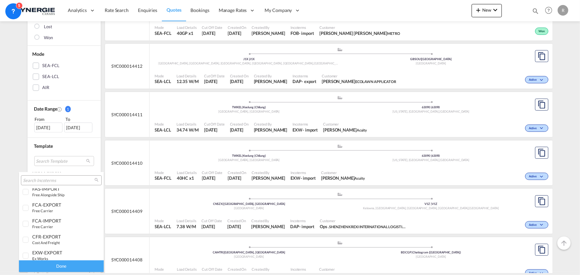
scroll to position [242, 0]
click at [51, 226] on div "EXW-EXPORT ex works" at bounding box center [58, 225] width 52 height 11
click at [66, 266] on div "Done" at bounding box center [61, 267] width 85 height 12
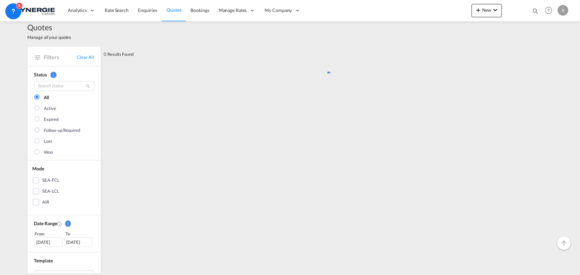
scroll to position [0, 0]
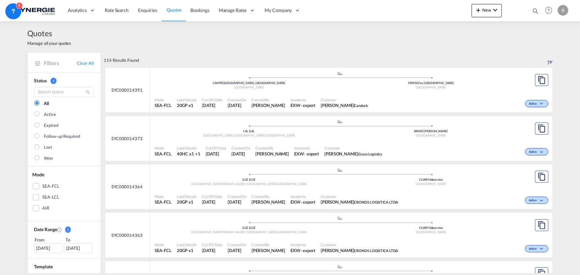
click at [331, 141] on div "Mode SEA-FCL Load Details 40HC x1 +1 Cut Off Date [DATE] Created On [DATE] Crea…" at bounding box center [351, 151] width 403 height 20
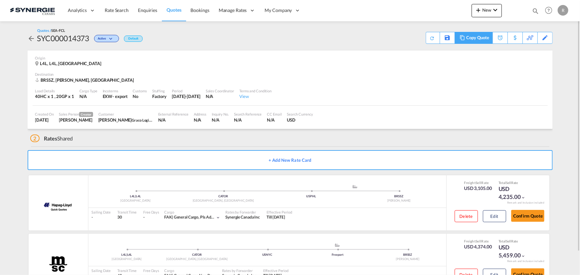
click at [469, 38] on div "Copy Quote" at bounding box center [478, 37] width 23 height 11
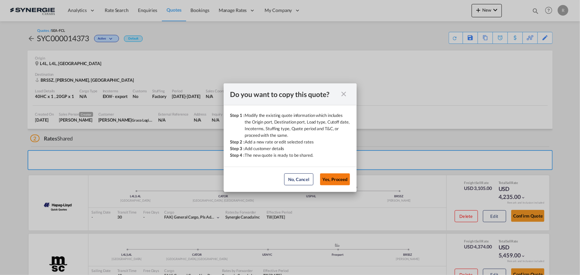
click at [335, 178] on button "Yes, Proceed" at bounding box center [335, 180] width 30 height 12
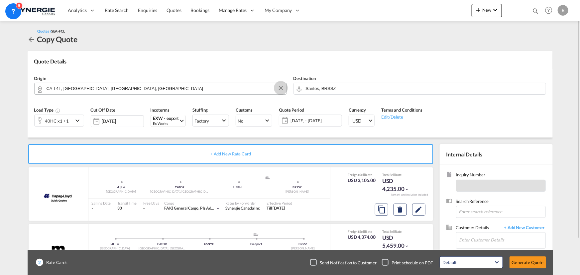
click at [281, 88] on button "Clear Input" at bounding box center [281, 88] width 10 height 10
click at [245, 87] on input "Search by Door/Port" at bounding box center [165, 89] width 237 height 12
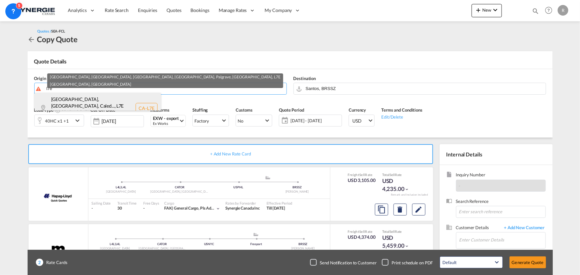
click at [86, 107] on div "[GEOGRAPHIC_DATA], [GEOGRAPHIC_DATA], Caled... , L7E [GEOGRAPHIC_DATA] , [GEOGR…" at bounding box center [98, 108] width 126 height 31
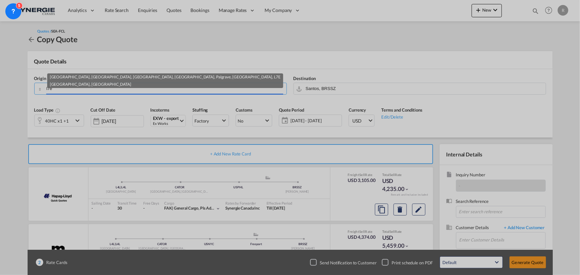
type input "CA-L7E, [GEOGRAPHIC_DATA], [GEOGRAPHIC_DATA], [GEOGRAPHIC_DATA], [GEOGRAPHIC_DA…"
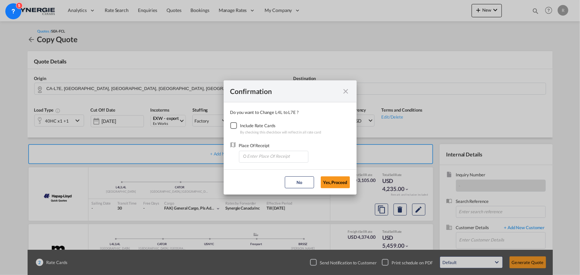
click at [232, 125] on div "Checkbox No Ink" at bounding box center [233, 125] width 7 height 7
click at [257, 156] on input "Enter Place Of Receipt" at bounding box center [275, 156] width 66 height 10
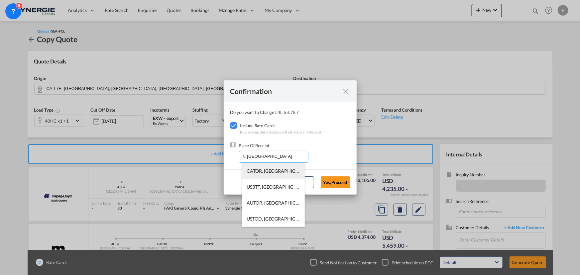
click at [255, 174] on li "CATOR, [GEOGRAPHIC_DATA], [GEOGRAPHIC_DATA], [GEOGRAPHIC_DATA], [GEOGRAPHIC_DAT…" at bounding box center [273, 171] width 63 height 16
type input "CATOR, [GEOGRAPHIC_DATA], [GEOGRAPHIC_DATA], [GEOGRAPHIC_DATA], [GEOGRAPHIC_DAT…"
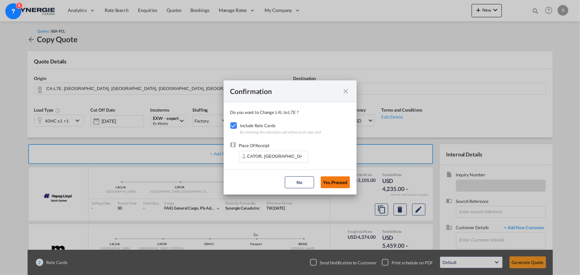
click at [339, 186] on button "Yes,Proceed" at bounding box center [335, 183] width 29 height 12
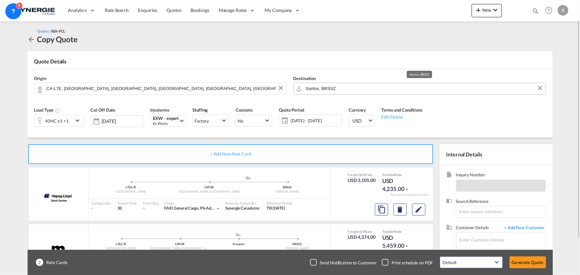
click at [354, 88] on input "Santos, BRSSZ" at bounding box center [424, 89] width 237 height 12
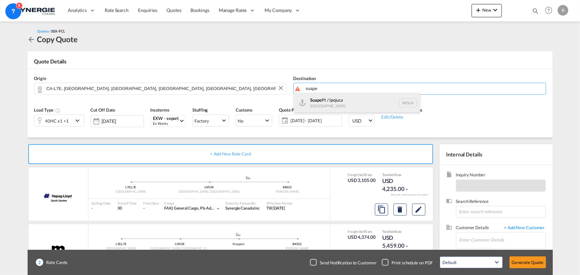
click at [319, 102] on div "Suape Pt / Ipojuca [GEOGRAPHIC_DATA] [GEOGRAPHIC_DATA]" at bounding box center [357, 103] width 126 height 20
type input "Suape Pt / Ipojuca, [GEOGRAPHIC_DATA]"
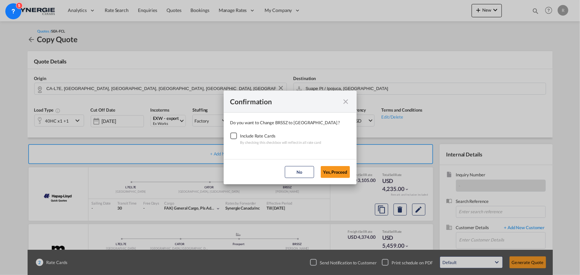
click at [233, 138] on div "Checkbox No Ink" at bounding box center [233, 136] width 7 height 7
click at [338, 169] on button "Yes,Proceed" at bounding box center [335, 172] width 29 height 12
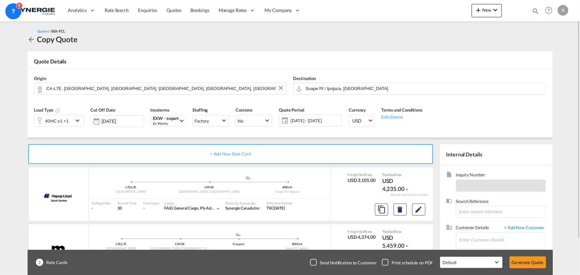
click at [75, 120] on md-icon "icon-chevron-down" at bounding box center [78, 121] width 10 height 8
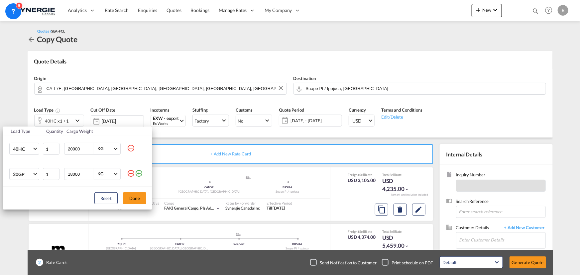
click at [129, 147] on md-icon "icon-minus-circle-outline" at bounding box center [131, 148] width 8 height 8
type input "18000"
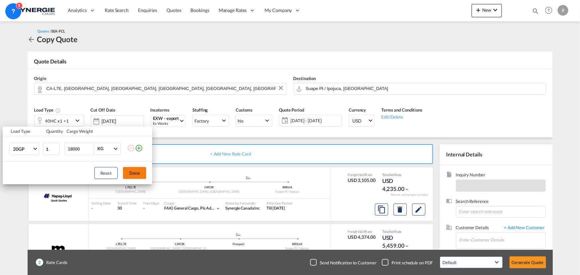
click at [133, 177] on button "Done" at bounding box center [134, 173] width 23 height 12
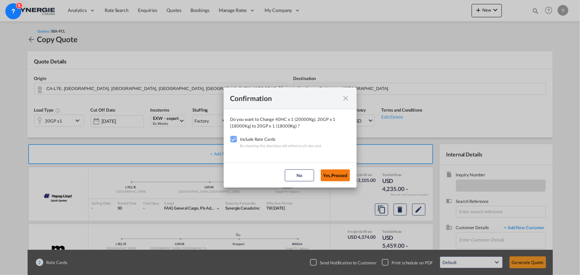
click at [344, 177] on button "Yes,Proceed" at bounding box center [335, 176] width 29 height 12
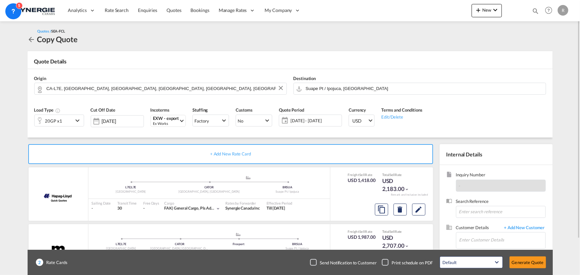
click at [318, 120] on span "[DATE] - [DATE]" at bounding box center [316, 121] width 50 height 6
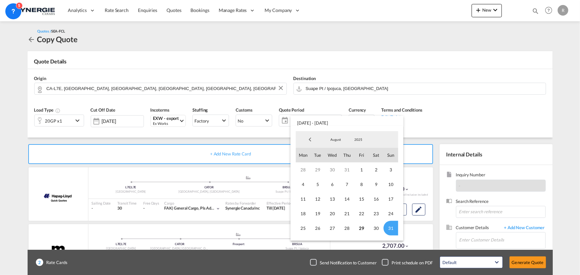
click at [482, 112] on md-backdrop at bounding box center [290, 137] width 580 height 275
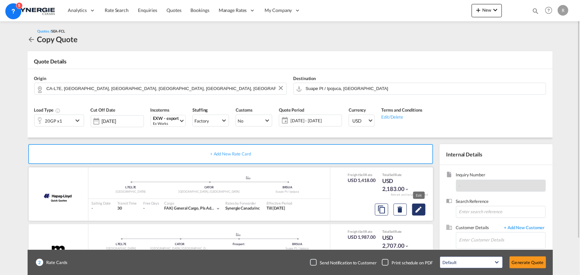
click at [421, 211] on md-icon "Edit" at bounding box center [419, 210] width 8 height 8
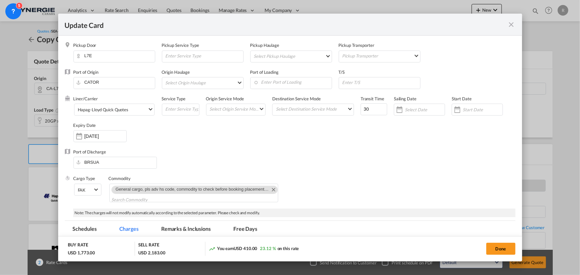
select select "per equipment"
select select "per container"
select select "per B/L"
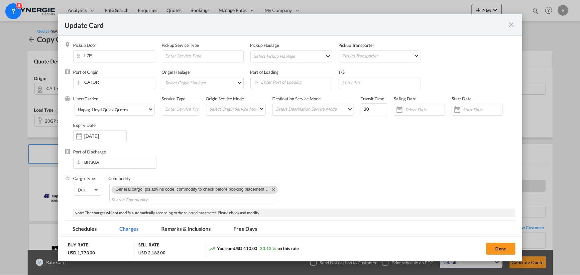
select select "per B/L"
select select "per container"
click at [269, 190] on md-icon "Remove General cargo, pls adv hs code, commodity to check before booking placem…" at bounding box center [273, 190] width 8 height 8
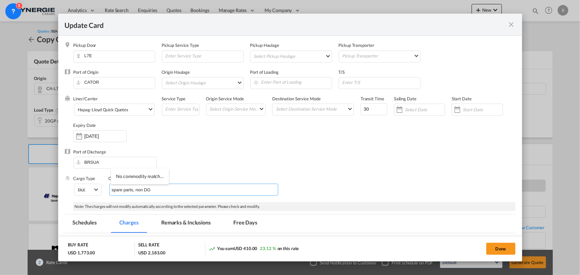
type input "spare parts, non DG"
click at [438, 169] on div "Port of Discharge [GEOGRAPHIC_DATA]" at bounding box center [290, 162] width 451 height 27
drag, startPoint x: 376, startPoint y: 111, endPoint x: 335, endPoint y: 107, distance: 40.8
click at [338, 108] on div "Liner/Carrier Hapag-[PERSON_NAME] Quick Quotes 2HM LOGISTICS D.O.O AAXL GLOBAL …" at bounding box center [294, 122] width 442 height 53
type input "33"
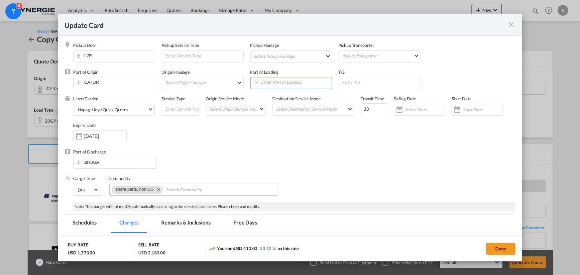
click at [275, 82] on input "Enter Port of Loading" at bounding box center [293, 82] width 78 height 10
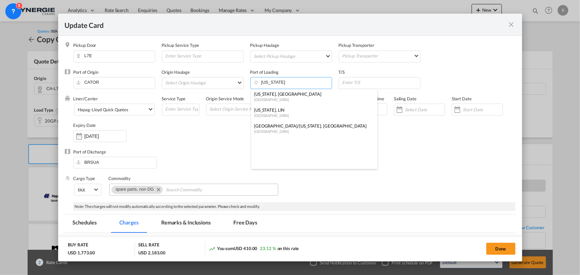
click at [271, 95] on div "[US_STATE], [GEOGRAPHIC_DATA]" at bounding box center [312, 94] width 117 height 6
type input "[US_STATE], [GEOGRAPHIC_DATA], USNYC"
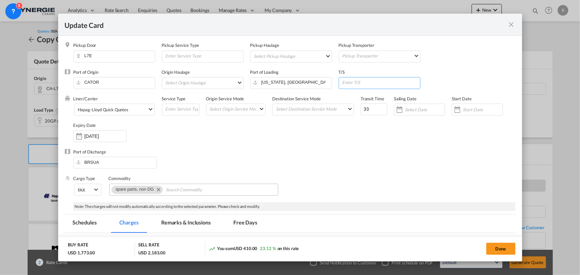
click at [351, 79] on input "Update Card Pickup ..." at bounding box center [381, 82] width 78 height 10
type input "[GEOGRAPHIC_DATA]"
click at [358, 151] on div "Port of Discharge [GEOGRAPHIC_DATA]" at bounding box center [290, 162] width 451 height 27
click at [96, 137] on input "[DATE]" at bounding box center [105, 136] width 42 height 5
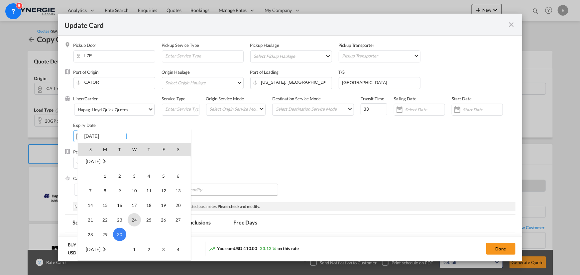
scroll to position [154027, 0]
click at [184, 208] on span "20" at bounding box center [178, 207] width 13 height 13
type input "[DATE]"
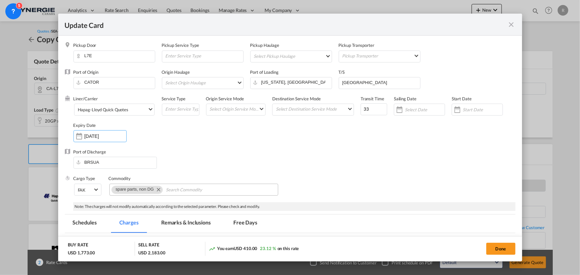
click at [380, 172] on div "Port of Discharge [GEOGRAPHIC_DATA]" at bounding box center [290, 162] width 451 height 27
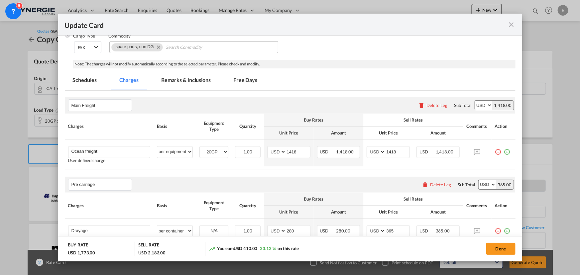
scroll to position [151, 0]
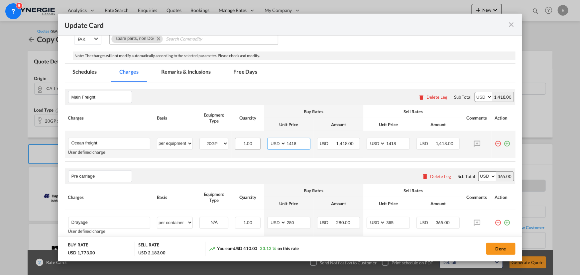
drag, startPoint x: 300, startPoint y: 142, endPoint x: 252, endPoint y: 139, distance: 47.3
click at [252, 139] on tr "Ocean freight Please Enter User Defined Charges Cannot Be Published User define…" at bounding box center [290, 144] width 451 height 27
type input "1834.05"
drag, startPoint x: 397, startPoint y: 143, endPoint x: 361, endPoint y: 143, distance: 36.2
click at [363, 143] on td "AED AFN ALL AMD ANG AOA ARS AUD AWG AZN BAM BBD BDT BGN BHD BIF BMD BND BOB BRL…" at bounding box center [388, 144] width 50 height 27
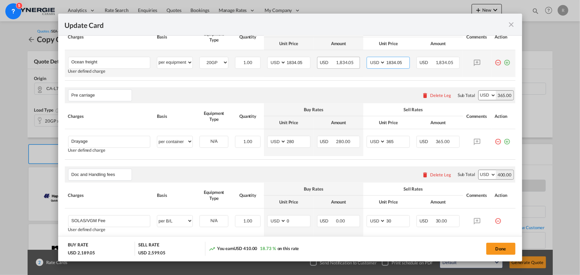
scroll to position [242, 0]
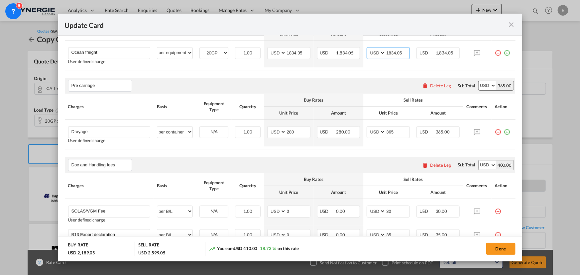
type input "1834.05"
drag, startPoint x: 278, startPoint y: 130, endPoint x: 271, endPoint y: 129, distance: 6.4
click at [276, 130] on md-input-container "AED AFN ALL AMD ANG AOA ARS AUD AWG AZN BAM BBD BDT BGN BHD BIF BMD BND BOB BRL…" at bounding box center [288, 132] width 43 height 12
type input "310"
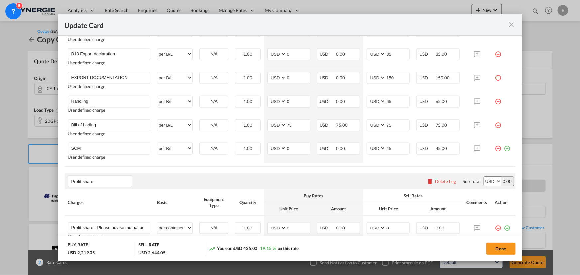
scroll to position [423, 0]
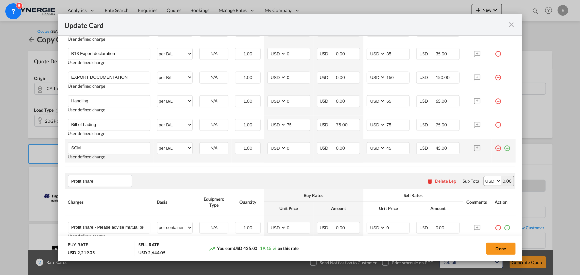
type input "410"
click at [495, 147] on md-icon "icon-minus-circle-outline red-400-fg" at bounding box center [498, 146] width 7 height 7
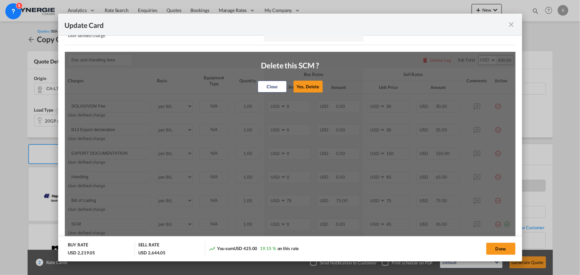
scroll to position [333, 0]
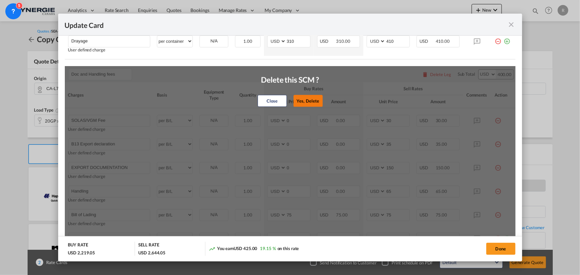
click at [306, 101] on button "Yes, Delete" at bounding box center [308, 101] width 29 height 12
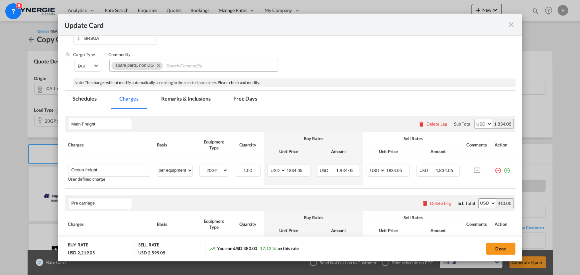
scroll to position [117, 0]
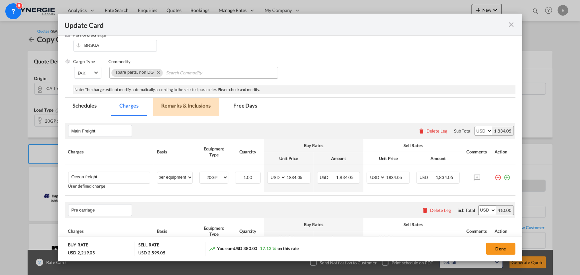
click at [180, 106] on md-tab-item "Remarks & Inclusions" at bounding box center [186, 107] width 66 height 18
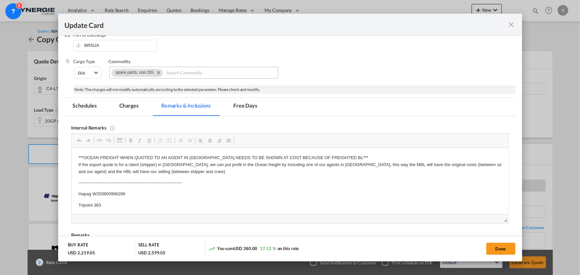
scroll to position [0, 0]
drag, startPoint x: 91, startPoint y: 193, endPoint x: 129, endPoint y: 191, distance: 38.3
click at [129, 191] on p "Hapag W250800996286" at bounding box center [290, 194] width 424 height 7
click at [90, 194] on p "HapagW250801036869" at bounding box center [290, 194] width 424 height 7
click at [107, 205] on p "Tripoint 363" at bounding box center [290, 205] width 424 height 7
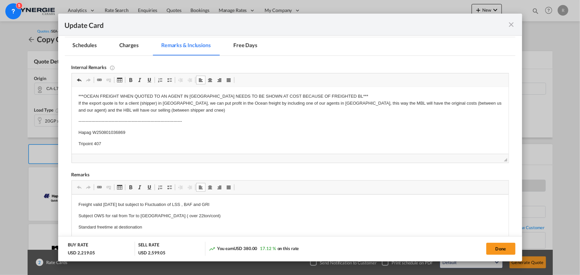
click at [104, 203] on p "Freight valid 30 Sep but subject to Fluctuation of LSS , BAF and GRI" at bounding box center [290, 205] width 424 height 7
drag, startPoint x: 141, startPoint y: 215, endPoint x: 146, endPoint y: 213, distance: 5.4
click at [164, 214] on p "Subject OWS for rail from Tor to Philadephia ( over 22ton/cont)" at bounding box center [290, 216] width 424 height 7
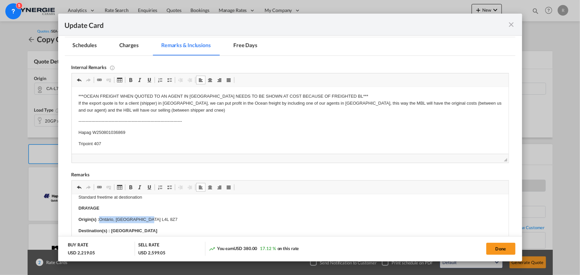
drag, startPoint x: 100, startPoint y: 218, endPoint x: 135, endPoint y: 203, distance: 38.3
click at [501, 249] on button "Done" at bounding box center [500, 249] width 29 height 12
type input "19 Sep 2025"
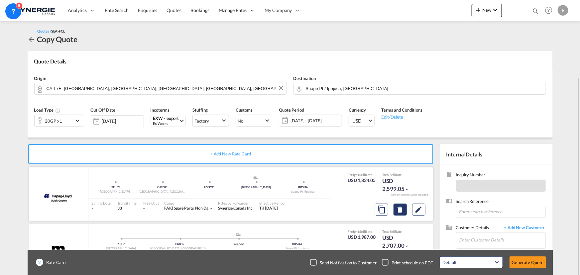
scroll to position [41, 0]
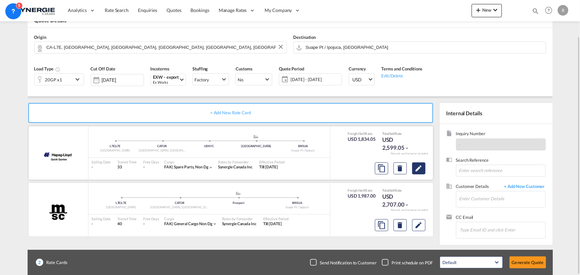
click at [419, 168] on md-icon "Edit" at bounding box center [419, 169] width 8 height 8
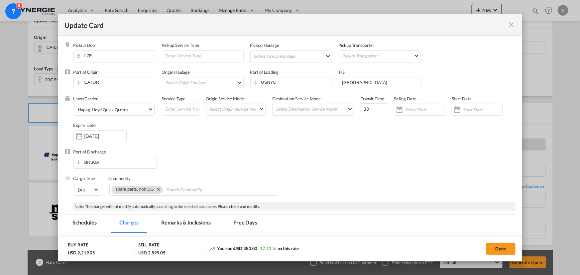
scroll to position [0, 0]
click at [502, 250] on button "Done" at bounding box center [500, 249] width 29 height 12
type input "19 Sep 2025"
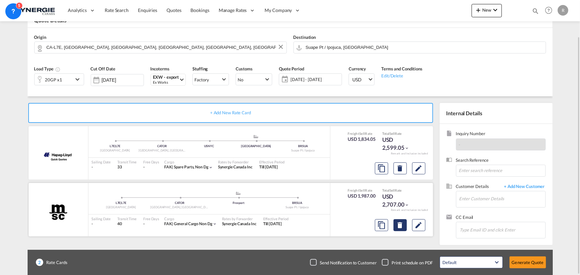
click at [397, 173] on md-icon "Delete" at bounding box center [400, 169] width 8 height 8
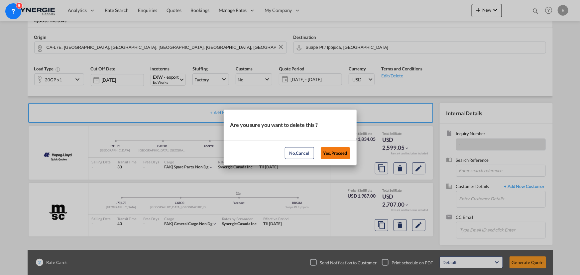
click at [334, 154] on button "Yes,Proceed" at bounding box center [335, 153] width 29 height 12
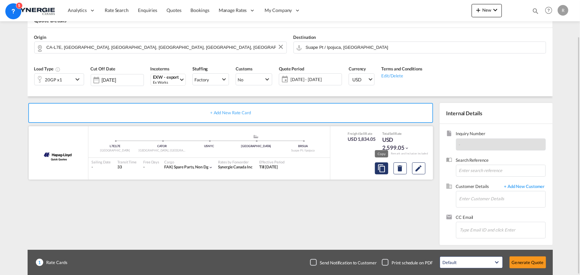
click at [384, 168] on md-icon "assets/icons/custom/copyQuote.svg" at bounding box center [382, 169] width 8 height 8
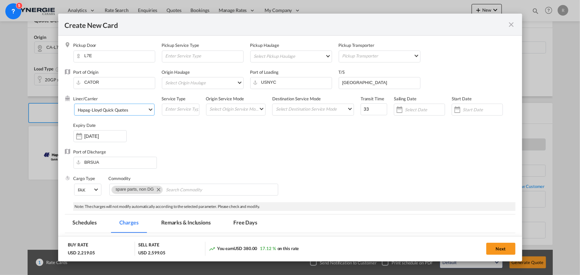
click at [126, 113] on md-select-value "Hapag-Lloyd Quick Quotes" at bounding box center [115, 109] width 77 height 11
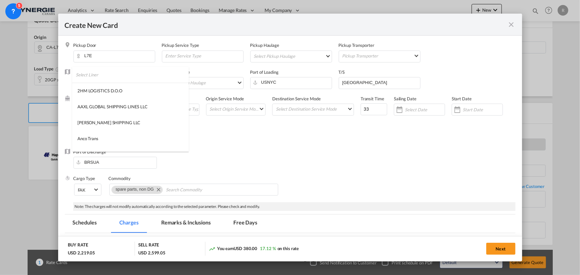
click at [156, 76] on input "search" at bounding box center [132, 75] width 113 height 16
type input "msc"
click at [90, 108] on md-option "MSC" at bounding box center [115, 107] width 87 height 16
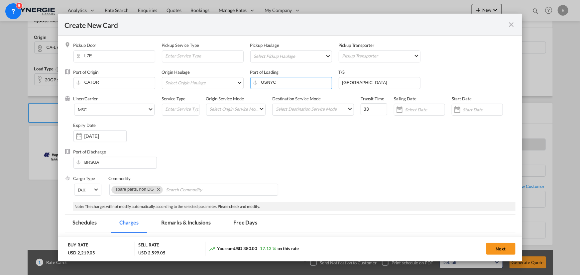
drag, startPoint x: 295, startPoint y: 83, endPoint x: 226, endPoint y: 77, distance: 68.4
click at [228, 78] on div "Port of Origin CATOR Origin Haulage Select Origin Haulage rail road barge truck…" at bounding box center [294, 82] width 442 height 27
click at [276, 113] on div "Canada" at bounding box center [312, 115] width 117 height 5
type input "Montreal, QC, CAMTR"
drag, startPoint x: 373, startPoint y: 80, endPoint x: 337, endPoint y: 77, distance: 36.0
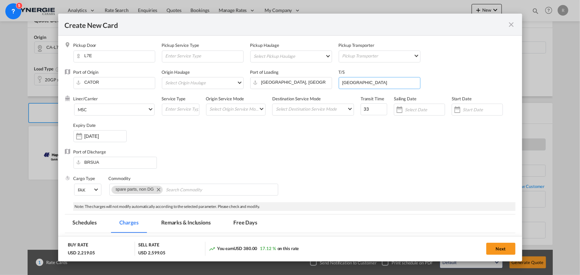
click at [339, 79] on md-input-container "cartagena" at bounding box center [380, 83] width 82 height 12
paste input "BRRIG"
type input "BSPO, BRRIG"
drag, startPoint x: 368, startPoint y: 109, endPoint x: 345, endPoint y: 106, distance: 22.5
click at [345, 106] on div "Liner/Carrier MSC Service Type Origin Service Mode Select Origin Service Mode S…" at bounding box center [294, 122] width 442 height 53
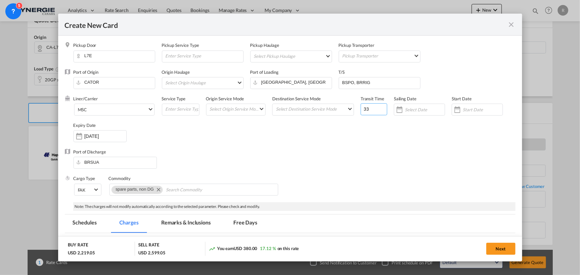
click at [366, 110] on input "33" at bounding box center [374, 109] width 27 height 12
type input "3"
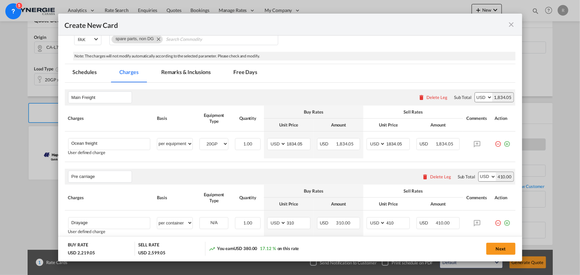
scroll to position [151, 0]
type input "50"
drag, startPoint x: 299, startPoint y: 143, endPoint x: 266, endPoint y: 139, distance: 33.5
click at [267, 139] on md-input-container "AED AFN ALL AMD ANG AOA ARS AUD AWG AZN BAM BBD BDT BGN BHD BIF BMD BND BOB BRL…" at bounding box center [288, 144] width 43 height 12
type input "1822"
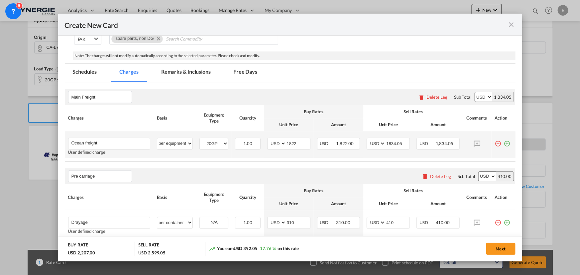
click at [504, 144] on md-icon "icon-plus-circle-outline green-400-fg" at bounding box center [507, 141] width 7 height 7
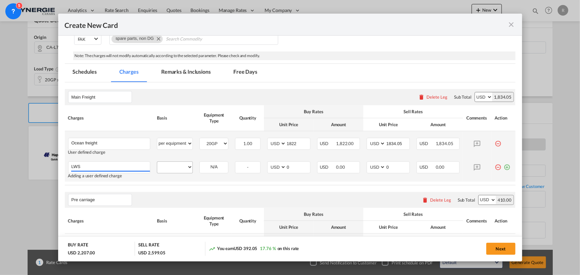
type input "LWS"
click at [186, 169] on select "per equipment per container per B/L per shipping bill per shipment % on freight…" at bounding box center [174, 167] width 35 height 11
select select "per equipment"
click at [157, 162] on select "per equipment per container per B/L per shipping bill per shipment % on freight…" at bounding box center [174, 167] width 35 height 11
click at [212, 170] on select "20GP" at bounding box center [214, 167] width 28 height 9
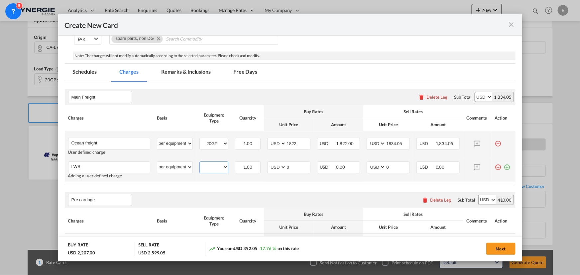
select select "20GP"
click at [200, 163] on select "20GP" at bounding box center [214, 167] width 28 height 9
drag, startPoint x: 293, startPoint y: 169, endPoint x: 243, endPoint y: 163, distance: 50.9
click at [243, 163] on tr "LWS Please Enter User Defined Charges Cannot Be Published Adding a user defined…" at bounding box center [290, 170] width 451 height 24
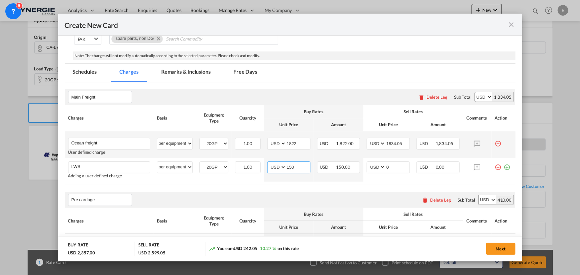
type input "150"
drag, startPoint x: 406, startPoint y: 145, endPoint x: 376, endPoint y: 141, distance: 29.9
click at [376, 141] on md-input-container "AED AFN ALL AMD ANG AOA ARS AUD AWG AZN BAM BBD BDT BGN BHD BIF BMD BND BOB BRL…" at bounding box center [388, 144] width 43 height 12
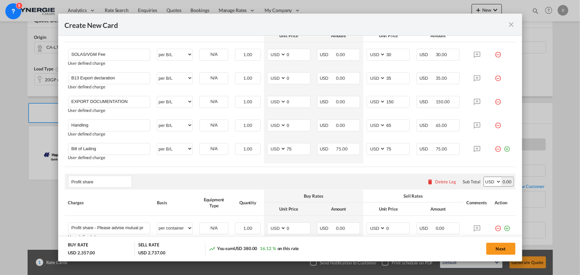
scroll to position [423, 0]
type input "1822"
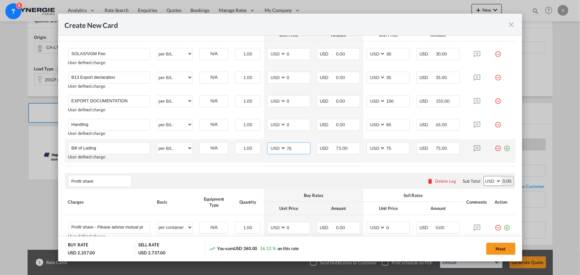
drag, startPoint x: 297, startPoint y: 149, endPoint x: 259, endPoint y: 143, distance: 37.7
click at [259, 143] on tr "Bill of Lading Please Enter User Defined Charges Cannot Be Published User defin…" at bounding box center [290, 151] width 451 height 24
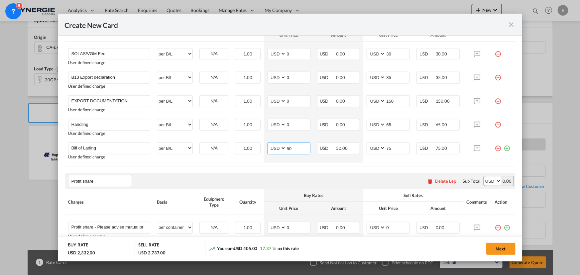
type input "50"
click at [281, 183] on div "Profit share Please enter leg name Leg Name Already Exists Delete Leg Sub Total…" at bounding box center [290, 181] width 451 height 16
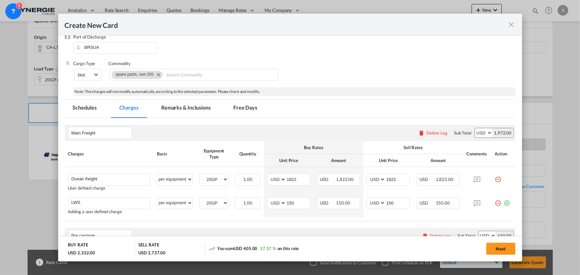
scroll to position [110, 0]
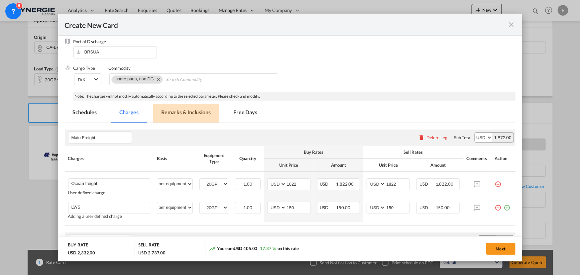
click at [183, 114] on md-tab-item "Remarks & Inclusions" at bounding box center [186, 113] width 66 height 18
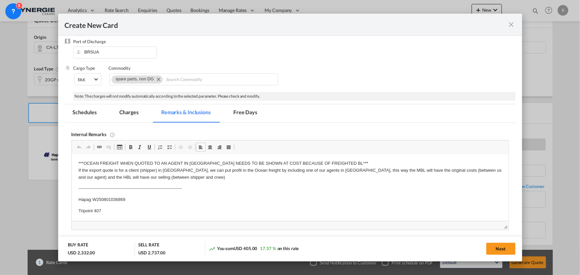
scroll to position [0, 0]
drag, startPoint x: 76, startPoint y: 197, endPoint x: 147, endPoint y: 197, distance: 71.2
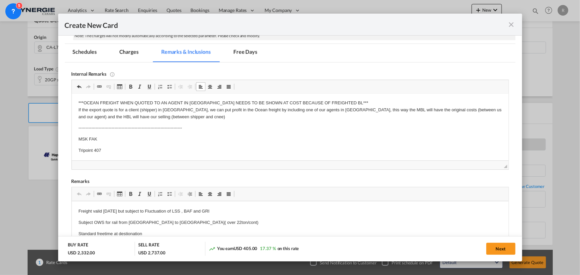
scroll to position [201, 0]
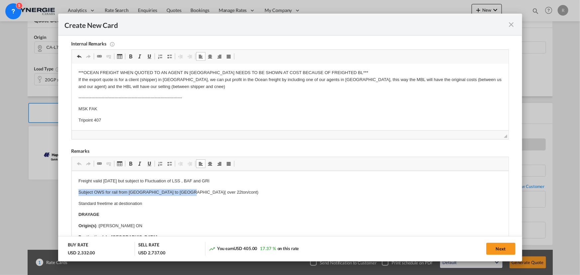
drag, startPoint x: 75, startPoint y: 191, endPoint x: 201, endPoint y: 190, distance: 126.4
drag, startPoint x: 76, startPoint y: 203, endPoint x: 98, endPoint y: 202, distance: 21.3
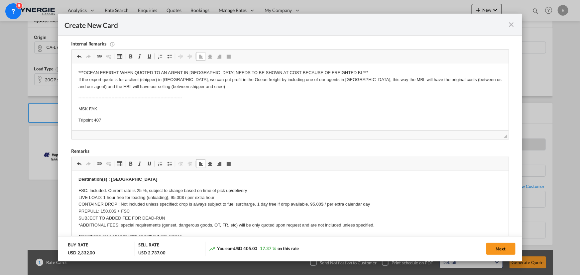
scroll to position [60, 0]
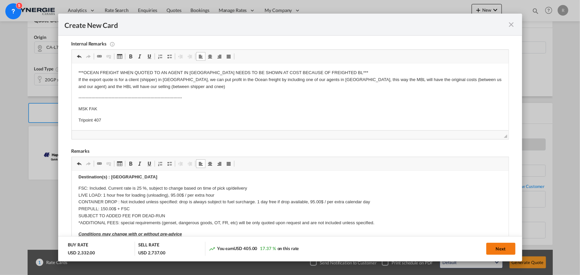
click at [500, 249] on button "Next" at bounding box center [500, 249] width 29 height 12
type input "19 Sep 2025"
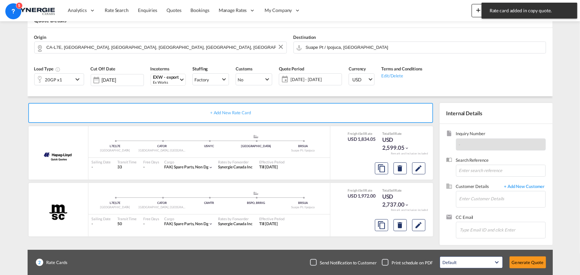
scroll to position [126, 0]
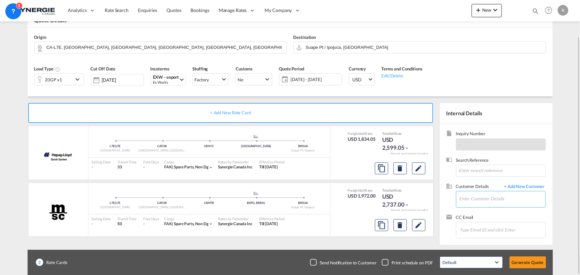
click at [482, 200] on input "Enter Customer Details" at bounding box center [503, 199] width 86 height 15
paste input "BRRIG"
click at [481, 200] on input "BRRIG" at bounding box center [503, 199] width 86 height 15
drag, startPoint x: 481, startPoint y: 200, endPoint x: 419, endPoint y: 190, distance: 63.0
click at [419, 190] on div "+ Add New Rate Card Hapag-Lloyd Quick Quotes added by you L7E | L7E Canada CATO…" at bounding box center [290, 170] width 525 height 149
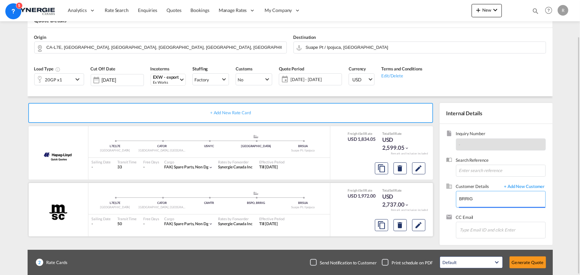
paste input "wellington.lopes@salcologistics.com.br"
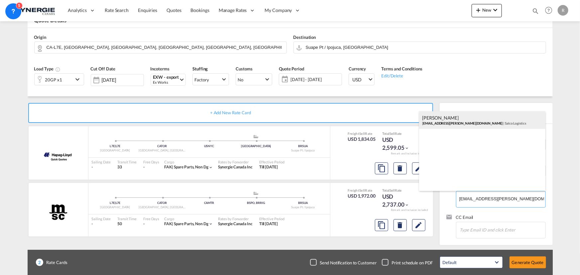
click at [461, 121] on div "Wellington Lopes wellington.lopes@salcologistics.com.br | Salco Logistics" at bounding box center [482, 120] width 126 height 18
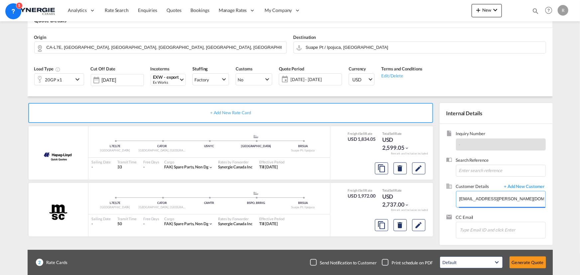
type input "Salco Logistics, Wellington Lopes, wellington.lopes@salcologistics.com.br"
click at [517, 264] on button "Generate Quote" at bounding box center [528, 263] width 37 height 12
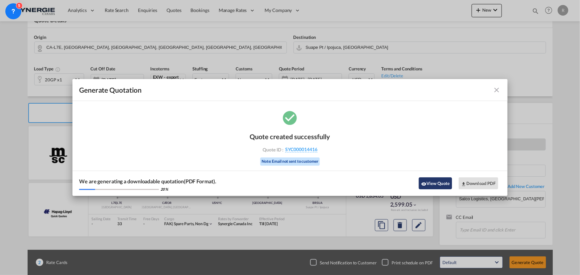
click at [438, 185] on button "View Quote" at bounding box center [435, 184] width 33 height 12
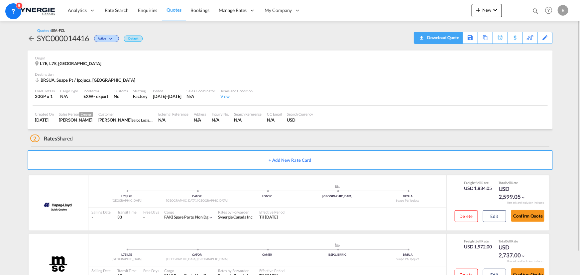
click at [454, 42] on div "Download Quote" at bounding box center [443, 37] width 34 height 11
click at [534, 9] on md-icon "icon-magnify" at bounding box center [535, 10] width 7 height 7
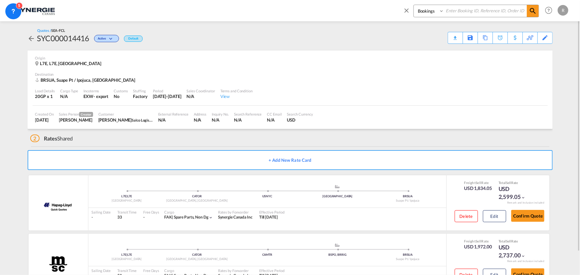
click at [436, 12] on select "Bookings Quotes Enquiries" at bounding box center [430, 11] width 32 height 12
select select "Quotes"
click at [414, 5] on select "Bookings Quotes Enquiries" at bounding box center [430, 11] width 32 height 12
click at [472, 10] on input at bounding box center [485, 11] width 83 height 12
type input "14315"
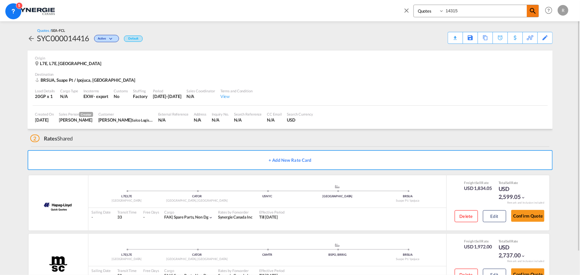
click at [532, 11] on md-icon "icon-magnify" at bounding box center [533, 11] width 8 height 8
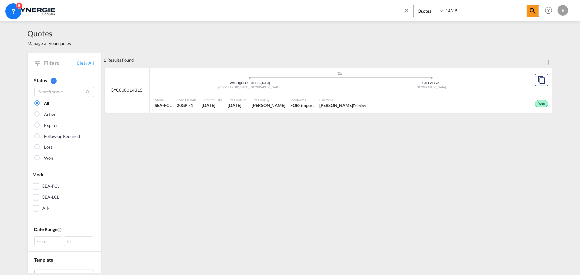
click at [317, 106] on div "Customer Charles-Olivier Thibault Teknion" at bounding box center [343, 103] width 52 height 17
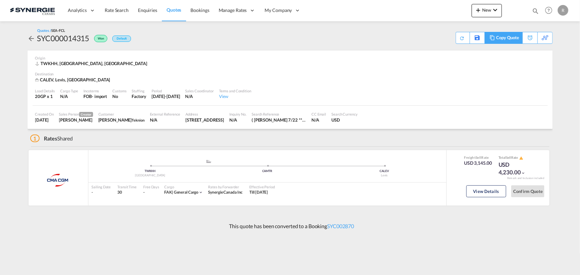
click at [511, 37] on div "Copy Quote" at bounding box center [507, 37] width 23 height 11
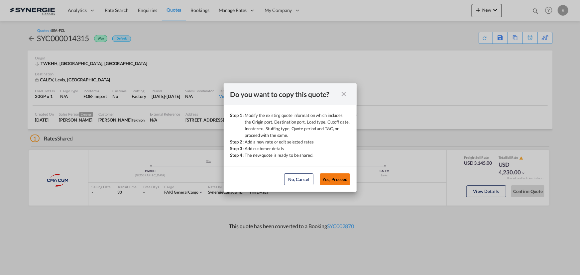
click at [336, 180] on button "Yes, Proceed" at bounding box center [335, 180] width 30 height 12
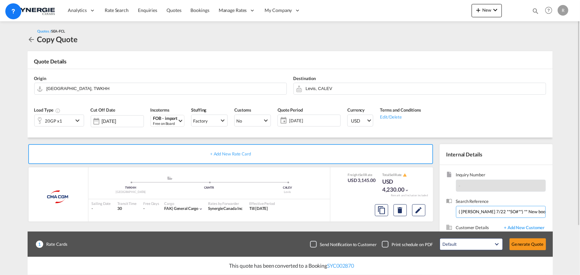
click at [482, 209] on input "( [PERSON_NAME] 7/22 **SO#**) ** New booking 1 x40'cntr S/[PERSON_NAME] INTERNA…" at bounding box center [501, 212] width 90 height 12
click at [314, 123] on span "[DATE]" at bounding box center [314, 121] width 50 height 6
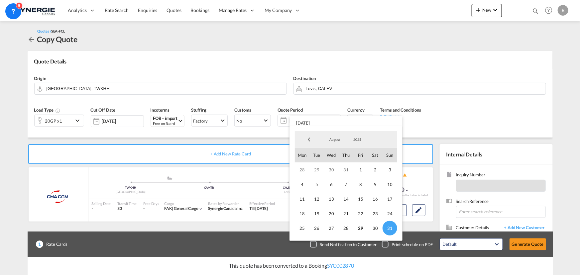
click at [470, 117] on md-backdrop at bounding box center [290, 137] width 580 height 275
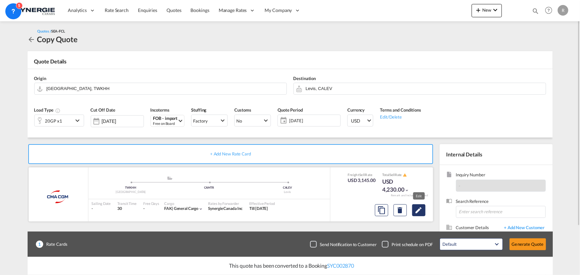
click at [419, 206] on md-icon "Edit" at bounding box center [419, 210] width 8 height 8
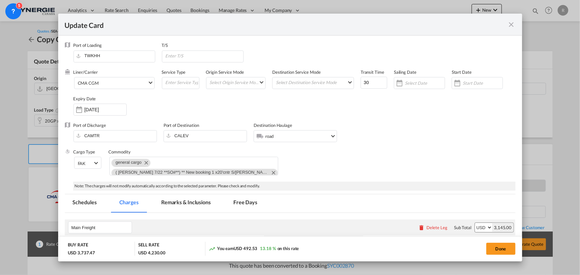
select select "per container"
select select "per B/L"
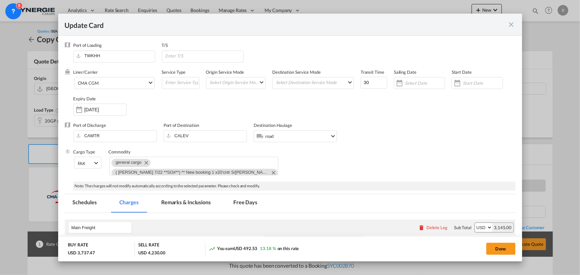
select select "per B/L"
select select "per shipment"
click at [95, 109] on input "[DATE]" at bounding box center [105, 109] width 42 height 5
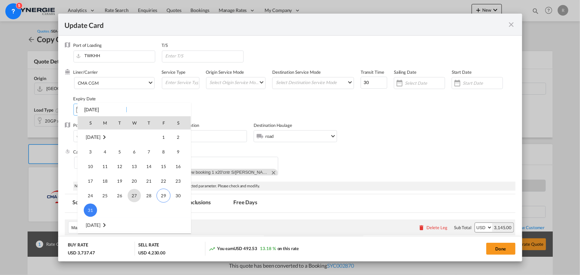
scroll to position [153999, 0]
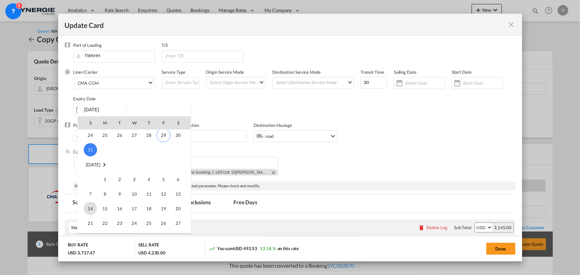
click at [89, 208] on span "14" at bounding box center [90, 208] width 13 height 13
type input "[DATE]"
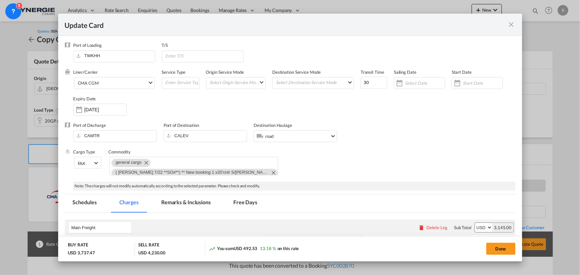
click at [464, 147] on div "Port of Discharge CAMTR Port of Destination CALEV Destination Haulage .a{fill:#…" at bounding box center [290, 135] width 451 height 27
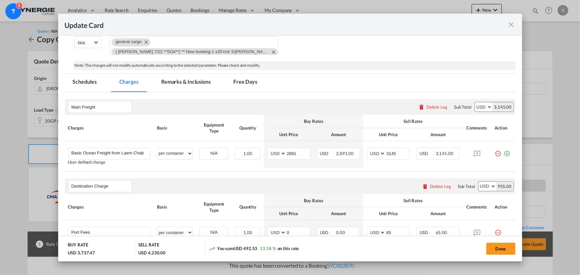
scroll to position [151, 0]
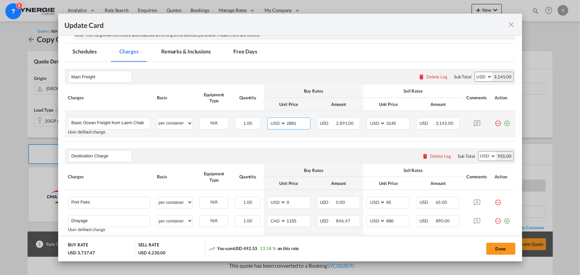
drag, startPoint x: 295, startPoint y: 124, endPoint x: 260, endPoint y: 116, distance: 35.6
click at [260, 116] on tr "Basic Ocean Freight from Laem Chabang to [GEOGRAPHIC_DATA] for 1x40GP Please En…" at bounding box center [290, 124] width 451 height 27
type input "3146"
drag, startPoint x: 396, startPoint y: 121, endPoint x: 362, endPoint y: 114, distance: 34.7
click at [363, 114] on td "AED AFN ALL AMD ANG AOA ARS AUD AWG AZN BAM BBD BDT BGN BHD BIF BMD BND [PERSON…" at bounding box center [388, 124] width 50 height 27
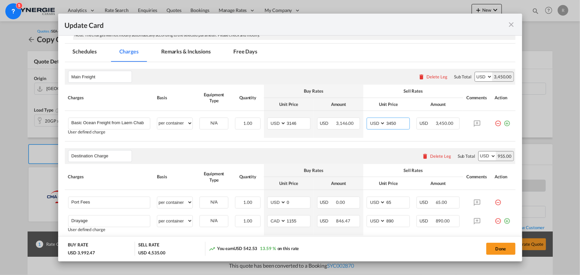
type input "3450"
click at [180, 52] on md-tab-item "Remarks & Inclusions" at bounding box center [186, 53] width 66 height 18
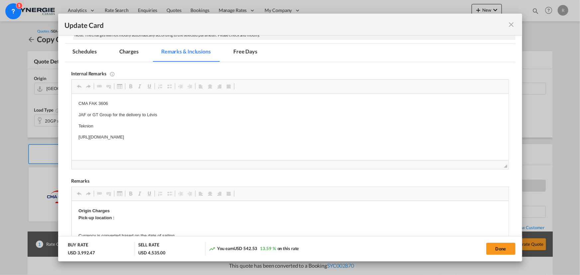
scroll to position [0, 0]
drag, startPoint x: 98, startPoint y: 103, endPoint x: 113, endPoint y: 103, distance: 15.0
click at [86, 104] on p "CMA FAK 3606" at bounding box center [290, 103] width 424 height 7
drag, startPoint x: 89, startPoint y: 102, endPoint x: 115, endPoint y: 103, distance: 25.6
click at [115, 103] on p "CMA FAK 3606" at bounding box center [290, 103] width 424 height 7
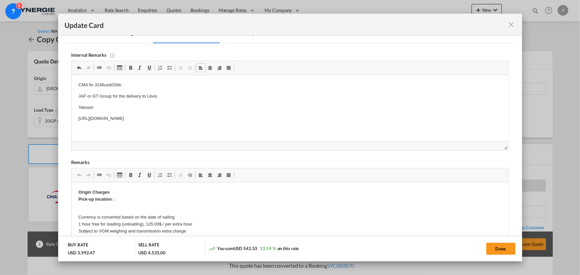
scroll to position [121, 0]
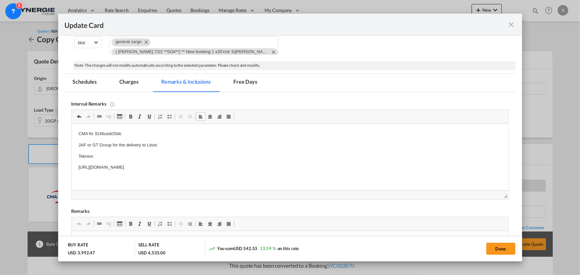
click at [133, 81] on md-tab-item "Charges" at bounding box center [128, 83] width 35 height 18
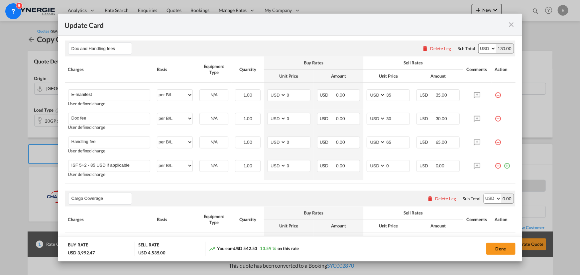
scroll to position [362, 0]
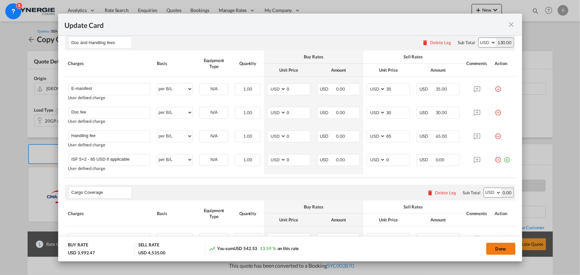
click at [495, 249] on button "Done" at bounding box center [500, 249] width 29 height 12
type input "[DATE]"
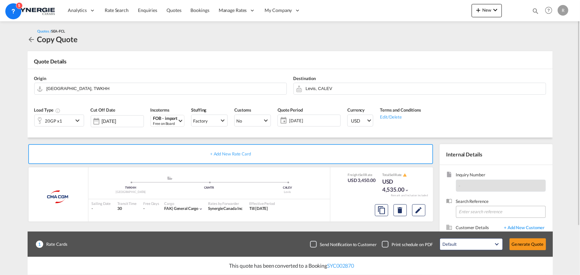
scroll to position [30, 0]
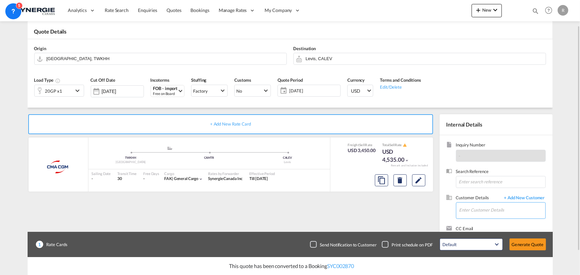
click at [468, 209] on input "Enter Customer Details" at bounding box center [503, 210] width 86 height 15
click at [477, 207] on body "Analytics Reports Dashboard Rate Search Enquiries Quotes Bookings" at bounding box center [290, 137] width 580 height 275
drag, startPoint x: 472, startPoint y: 210, endPoint x: 435, endPoint y: 206, distance: 37.1
click at [435, 206] on div "+ Add New Rate Card CMA CGM added by you .a{fill:#aaa8ad;} .a{fill:#aaa8ad;} TW…" at bounding box center [290, 182] width 525 height 149
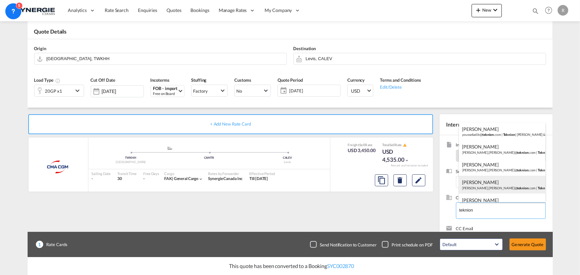
click at [477, 186] on div "[PERSON_NAME] [PERSON_NAME].[PERSON_NAME]@ teknion .com | Teknion" at bounding box center [502, 185] width 86 height 18
type input "Teknion, [PERSON_NAME] Thibault, [EMAIL_ADDRESS][PERSON_NAME][DOMAIN_NAME]"
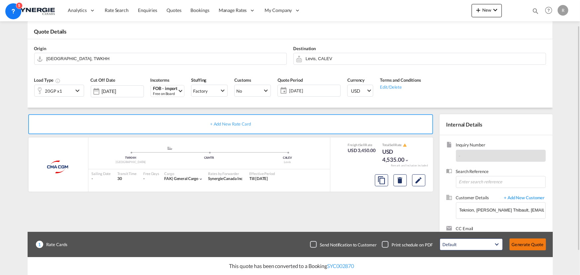
click at [518, 245] on button "Generate Quote" at bounding box center [528, 245] width 37 height 12
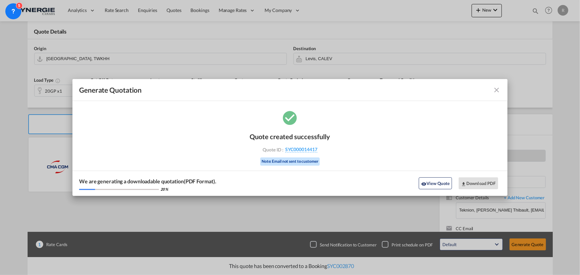
click at [500, 93] on md-icon "icon-close fg-AAA8AD cursor m-0" at bounding box center [497, 90] width 8 height 8
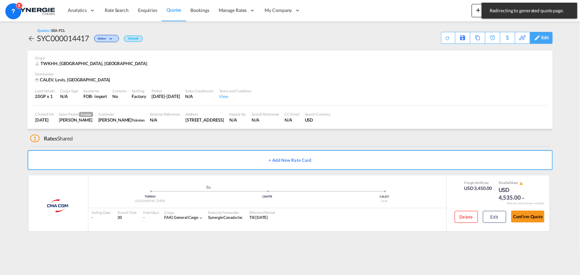
click at [545, 43] on div "Edit" at bounding box center [546, 37] width 8 height 11
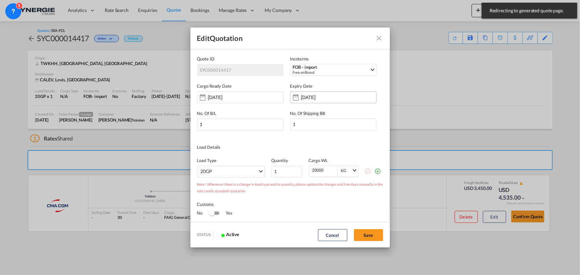
click at [308, 99] on input "[DATE]" at bounding box center [322, 97] width 42 height 5
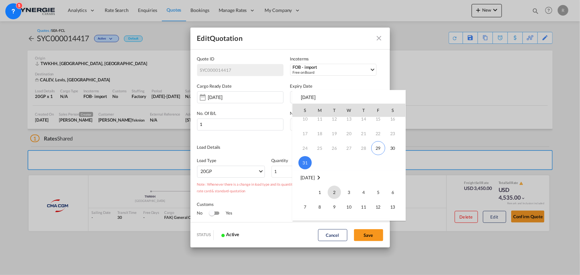
scroll to position [60, 0]
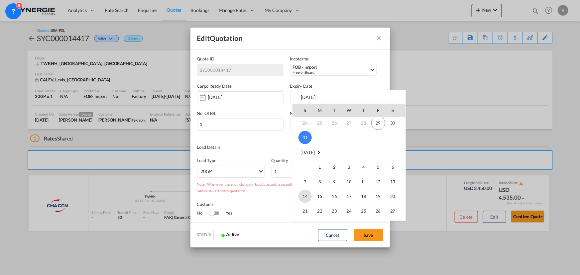
click at [303, 197] on span "14" at bounding box center [305, 196] width 13 height 13
type input "[DATE]"
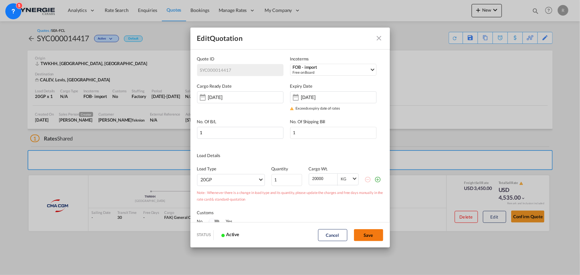
click at [366, 236] on button "Save" at bounding box center [368, 235] width 29 height 12
type input "[DATE]"
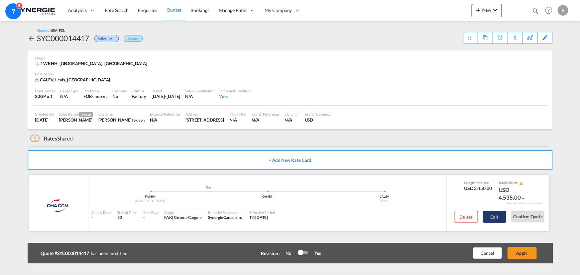
click at [504, 216] on button "Edit" at bounding box center [494, 217] width 23 height 12
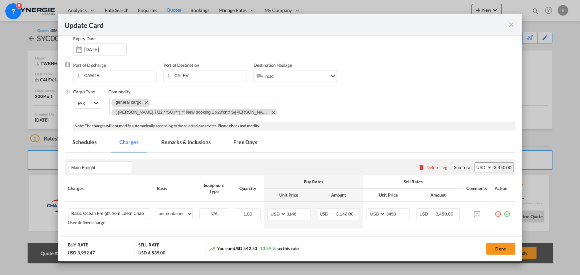
scroll to position [90, 0]
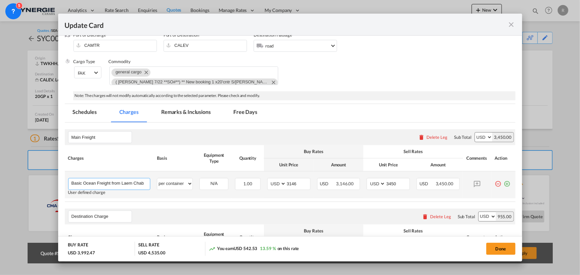
click at [108, 181] on input "Basic Ocean Freight from Laem Chabang to [GEOGRAPHIC_DATA] for 1x40GP" at bounding box center [110, 184] width 79 height 10
drag, startPoint x: 110, startPoint y: 182, endPoint x: 165, endPoint y: 180, distance: 54.3
click at [165, 180] on tr "Basic Ocean Freight from Laem Chabang to [GEOGRAPHIC_DATA] for 1x40GP Please En…" at bounding box center [290, 185] width 451 height 27
click at [104, 181] on input "Basic Ocean Freight from Laem Chabang to [GEOGRAPHIC_DATA] for 1x40GP" at bounding box center [110, 184] width 79 height 10
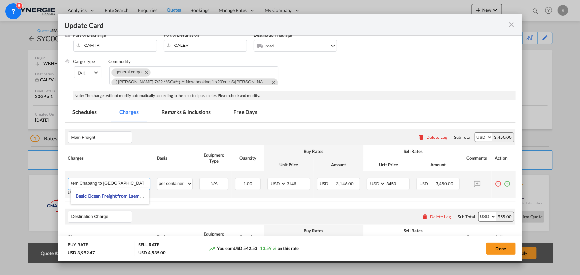
drag, startPoint x: 72, startPoint y: 184, endPoint x: 147, endPoint y: 187, distance: 74.9
click at [147, 187] on input "Basic Ocean Freight from Laem Chabang to [GEOGRAPHIC_DATA] for 1x40GP" at bounding box center [110, 184] width 79 height 10
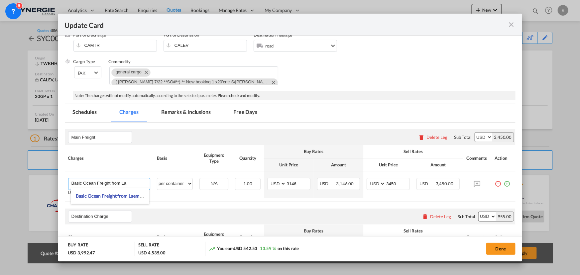
scroll to position [0, 0]
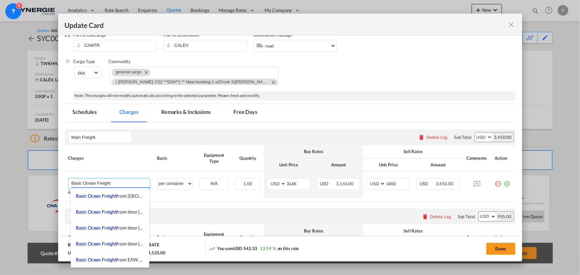
type input "Basic Ocean Freight"
click at [276, 214] on div "Destination Charge Please enter leg name Leg Name Already Exists Delete Leg Sub…" at bounding box center [290, 217] width 451 height 16
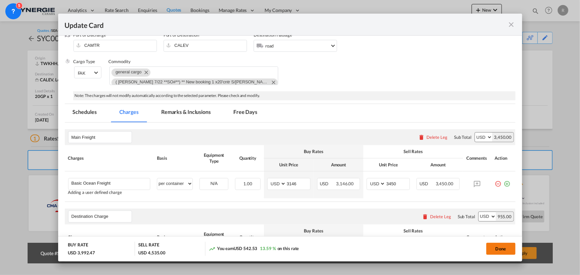
click at [504, 249] on button "Done" at bounding box center [500, 249] width 29 height 12
type input "[DATE]"
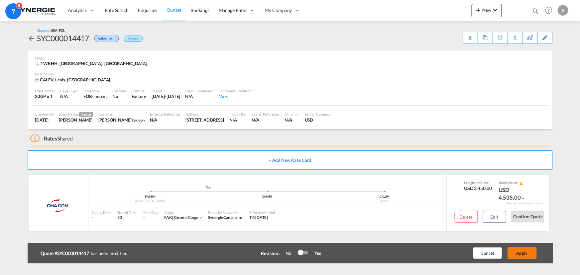
click at [520, 254] on button "Apply" at bounding box center [522, 253] width 29 height 12
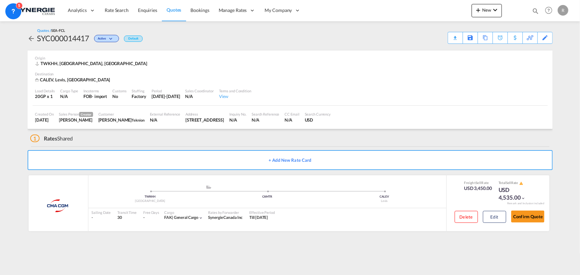
click at [0, 0] on div "Download Quote" at bounding box center [0, 0] width 0 height 0
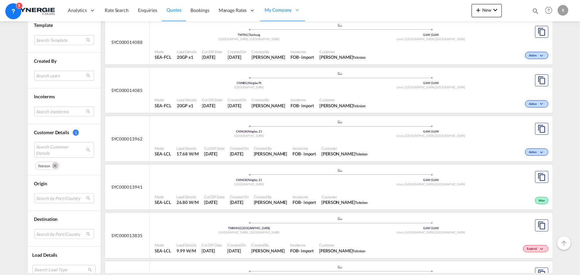
click at [52, 164] on md-icon "Remove" at bounding box center [55, 166] width 7 height 7
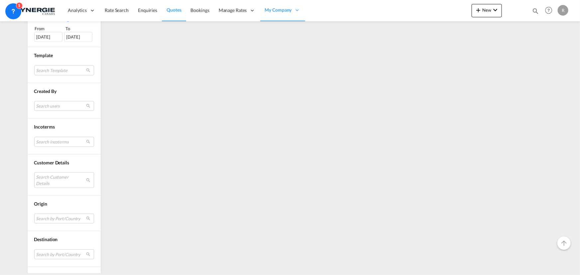
scroll to position [240, 0]
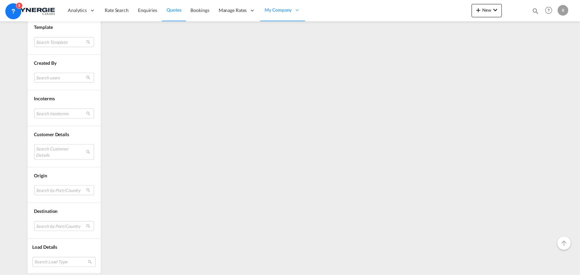
click at [56, 149] on md-select "Search Customer Details" at bounding box center [64, 151] width 60 height 15
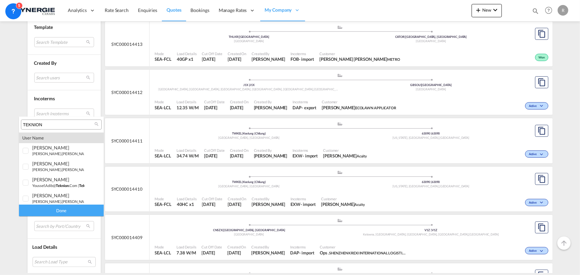
click at [61, 127] on input "TEKNION" at bounding box center [58, 125] width 71 height 6
paste input "[EMAIL_ADDRESS][DOMAIN_NAME]"
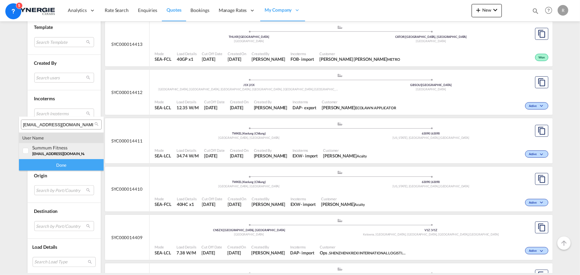
type input "[EMAIL_ADDRESS][DOMAIN_NAME]"
click at [29, 149] on div at bounding box center [26, 151] width 7 height 7
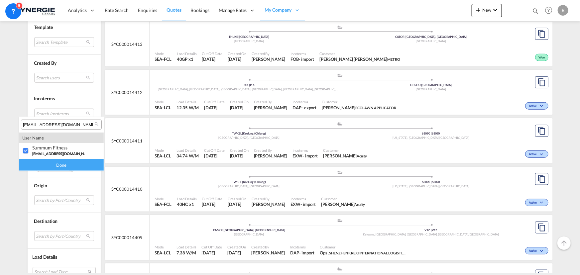
click at [50, 165] on div "Done" at bounding box center [61, 165] width 85 height 12
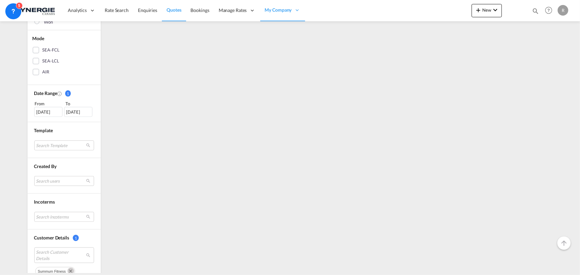
scroll to position [0, 0]
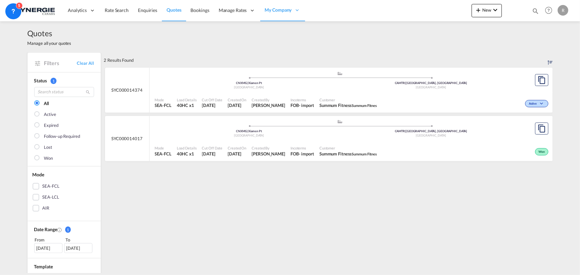
click at [316, 93] on div ".a{fill:#aaa8ad;} .a{fill:#aaa8ad;} CNXMG | Xiamen Pt China CAMTR | [GEOGRAPHIC…" at bounding box center [340, 82] width 371 height 22
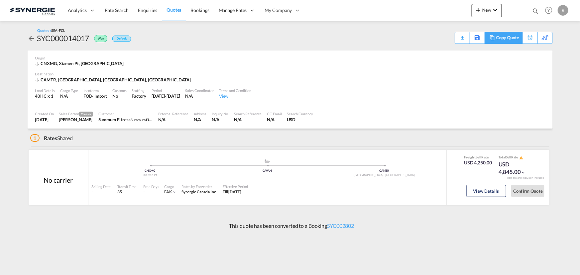
click at [514, 40] on div "Copy Quote" at bounding box center [507, 37] width 23 height 11
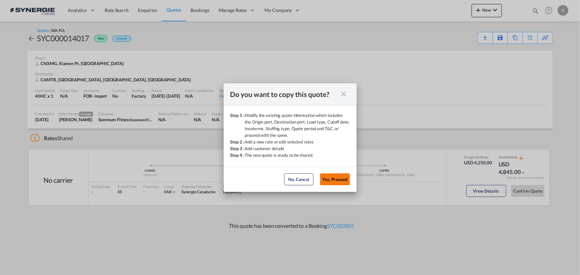
click at [341, 179] on button "Yes, Proceed" at bounding box center [335, 180] width 30 height 12
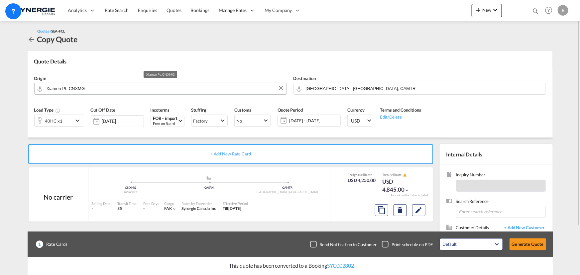
click at [102, 86] on input "Xiamen Pt, CNXMG" at bounding box center [165, 89] width 237 height 12
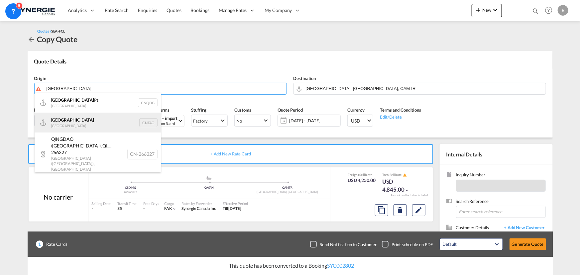
click at [58, 123] on div "Qingdao China CNTAO" at bounding box center [98, 123] width 126 height 20
type input "[GEOGRAPHIC_DATA], [GEOGRAPHIC_DATA]"
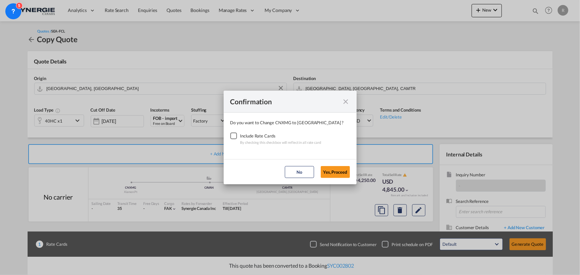
click at [234, 136] on div "Checkbox No Ink" at bounding box center [233, 136] width 7 height 7
click at [342, 174] on button "Yes,Proceed" at bounding box center [335, 172] width 29 height 12
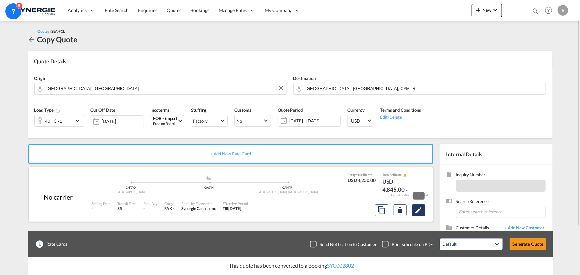
click at [415, 213] on md-icon "Edit" at bounding box center [419, 210] width 8 height 8
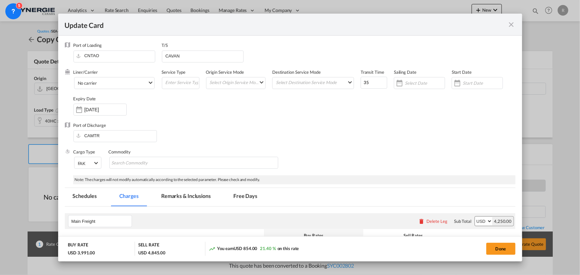
select select "per container"
select select "per B/L"
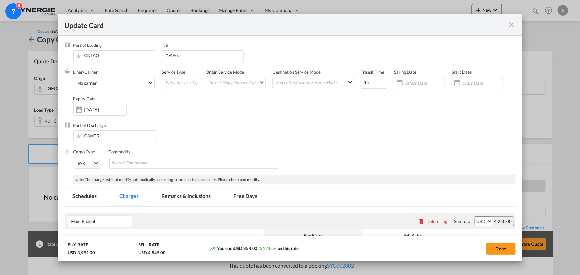
select select "per B/L"
select select "per shipment"
click at [104, 111] on input "[DATE]" at bounding box center [105, 109] width 42 height 5
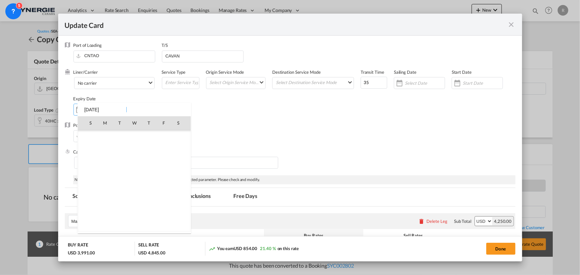
scroll to position [154027, 0]
click at [91, 180] on span "14" at bounding box center [90, 181] width 13 height 13
type input "[DATE]"
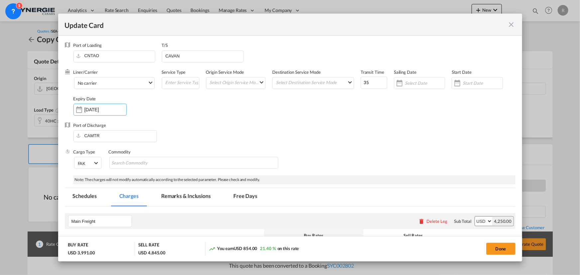
click at [323, 139] on div "Port of Discharge CAMTR" at bounding box center [290, 135] width 451 height 27
click at [137, 80] on span "No carrier" at bounding box center [113, 83] width 70 height 6
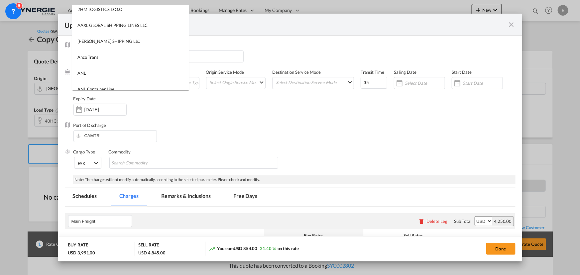
scroll to position [0, 0]
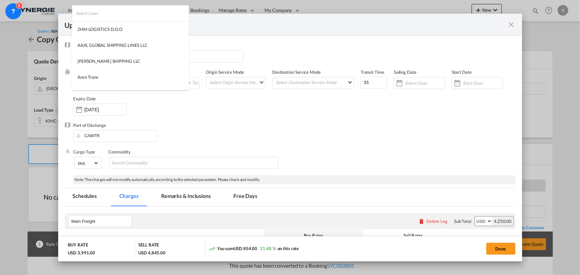
click at [163, 12] on input "search" at bounding box center [132, 13] width 113 height 16
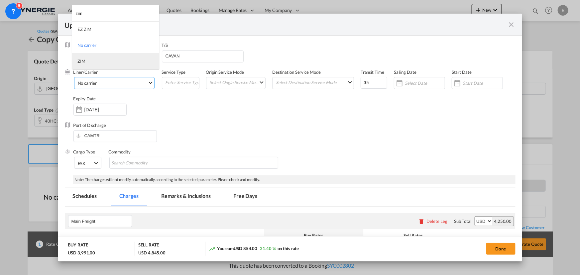
type input "zim"
click at [89, 62] on md-option "ZIM" at bounding box center [115, 61] width 87 height 16
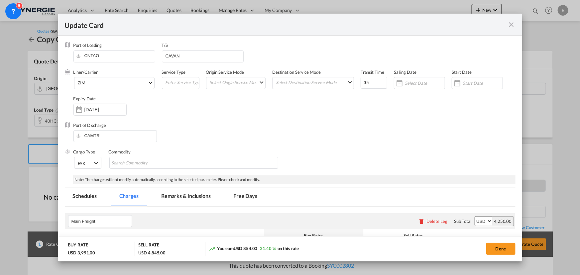
click at [284, 123] on div "Port of Discharge CAMTR" at bounding box center [290, 135] width 451 height 27
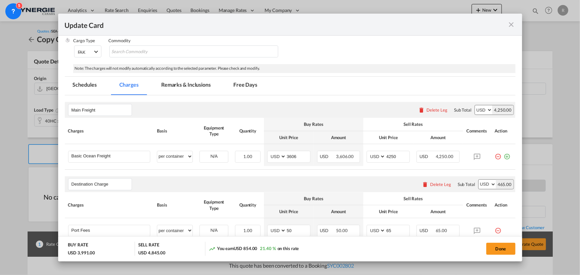
scroll to position [121, 0]
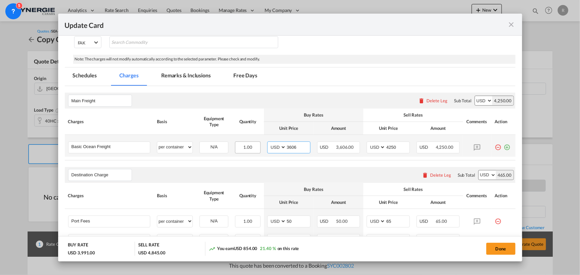
drag, startPoint x: 301, startPoint y: 148, endPoint x: 256, endPoint y: 144, distance: 45.4
click at [256, 144] on tr "Basic Ocean Freight Please Enter User Defined Charges Cannot Be Published per e…" at bounding box center [290, 146] width 451 height 22
type input "4400"
drag, startPoint x: 397, startPoint y: 148, endPoint x: 364, endPoint y: 145, distance: 32.4
click at [367, 145] on md-input-container "AED AFN ALL AMD ANG AOA ARS AUD AWG AZN BAM BBD BDT BGN BHD BIF BMD BND BOB BRL…" at bounding box center [388, 148] width 43 height 12
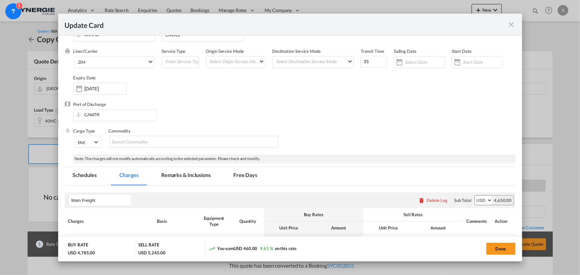
scroll to position [0, 0]
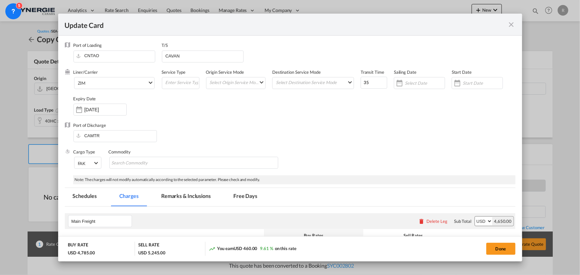
type input "4650"
click at [195, 194] on md-tab-item "Remarks & Inclusions" at bounding box center [186, 197] width 66 height 18
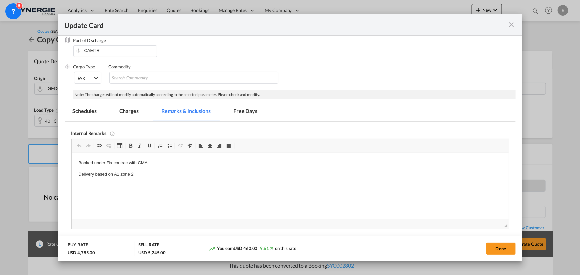
scroll to position [90, 0]
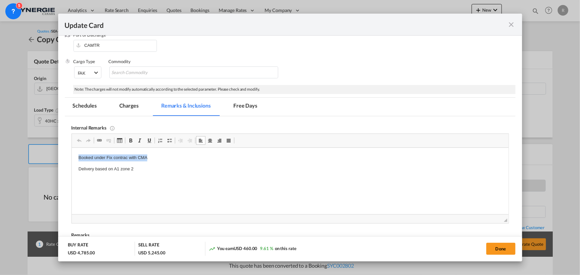
drag, startPoint x: 74, startPoint y: 157, endPoint x: 159, endPoint y: 159, distance: 84.8
click at [175, 166] on p "Delivery based on A1 zone 2" at bounding box center [290, 169] width 424 height 7
click at [175, 159] on p "Booked under Fix contrac with CMA" at bounding box center [290, 158] width 424 height 7
click at [219, 157] on p "Booked under Fix contrac with CMA if not by Everok ZIM or One" at bounding box center [290, 158] width 424 height 7
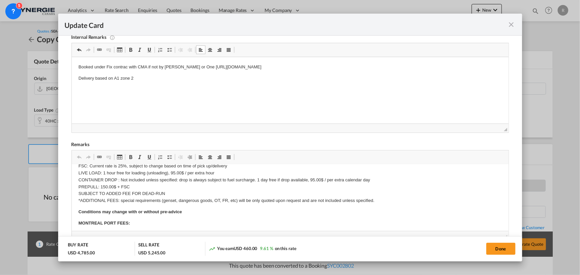
scroll to position [121, 0]
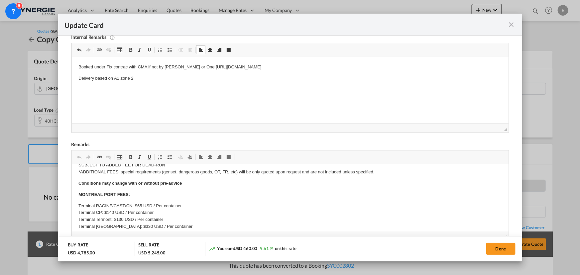
click at [128, 67] on p "Booked under Fix contrac with CMA if not by Everok ZIM or One https://app.front…" at bounding box center [290, 67] width 424 height 7
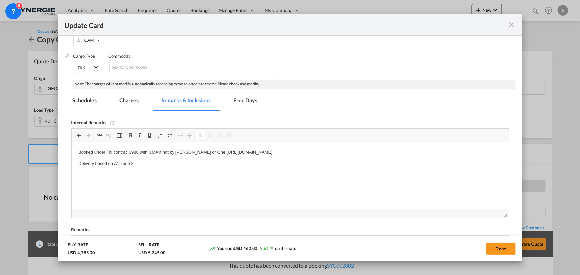
scroll to position [90, 0]
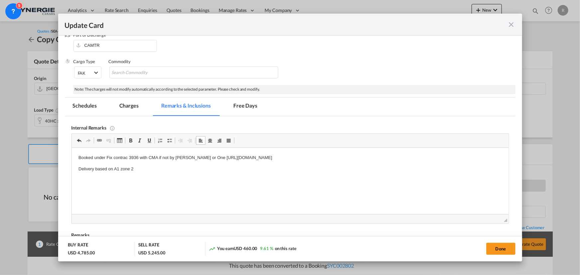
click at [130, 105] on md-tab-item "Charges" at bounding box center [128, 107] width 35 height 18
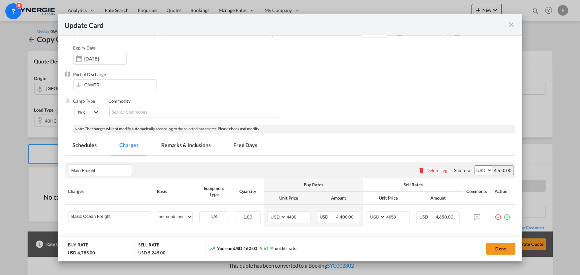
scroll to position [30, 0]
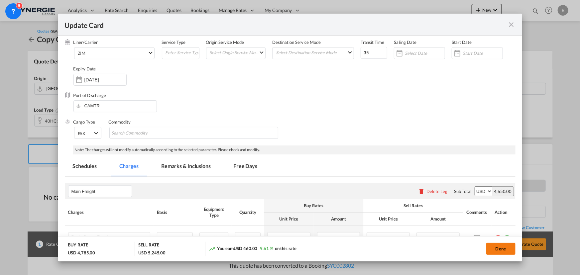
click at [498, 250] on button "Done" at bounding box center [500, 249] width 29 height 12
type input "13 Sep 2025"
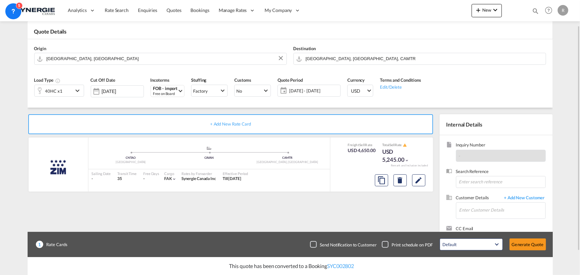
scroll to position [60, 0]
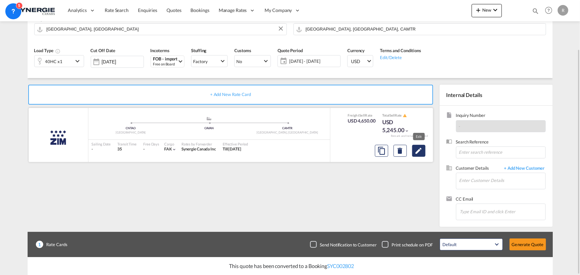
click at [418, 152] on md-icon "Edit" at bounding box center [419, 151] width 8 height 8
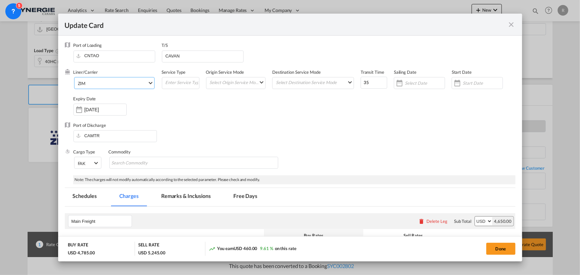
click at [117, 86] on md-select-value "ZIM" at bounding box center [115, 82] width 77 height 11
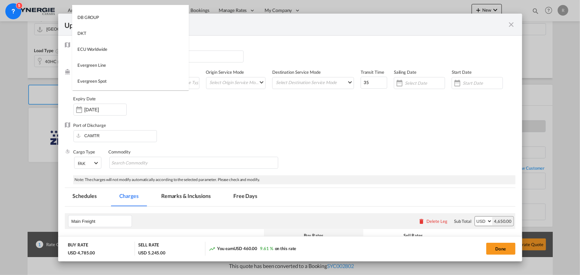
scroll to position [0, 0]
click at [155, 12] on input "search" at bounding box center [132, 13] width 113 height 16
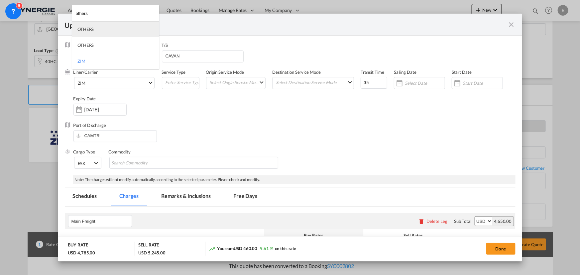
type input "others"
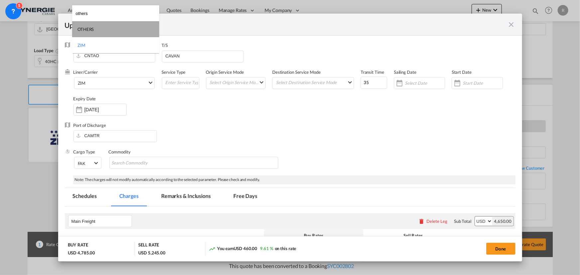
click at [86, 30] on div "OTHERS" at bounding box center [85, 29] width 16 height 6
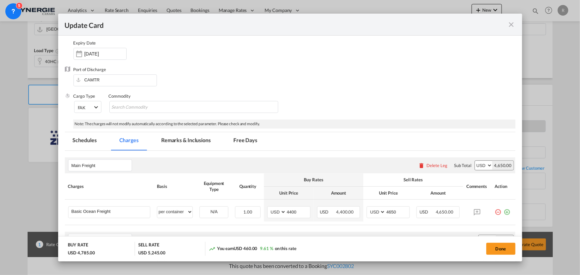
scroll to position [60, 0]
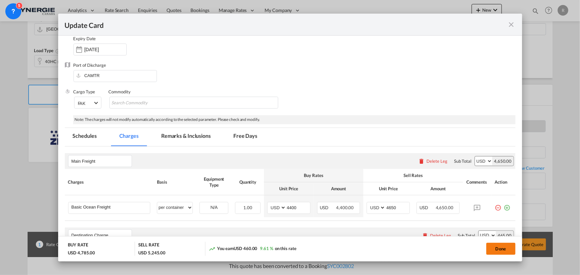
click at [492, 247] on button "Done" at bounding box center [500, 249] width 29 height 12
type input "13 Sep 2025"
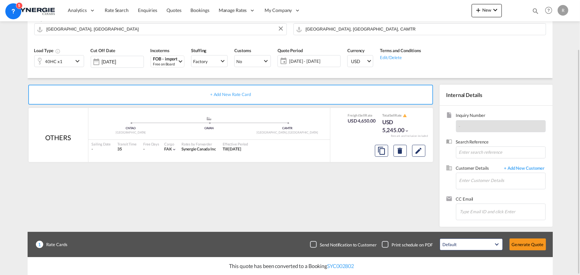
click at [322, 65] on span "12 Aug - 11 Sep 2025" at bounding box center [314, 61] width 53 height 9
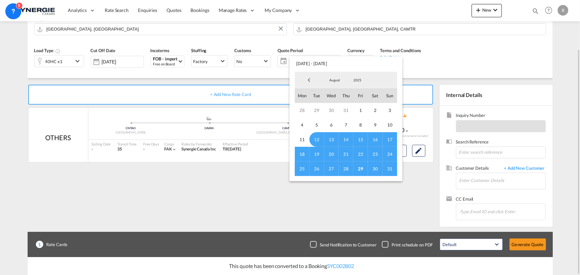
click at [322, 65] on span "12 Aug - 11 Sep 2025" at bounding box center [346, 62] width 113 height 10
click at [509, 67] on md-backdrop at bounding box center [290, 137] width 580 height 275
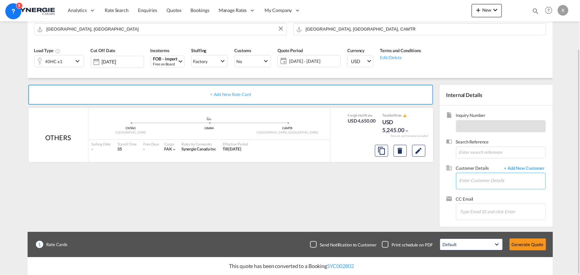
click at [479, 178] on input "Enter Customer Details" at bounding box center [503, 180] width 86 height 15
click at [497, 179] on input "summumit" at bounding box center [503, 180] width 86 height 15
drag, startPoint x: 497, startPoint y: 179, endPoint x: 374, endPoint y: 176, distance: 123.7
click at [374, 176] on div "+ Add New Rate Card OTHERS added by you .a{fill:#aaa8ad;} .a{fill:#aaa8ad;} CNT…" at bounding box center [290, 152] width 525 height 149
paste input "fitness@outlook.com"
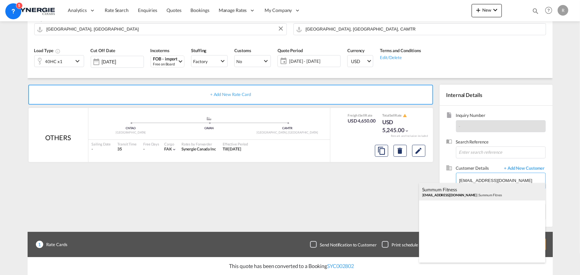
click at [443, 191] on div "Summum Fitness summumfitness@outlook.com | Summum Fitnes" at bounding box center [482, 192] width 126 height 18
type input "Summum Fitnes, Summum Fitness, summumfitness@outlook.com"
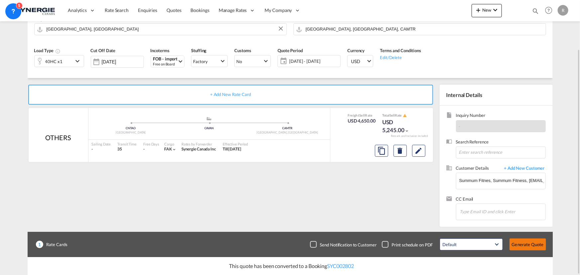
click at [522, 245] on button "Generate Quote" at bounding box center [528, 245] width 37 height 12
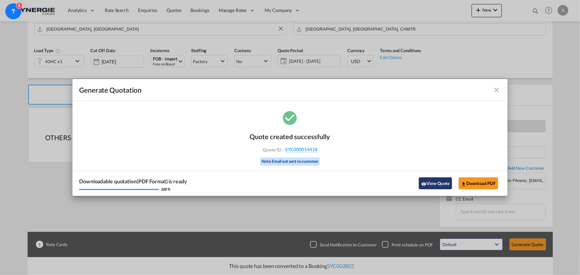
click at [432, 183] on button "View Quote" at bounding box center [435, 184] width 33 height 12
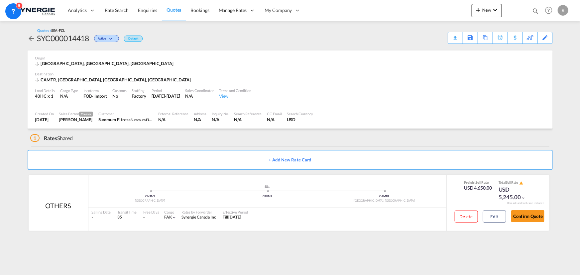
click at [0, 0] on div "Download Quote" at bounding box center [0, 0] width 0 height 0
click at [465, 41] on div "Copy Quote" at bounding box center [474, 38] width 38 height 12
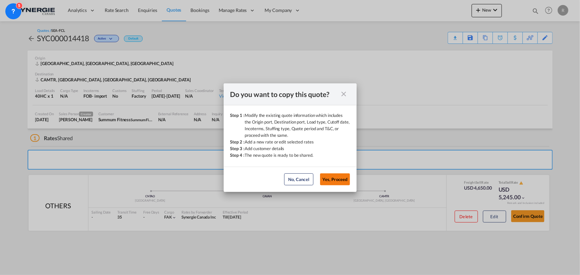
click at [334, 177] on button "Yes, Proceed" at bounding box center [335, 180] width 30 height 12
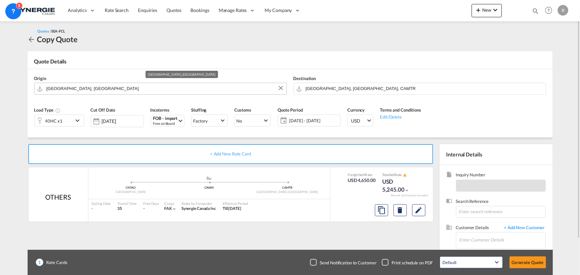
click at [118, 88] on input "Qingdao, CNTAO" at bounding box center [165, 89] width 237 height 12
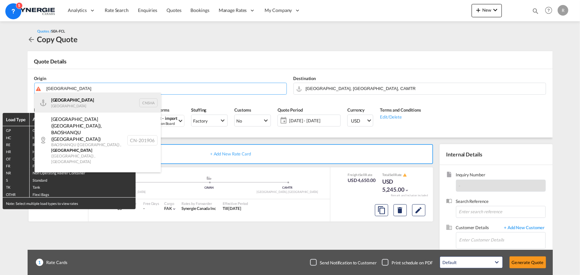
click at [63, 104] on div "Shanghai China CNSHA" at bounding box center [98, 103] width 126 height 20
type input "Shanghai, CNSHA"
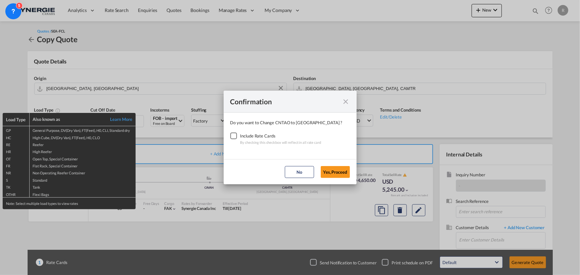
click at [233, 136] on div "Checkbox No Ink" at bounding box center [233, 136] width 7 height 7
click at [330, 170] on button "Yes,Proceed" at bounding box center [335, 172] width 29 height 12
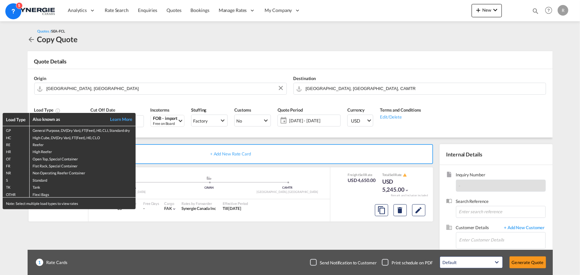
click at [253, 164] on div "Load Type Also known as Learn More GP General Purpose, DV(Dry Van), FT(Feet), H…" at bounding box center [290, 137] width 580 height 275
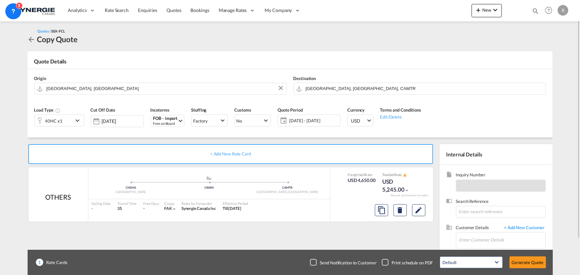
click at [61, 119] on div "40HC x1" at bounding box center [53, 120] width 17 height 9
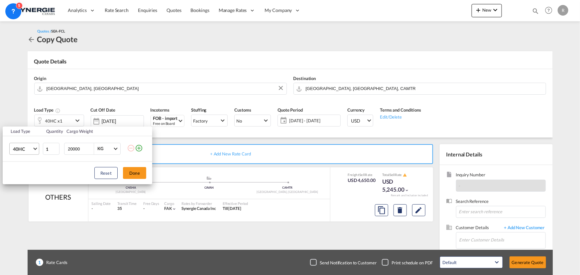
click at [35, 147] on span "Choose: \a40HC" at bounding box center [35, 148] width 4 height 4
click at [21, 117] on div "20GP" at bounding box center [19, 117] width 12 height 7
drag, startPoint x: 78, startPoint y: 148, endPoint x: 48, endPoint y: 145, distance: 30.5
click at [48, 145] on tr "20GP 1 20000 KG KG" at bounding box center [78, 149] width 150 height 26
drag, startPoint x: 81, startPoint y: 147, endPoint x: 40, endPoint y: 141, distance: 42.4
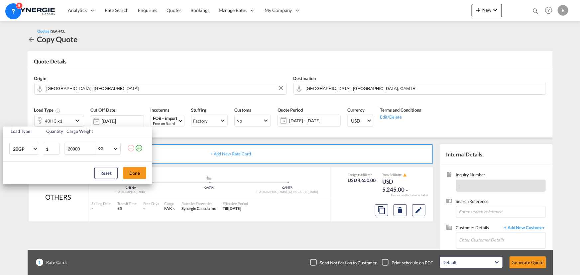
click at [40, 141] on tr "20GP 1 20000 KG KG" at bounding box center [78, 149] width 150 height 26
type input "18000"
click at [140, 175] on button "Done" at bounding box center [134, 173] width 23 height 12
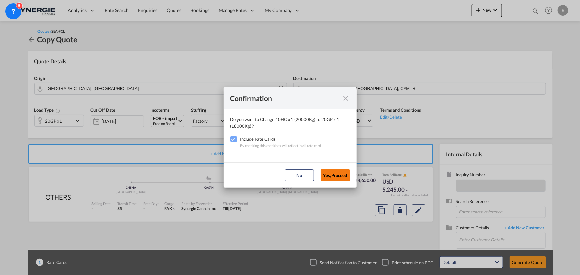
click at [338, 176] on button "Yes,Proceed" at bounding box center [335, 176] width 29 height 12
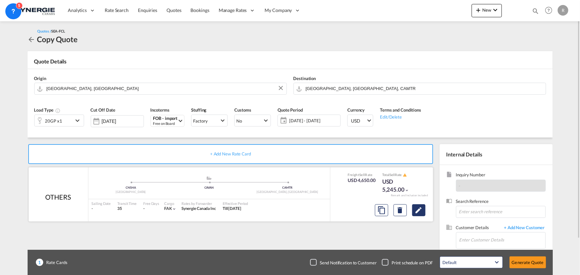
click at [422, 213] on md-icon "Edit" at bounding box center [419, 210] width 8 height 8
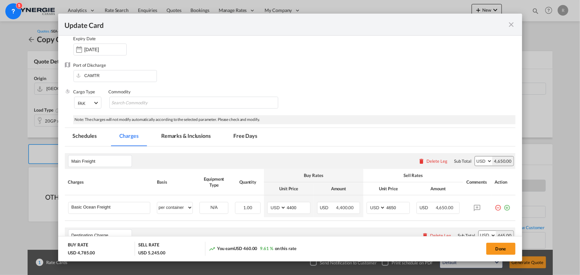
scroll to position [90, 0]
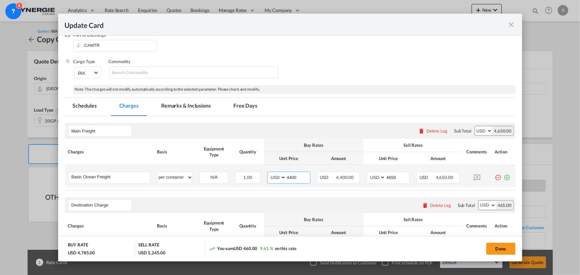
drag, startPoint x: 300, startPoint y: 176, endPoint x: 267, endPoint y: 174, distance: 33.7
click at [267, 174] on md-input-container "AED AFN ALL AMD ANG AOA ARS AUD AWG AZN BAM BBD BDT BGN BHD BIF BMD BND BOB BRL…" at bounding box center [288, 178] width 43 height 12
type input "3500"
drag, startPoint x: 397, startPoint y: 179, endPoint x: 367, endPoint y: 173, distance: 30.1
click at [367, 173] on md-input-container "AED AFN ALL AMD ANG AOA ARS AUD AWG AZN BAM BBD BDT BGN BHD BIF BMD BND BOB BRL…" at bounding box center [388, 178] width 43 height 12
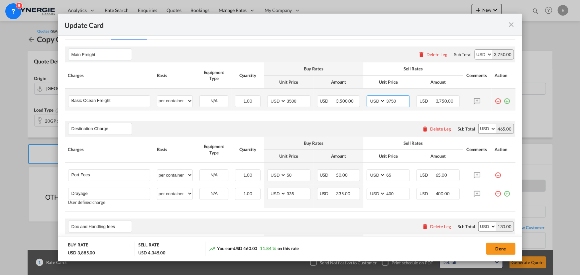
scroll to position [181, 0]
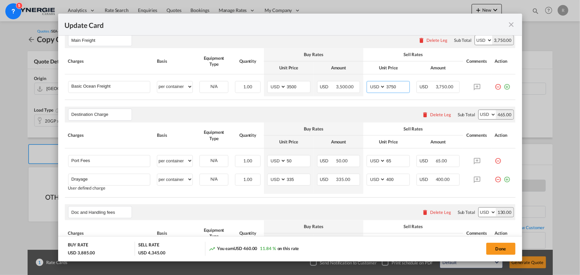
type input "3750"
drag, startPoint x: 295, startPoint y: 178, endPoint x: 232, endPoint y: 153, distance: 67.9
click at [239, 171] on tr "Drayage Please Enter User Defined Charges Cannot Be Published User defined char…" at bounding box center [290, 183] width 451 height 24
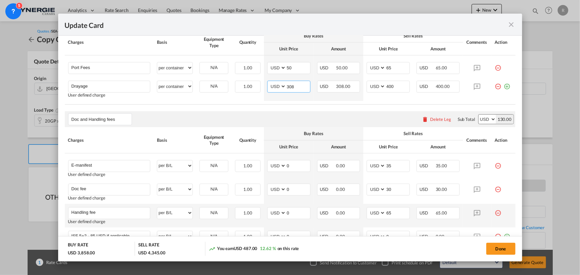
scroll to position [272, 0]
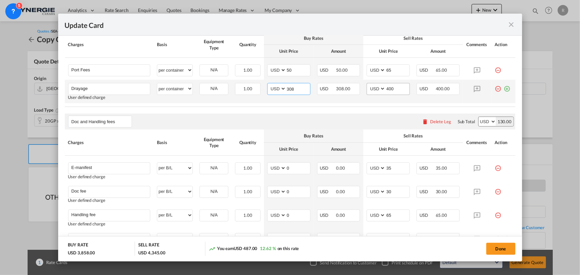
type input "308"
drag, startPoint x: 401, startPoint y: 90, endPoint x: 365, endPoint y: 89, distance: 35.9
click at [367, 89] on md-input-container "AED AFN ALL AMD ANG AOA ARS AUD AWG AZN BAM BBD BDT BGN BHD BIF BMD BND BOB BRL…" at bounding box center [388, 89] width 43 height 12
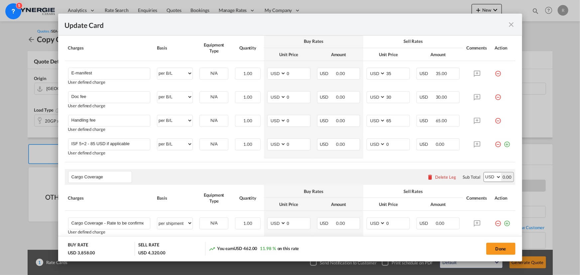
scroll to position [413, 0]
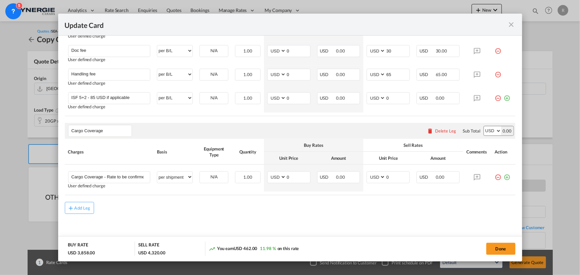
type input "375"
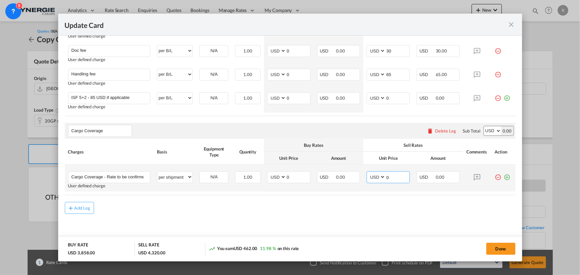
drag, startPoint x: 392, startPoint y: 180, endPoint x: 370, endPoint y: 175, distance: 22.8
click at [370, 175] on md-input-container "AED AFN ALL AMD ANG AOA ARS AUD AWG AZN BAM BBD BDT BGN BHD BIF BMD BND [PERSON…" at bounding box center [388, 178] width 43 height 12
type input "94.9"
drag, startPoint x: 296, startPoint y: 178, endPoint x: 269, endPoint y: 173, distance: 27.3
click at [269, 173] on md-input-container "AED AFN ALL AMD ANG AOA ARS AUD AWG AZN BAM BBD BDT BGN BHD BIF BMD BND [PERSON…" at bounding box center [288, 178] width 43 height 12
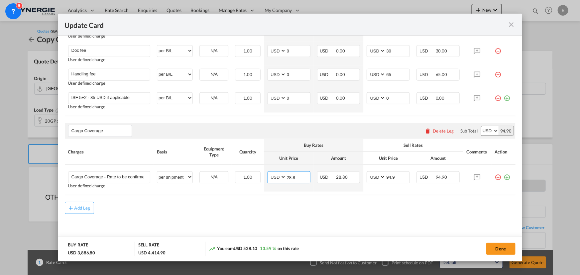
type input "28.8"
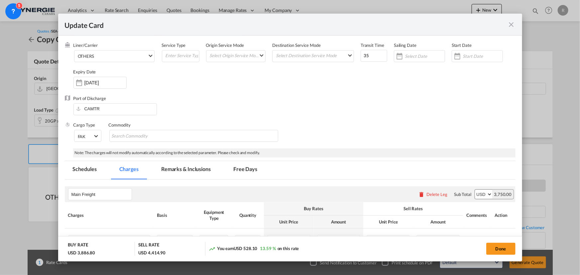
scroll to position [20, 0]
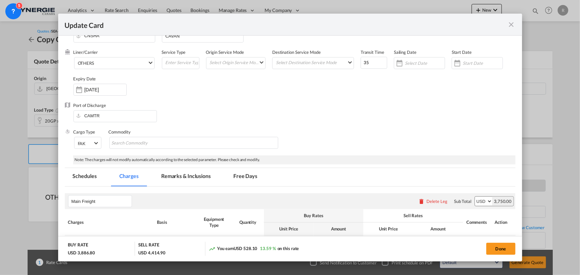
click at [181, 175] on md-tab-item "Remarks & Inclusions" at bounding box center [186, 177] width 66 height 18
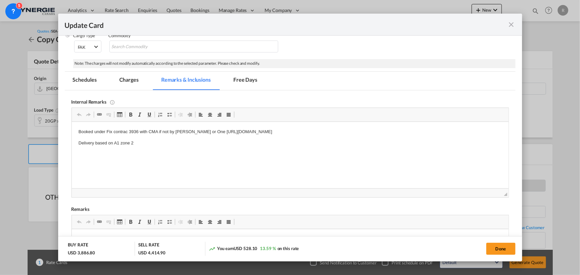
scroll to position [141, 0]
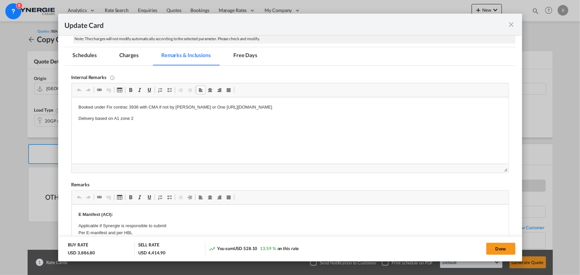
drag, startPoint x: 190, startPoint y: 106, endPoint x: 209, endPoint y: 107, distance: 19.6
click at [207, 109] on p "Booked under Fix contrac 3936 with CMA if not by Everok ZIM or One https://app.…" at bounding box center [290, 107] width 424 height 7
drag, startPoint x: 198, startPoint y: 107, endPoint x: 407, endPoint y: 113, distance: 208.9
click at [407, 113] on body "Booked under Fix contrac 3936 with CMA if not by Everok ZIM or One https://app.…" at bounding box center [290, 113] width 424 height 18
click at [211, 106] on p "Booked under Fix contrac 3936 with CMA if not by Everok ZIM" at bounding box center [290, 107] width 424 height 7
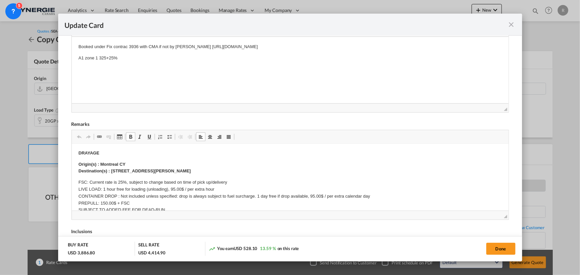
scroll to position [60, 0]
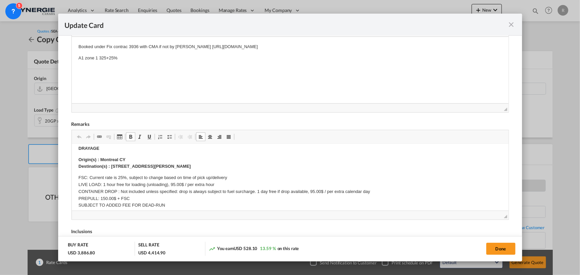
drag, startPoint x: 111, startPoint y: 166, endPoint x: 201, endPoint y: 167, distance: 90.1
click at [201, 167] on p "Origin(s) : Montreal CY Destination(s) : 1893 Bd Dagenais O, Laval, QC H7L 5A3" at bounding box center [290, 164] width 424 height 14
click at [134, 165] on body "E Manifest (ACI): Applicable if Synergie is responsible to submit Per E-manifes…" at bounding box center [290, 223] width 424 height 264
click at [134, 166] on strong "Origin(s) : Montreal CY Destination(s) : St-Leonard QC" at bounding box center [119, 163] width 82 height 12
drag, startPoint x: 134, startPoint y: 165, endPoint x: 170, endPoint y: 165, distance: 35.6
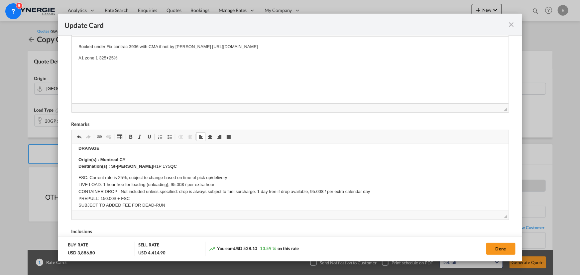
click at [170, 165] on p "Origin(s) : Montreal CY Destination(s) : St-Leonard H1P 1Y5 ​​​​​​​ QC" at bounding box center [290, 164] width 424 height 14
click at [130, 137] on span "Update Card Port ..." at bounding box center [130, 136] width 5 height 5
click at [178, 160] on p "Origin(s) : Montreal CY Destination(s) : St-Leonard H1P 1Y5​​​​​​​ QC" at bounding box center [290, 164] width 424 height 14
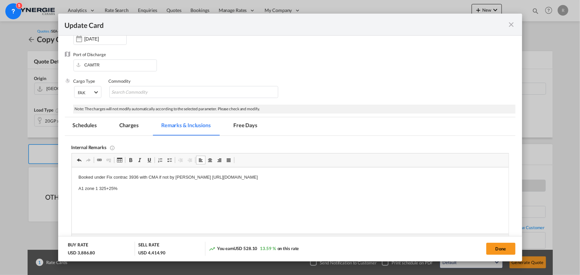
scroll to position [50, 0]
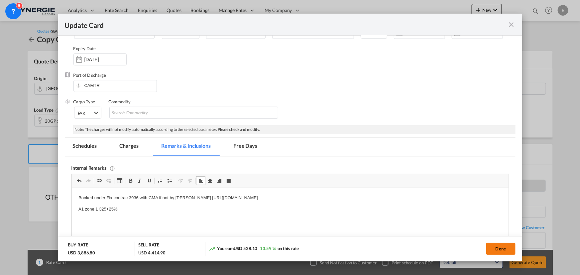
click at [502, 251] on button "Done" at bounding box center [500, 249] width 29 height 12
type input "13 Sep 2025"
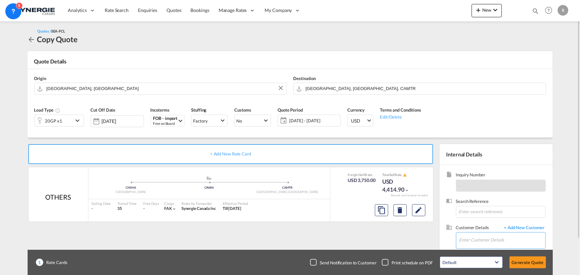
click at [469, 239] on input "Enter Customer Details" at bounding box center [503, 240] width 86 height 15
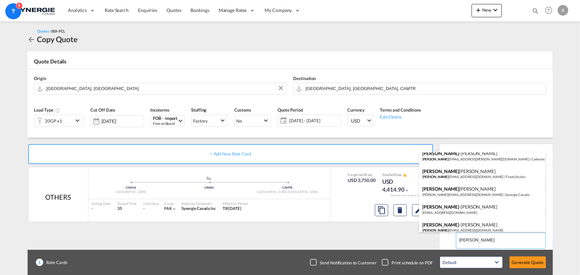
scroll to position [60, 0]
click at [467, 191] on div "Marie Anick Fortin m.fortin@synergiecanada.com | Synergie Canada" at bounding box center [482, 191] width 126 height 18
type input "Synergie Canada, Marie Anick Fortin, m.fortin@synergiecanada.com"
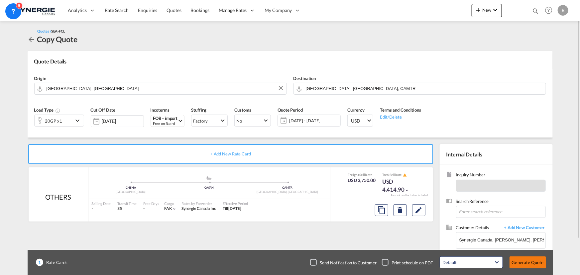
click at [522, 266] on button "Generate Quote" at bounding box center [528, 263] width 37 height 12
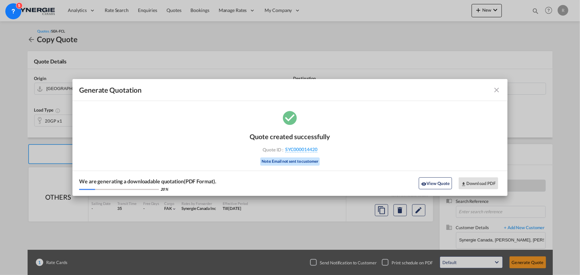
click at [499, 90] on md-icon "icon-close fg-AAA8AD cursor m-0" at bounding box center [497, 90] width 8 height 8
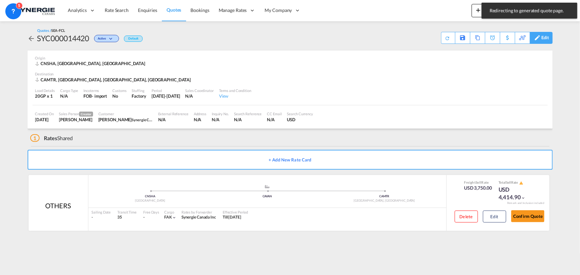
click at [545, 40] on div "Edit" at bounding box center [546, 37] width 8 height 11
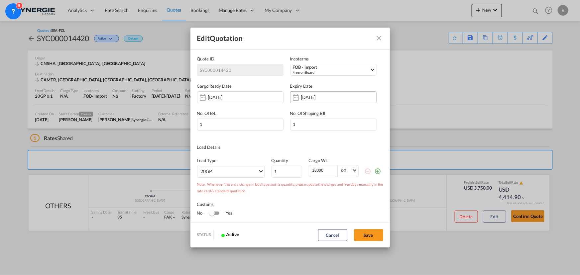
click at [327, 101] on div "11 Sep 2025" at bounding box center [333, 97] width 86 height 12
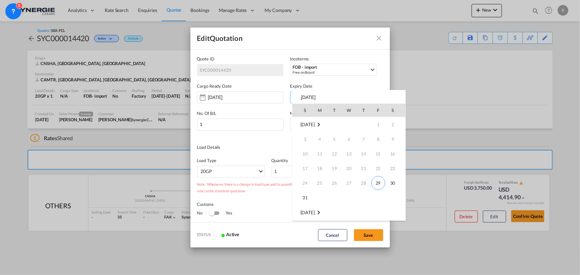
scroll to position [88, 0]
click at [297, 164] on td "14" at bounding box center [303, 168] width 20 height 15
type input "14 Sep 2025"
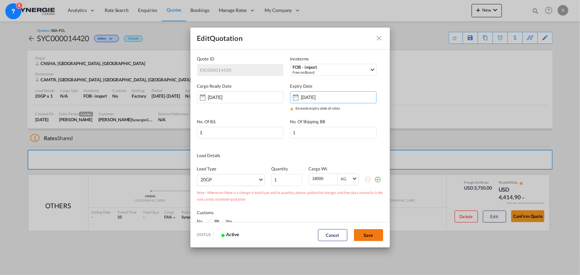
click at [375, 238] on button "Save" at bounding box center [368, 235] width 29 height 12
type input "28 Aug 2025"
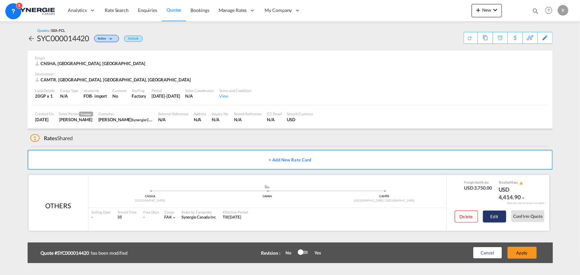
click at [499, 218] on button "Edit" at bounding box center [494, 217] width 23 height 12
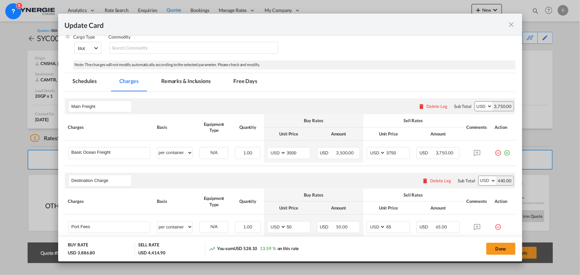
scroll to position [121, 0]
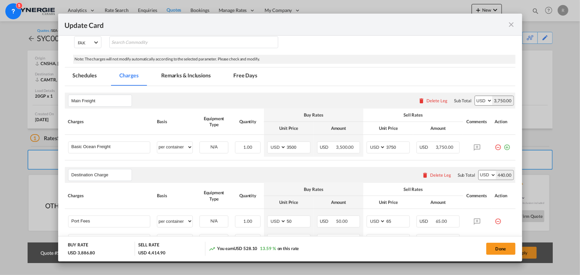
click at [193, 78] on md-tab-item "Remarks & Inclusions" at bounding box center [186, 77] width 66 height 18
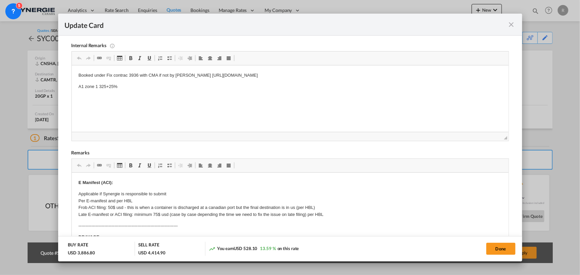
scroll to position [181, 0]
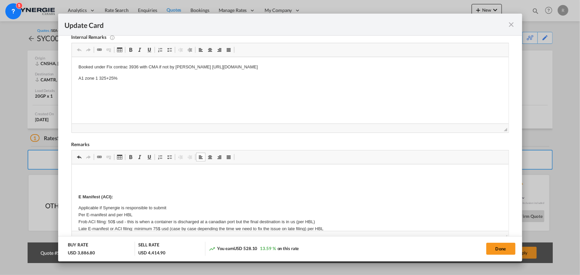
drag, startPoint x: 142, startPoint y: 338, endPoint x: 176, endPoint y: 188, distance: 153.6
click at [132, 157] on span "Update Card Port ..." at bounding box center [130, 157] width 5 height 5
click at [496, 249] on button "Done" at bounding box center [500, 249] width 29 height 12
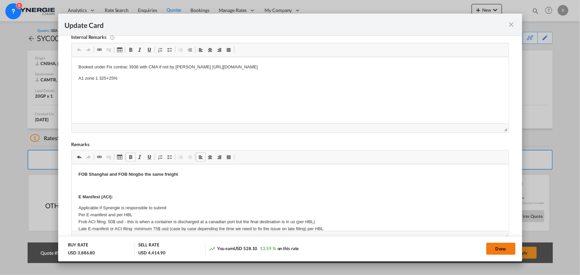
type input "13 Sep 2025"
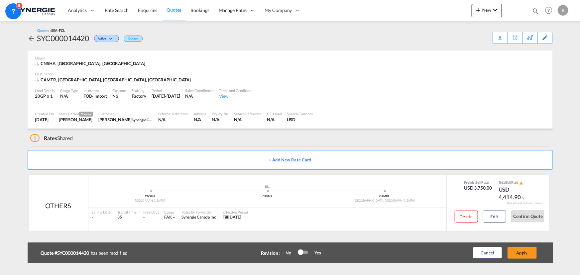
scroll to position [100, 0]
click at [528, 256] on button "Apply" at bounding box center [522, 253] width 29 height 12
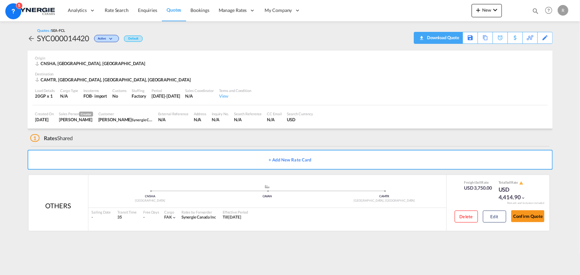
click at [453, 41] on div "Download Quote" at bounding box center [443, 37] width 34 height 11
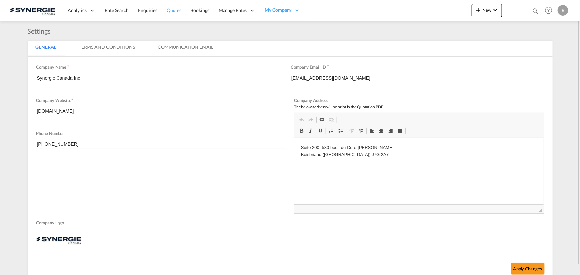
click at [174, 11] on span "Quotes" at bounding box center [174, 10] width 15 height 6
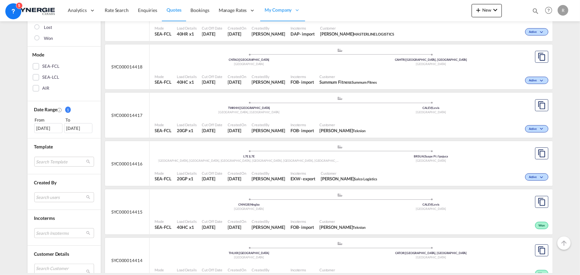
scroll to position [121, 0]
click at [42, 195] on md-select "Search users [PERSON_NAME] [PERSON_NAME][EMAIL_ADDRESS][DOMAIN_NAME] [PERSON_NA…" at bounding box center [64, 197] width 60 height 10
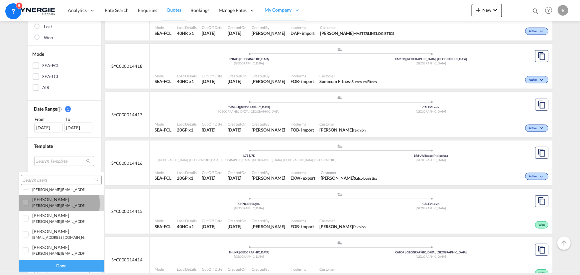
click at [36, 204] on small "[PERSON_NAME][EMAIL_ADDRESS][DOMAIN_NAME]" at bounding box center [77, 205] width 90 height 4
click at [53, 263] on div "Done" at bounding box center [61, 266] width 85 height 12
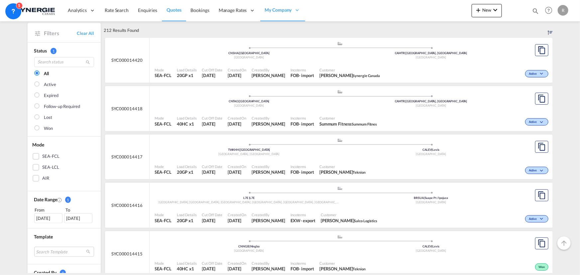
scroll to position [60, 0]
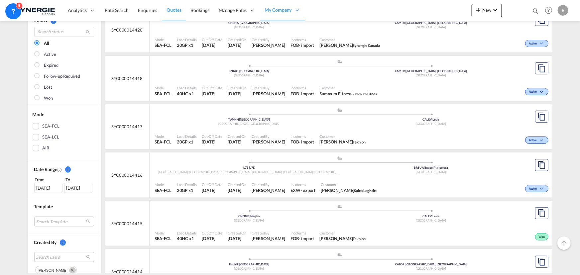
click at [411, 33] on div ".a{fill:#aaa8ad;} .a{fill:#aaa8ad;} TWKHH | [GEOGRAPHIC_DATA] [GEOGRAPHIC_DATA]…" at bounding box center [340, 22] width 371 height 22
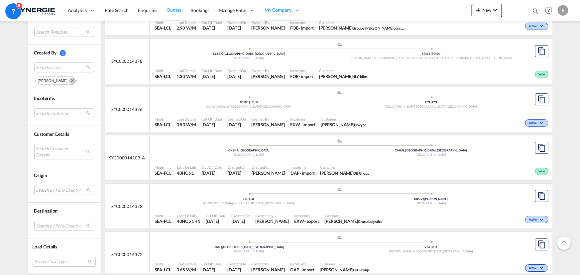
scroll to position [998, 0]
click at [340, 162] on div "Customer [PERSON_NAME] DB Group" at bounding box center [345, 170] width 55 height 17
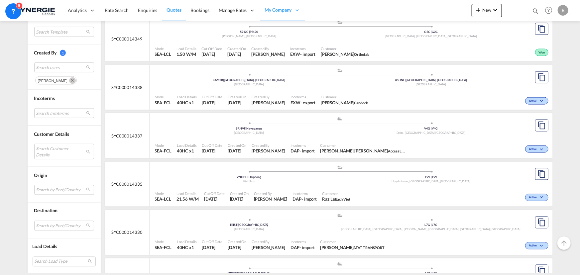
scroll to position [1761, 0]
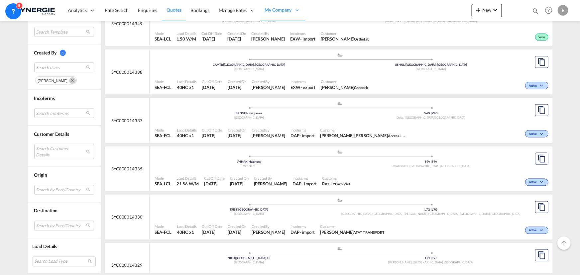
click at [306, 125] on div "Incoterms DAP - import" at bounding box center [303, 133] width 30 height 17
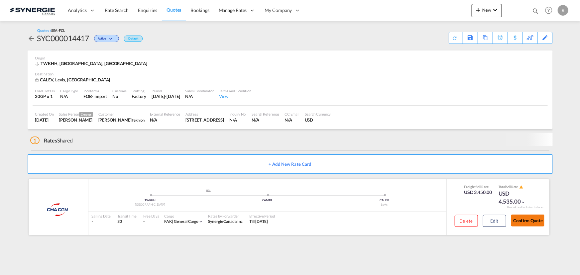
click at [518, 215] on button "Confirm Quote" at bounding box center [527, 221] width 33 height 12
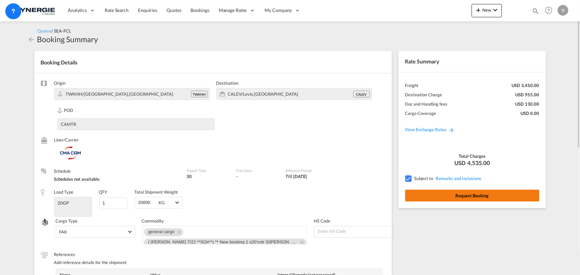
click at [469, 193] on button "Request Booking" at bounding box center [472, 196] width 134 height 12
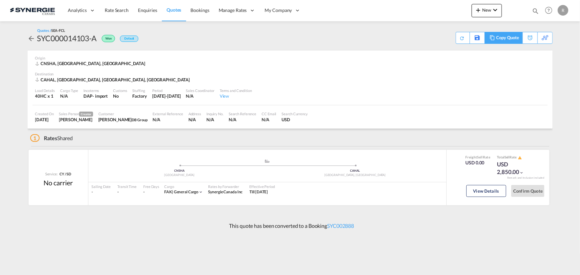
click at [514, 36] on div "Copy Quote" at bounding box center [507, 37] width 23 height 11
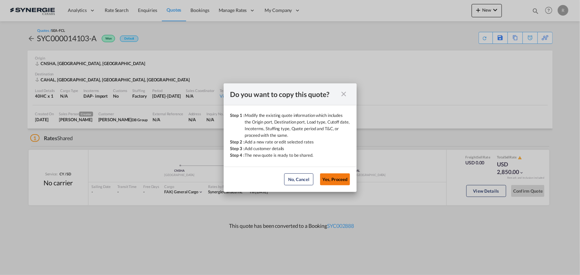
click at [335, 183] on button "Yes, Proceed" at bounding box center [335, 180] width 30 height 12
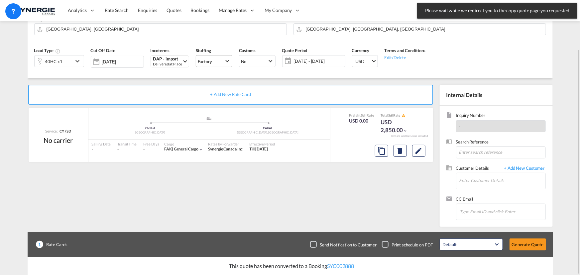
scroll to position [60, 0]
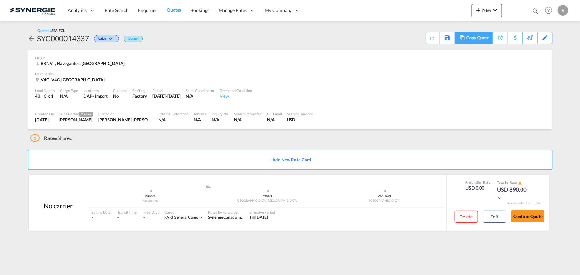
click at [480, 41] on div "Copy Quote" at bounding box center [478, 37] width 23 height 11
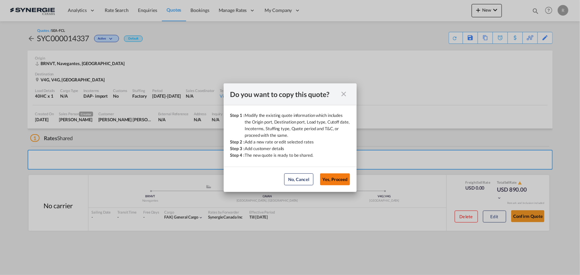
click at [336, 179] on button "Yes, Proceed" at bounding box center [335, 180] width 30 height 12
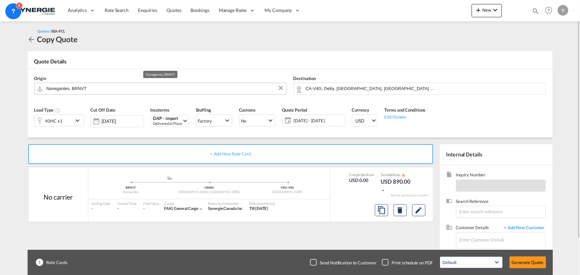
click at [127, 91] on input "Navegantes, BRNVT" at bounding box center [165, 89] width 237 height 12
click at [144, 90] on input "Navegantes, BRNVT" at bounding box center [165, 89] width 237 height 12
drag, startPoint x: 144, startPoint y: 90, endPoint x: -131, endPoint y: 37, distance: 280.0
click at [0, 37] on html "Analytics Reports Dashboard Rate Search Enquiries Quotes" at bounding box center [290, 137] width 580 height 275
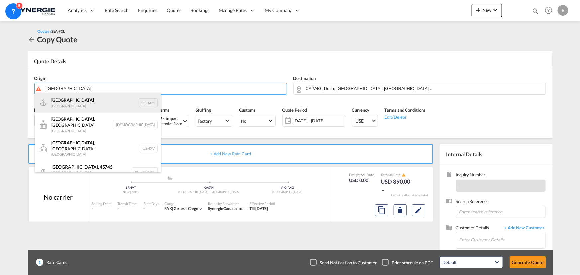
click at [61, 104] on div "[GEOGRAPHIC_DATA] [GEOGRAPHIC_DATA] DEHAM" at bounding box center [98, 103] width 126 height 20
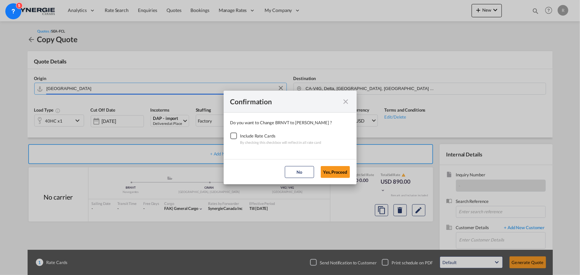
type input "[GEOGRAPHIC_DATA], [GEOGRAPHIC_DATA]"
click at [234, 135] on div "Checkbox No Ink" at bounding box center [233, 136] width 7 height 7
click at [340, 174] on button "Yes,Proceed" at bounding box center [335, 172] width 29 height 12
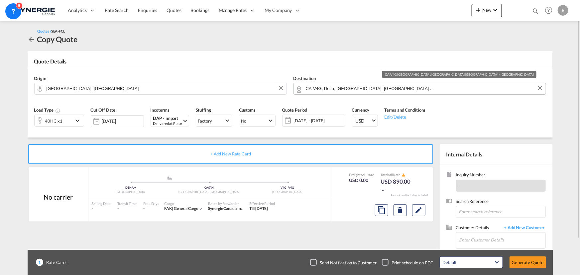
click at [404, 90] on input "CA-V4G, Delta, [GEOGRAPHIC_DATA], [GEOGRAPHIC_DATA] ..." at bounding box center [424, 89] width 237 height 12
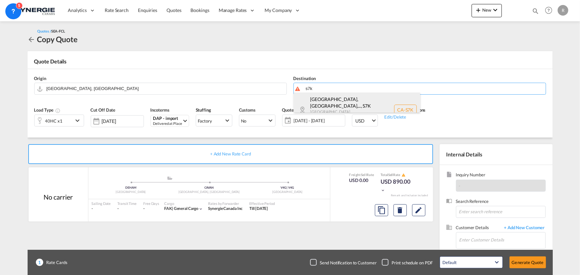
click at [349, 105] on div "[GEOGRAPHIC_DATA], [GEOGRAPHIC_DATA],... , S7K [GEOGRAPHIC_DATA] [GEOGRAPHIC_DA…" at bounding box center [357, 110] width 126 height 34
type input "CA-S7K, [GEOGRAPHIC_DATA], [GEOGRAPHIC_DATA], [GEOGRAPHIC_DATA], [GEOGRAPHIC_DA…"
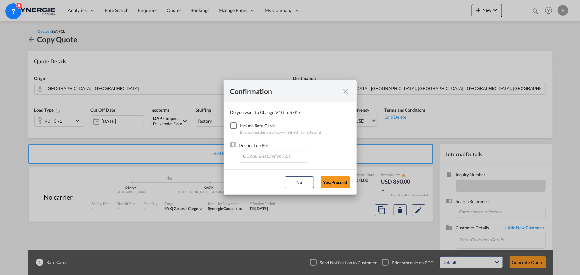
click at [237, 125] on div "Checkbox No Ink" at bounding box center [233, 125] width 7 height 7
click at [258, 154] on input "Enter Destination Port" at bounding box center [275, 156] width 66 height 10
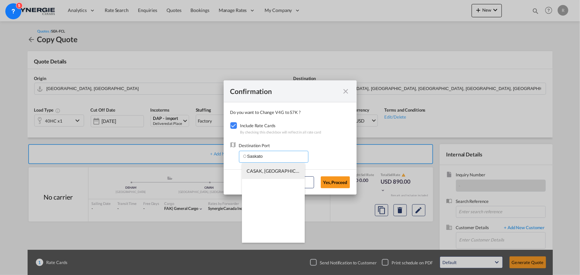
click at [263, 172] on span "CASAK, [GEOGRAPHIC_DATA], [GEOGRAPHIC_DATA], [GEOGRAPHIC_DATA], [GEOGRAPHIC_DAT…" at bounding box center [377, 171] width 260 height 6
type input "CASAK, [GEOGRAPHIC_DATA], [GEOGRAPHIC_DATA], [GEOGRAPHIC_DATA], [GEOGRAPHIC_DAT…"
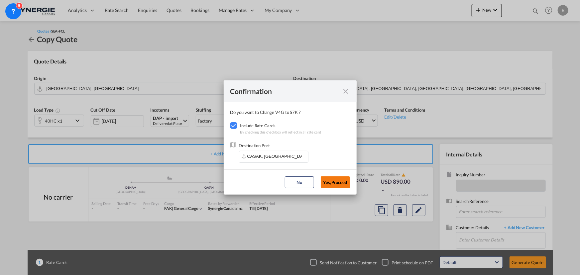
click at [338, 183] on button "Yes,Proceed" at bounding box center [335, 183] width 29 height 12
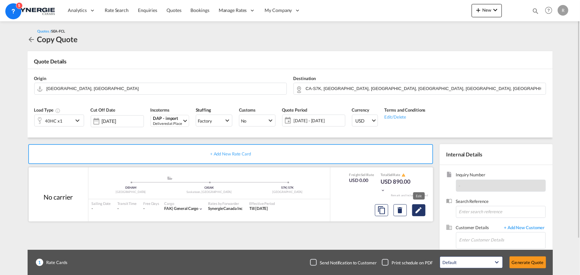
click at [419, 211] on md-icon "Edit" at bounding box center [419, 210] width 8 height 8
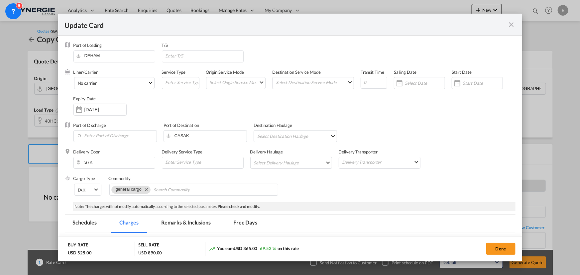
select select "per container"
select select "per B/L"
select select "per shipment"
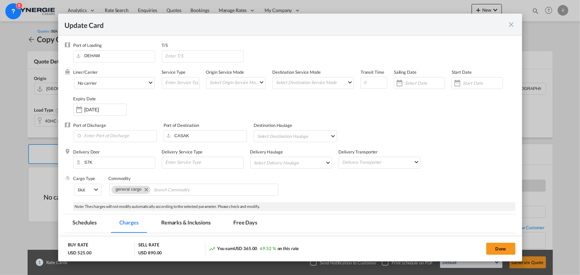
select select "per B/L"
select select "per_declaration"
click at [515, 29] on div "Update Card" at bounding box center [290, 25] width 464 height 22
click at [511, 27] on md-icon "icon-close fg-AAA8AD m-0 pointer" at bounding box center [512, 25] width 8 height 8
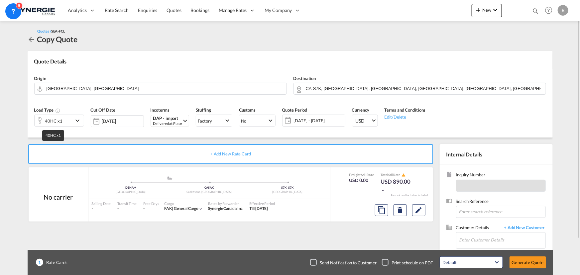
click at [56, 121] on div "40HC x1" at bounding box center [53, 120] width 17 height 9
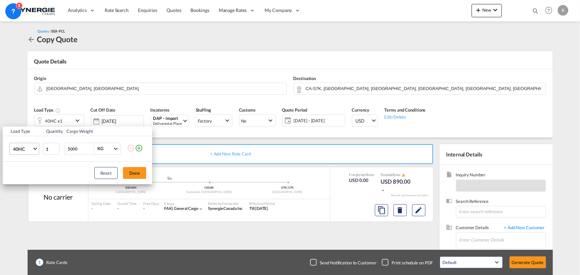
click at [28, 149] on span "40HC" at bounding box center [22, 149] width 19 height 7
click at [24, 119] on md-option "20GP" at bounding box center [29, 117] width 45 height 16
click at [131, 172] on button "Done" at bounding box center [134, 173] width 23 height 12
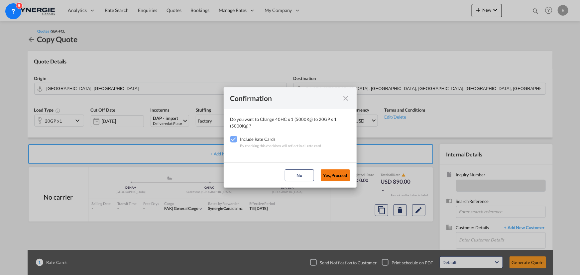
click at [333, 176] on button "Yes,Proceed" at bounding box center [335, 176] width 29 height 12
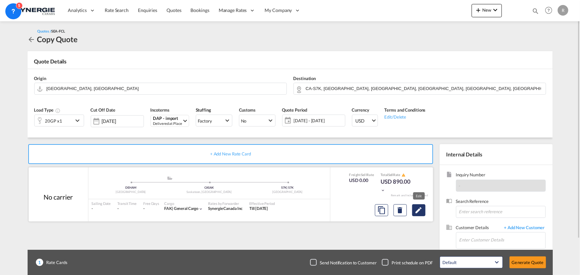
click at [417, 212] on md-icon "Edit" at bounding box center [419, 210] width 8 height 8
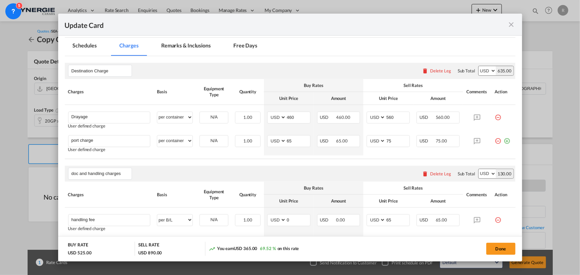
scroll to position [181, 0]
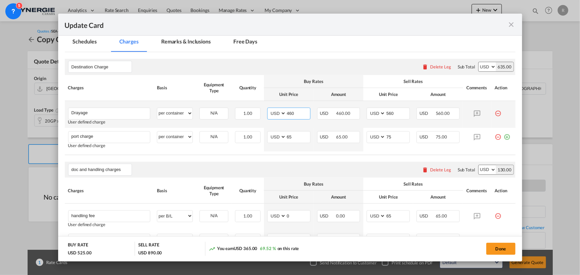
drag, startPoint x: 292, startPoint y: 111, endPoint x: 263, endPoint y: 109, distance: 29.7
click at [264, 109] on td "AED AFN ALL AMD ANG AOA ARS AUD AWG AZN BAM BBD BDT BGN BHD BIF BMD BND [PERSON…" at bounding box center [289, 114] width 50 height 27
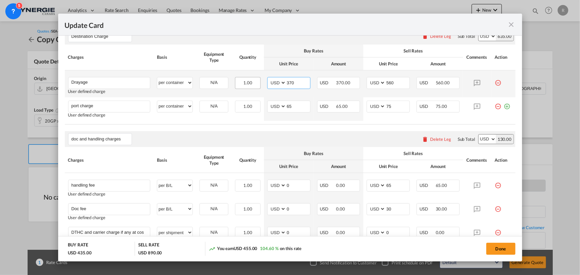
scroll to position [242, 0]
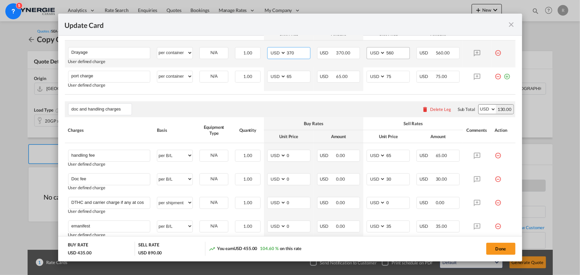
type input "370"
drag, startPoint x: 392, startPoint y: 55, endPoint x: 363, endPoint y: 50, distance: 29.0
click at [367, 51] on md-input-container "AED AFN ALL AMD ANG AOA ARS AUD AWG AZN BAM BBD BDT BGN BHD BIF BMD BND [PERSON…" at bounding box center [388, 53] width 43 height 12
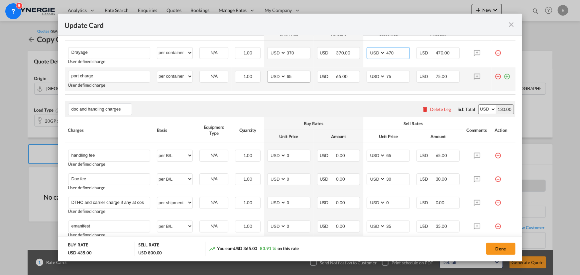
type input "470"
drag, startPoint x: 298, startPoint y: 79, endPoint x: 285, endPoint y: 77, distance: 13.0
click at [286, 77] on input "65" at bounding box center [298, 76] width 24 height 10
type input "0"
click at [504, 77] on md-icon "icon-plus-circle-outline green-400-fg" at bounding box center [507, 74] width 7 height 7
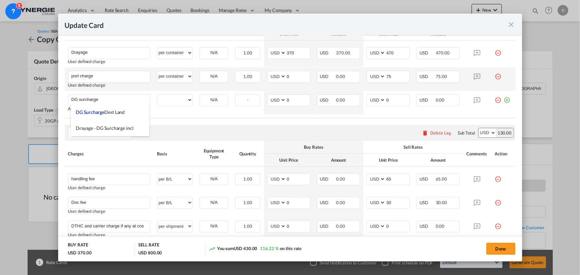
type input "DG surcharge"
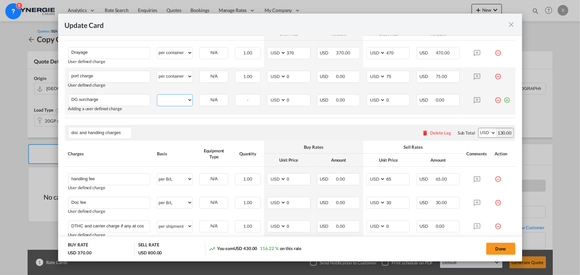
click at [178, 103] on select "per equipment per container per B/L per shipping bill per shipment per pallet p…" at bounding box center [174, 100] width 35 height 11
select select "per container"
click at [157, 95] on select "per equipment per container per B/L per shipping bill per shipment per pallet p…" at bounding box center [174, 100] width 35 height 11
drag, startPoint x: 297, startPoint y: 99, endPoint x: 267, endPoint y: 100, distance: 29.6
click at [267, 100] on md-input-container "AED AFN ALL AMD ANG AOA ARS AUD AWG AZN BAM BBD BDT BGN BHD BIF BMD BND [PERSON…" at bounding box center [288, 100] width 43 height 12
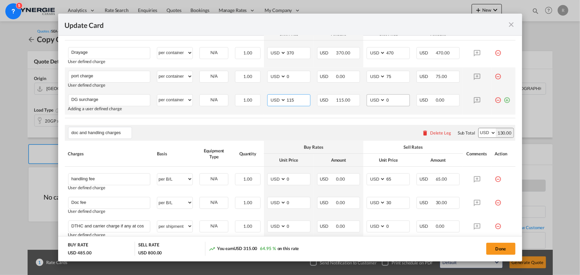
type input "115"
drag, startPoint x: 392, startPoint y: 101, endPoint x: 372, endPoint y: 99, distance: 20.7
click at [372, 99] on md-input-container "AED AFN ALL AMD ANG AOA ARS AUD AWG AZN BAM BBD BDT BGN BHD BIF BMD BND [PERSON…" at bounding box center [388, 100] width 43 height 12
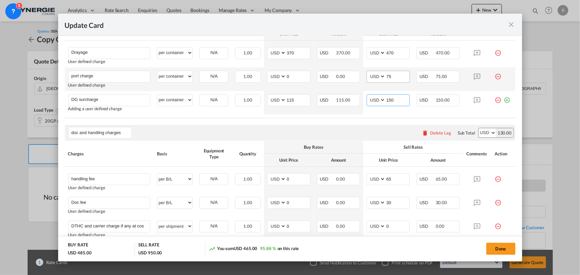
type input "150"
drag, startPoint x: 392, startPoint y: 75, endPoint x: 350, endPoint y: 70, distance: 42.2
click at [350, 70] on tr "port charge Please Enter User Defined Charges Cannot Be Published User defined …" at bounding box center [290, 80] width 451 height 24
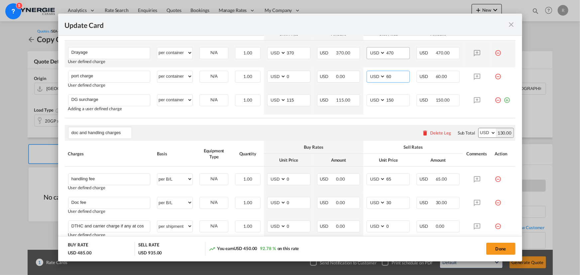
type input "60"
click at [403, 55] on input "470" at bounding box center [398, 53] width 24 height 10
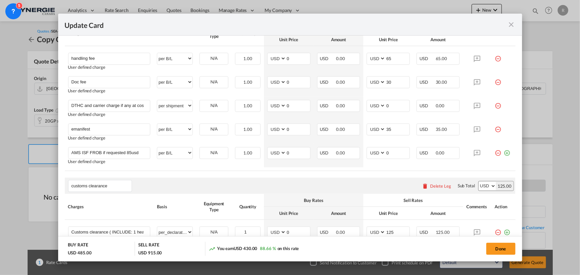
scroll to position [418, 0]
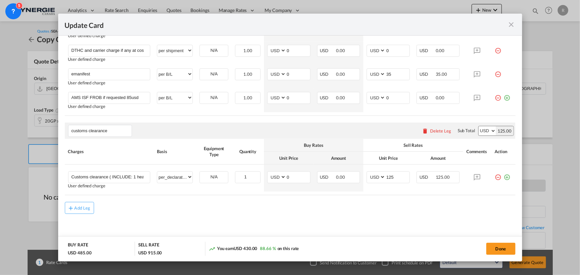
type input "450"
click at [438, 132] on div "Delete Leg" at bounding box center [440, 130] width 21 height 5
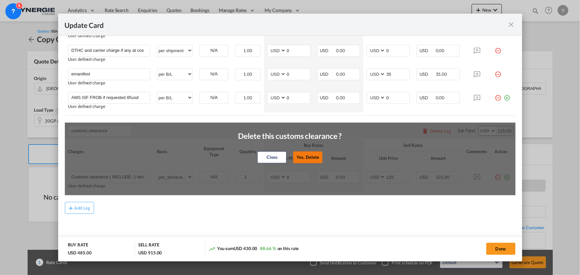
click at [307, 158] on button "Yes, Delete" at bounding box center [308, 158] width 29 height 12
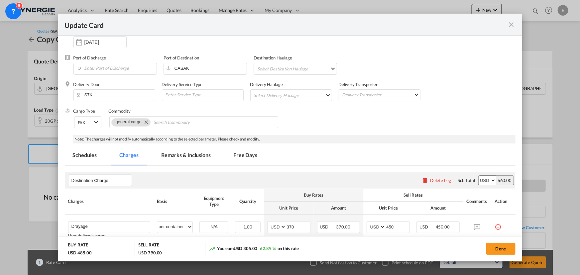
scroll to position [67, 0]
click at [498, 249] on button "Done" at bounding box center [500, 249] width 29 height 12
type input "[DATE]"
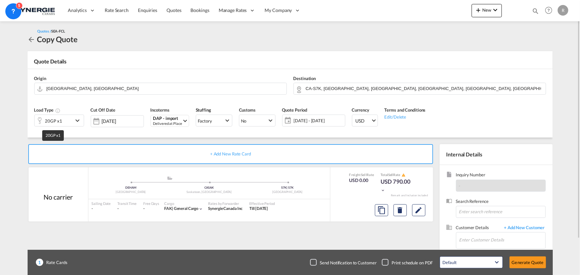
click at [58, 122] on div "20GP x1" at bounding box center [53, 120] width 17 height 9
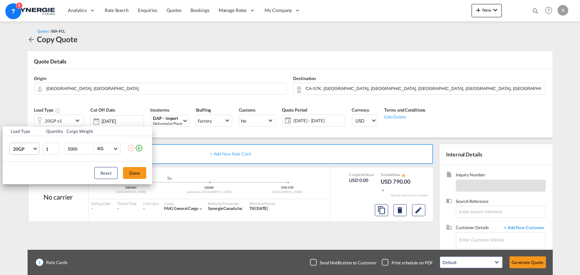
click at [22, 150] on span "20GP" at bounding box center [22, 149] width 19 height 7
click at [17, 175] on md-option "40HC" at bounding box center [29, 181] width 45 height 16
click at [140, 174] on button "Done" at bounding box center [134, 173] width 23 height 12
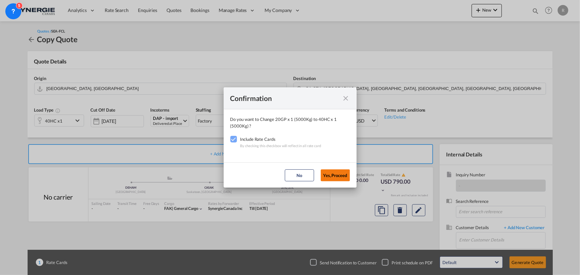
click at [332, 178] on button "Yes,Proceed" at bounding box center [335, 176] width 29 height 12
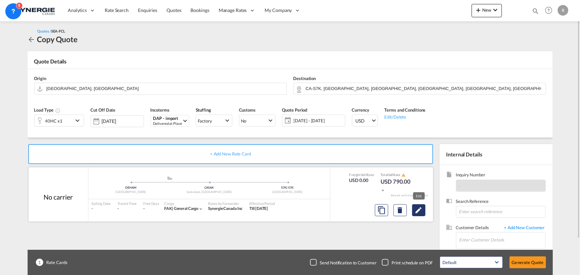
click at [421, 212] on md-icon "Edit" at bounding box center [419, 210] width 8 height 8
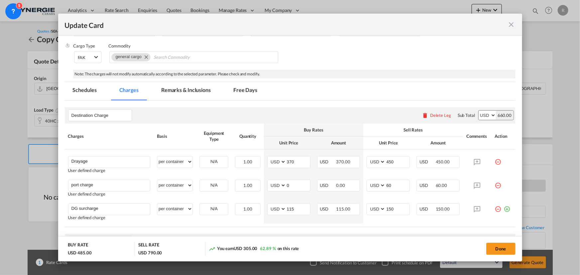
scroll to position [121, 0]
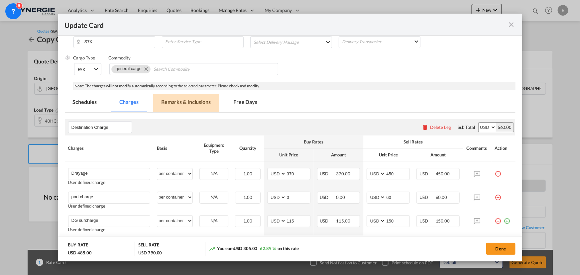
click at [188, 101] on md-tab-item "Remarks & Inclusions" at bounding box center [186, 103] width 66 height 18
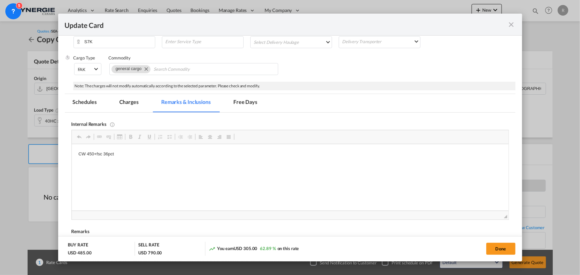
scroll to position [0, 0]
drag, startPoint x: 74, startPoint y: 152, endPoint x: 145, endPoint y: 156, distance: 70.6
click at [126, 149] on html "Skybub" at bounding box center [289, 153] width 437 height 18
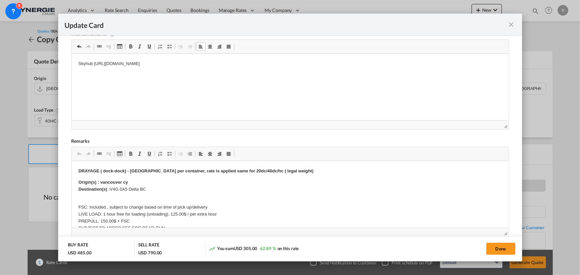
scroll to position [211, 0]
drag, startPoint x: 99, startPoint y: 181, endPoint x: 105, endPoint y: 181, distance: 5.7
drag, startPoint x: 100, startPoint y: 182, endPoint x: 148, endPoint y: 181, distance: 48.2
click at [148, 181] on p "Origin(s) : vancouver cy Destination(s) : V4G 0A5 Delta BC" at bounding box center [290, 186] width 424 height 14
drag, startPoint x: 110, startPoint y: 187, endPoint x: 159, endPoint y: 186, distance: 48.9
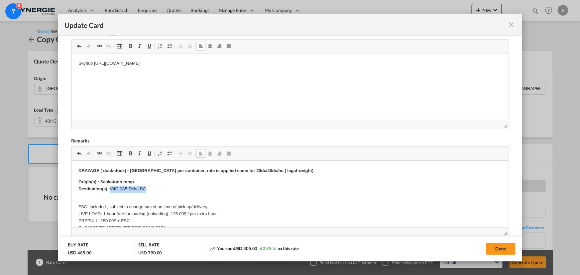
click at [159, 186] on p "Origin(s) : Saskatoon ramp Destination(s) : V4G 0A5 Delta [GEOGRAPHIC_DATA]" at bounding box center [290, 186] width 424 height 14
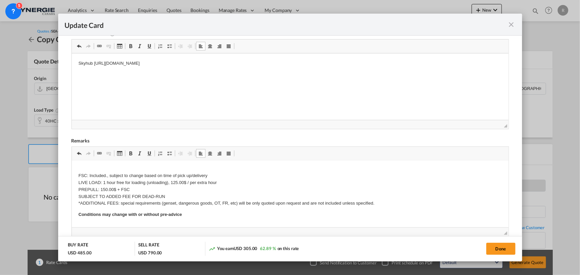
scroll to position [0, 0]
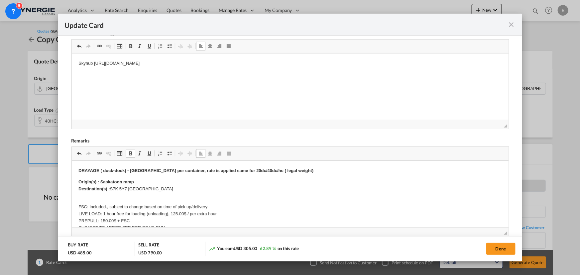
click at [107, 218] on p "FSC: Included., subject to change based on time of pick up/delivery LIVE LOAD: …" at bounding box center [290, 218] width 424 height 42
click at [104, 219] on p "FSC: Included., subject to change based on time of pick up/delivery LIVE LOAD: …" at bounding box center [290, 218] width 424 height 42
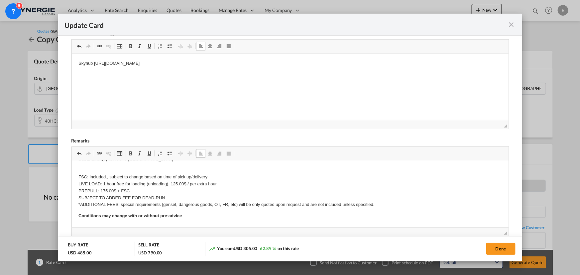
click at [144, 191] on p "FSC: Included., subject to change based on time of pick up/delivery LIVE LOAD: …" at bounding box center [290, 188] width 424 height 42
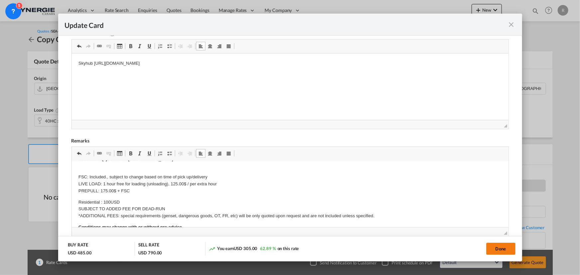
click at [500, 248] on button "Done" at bounding box center [500, 249] width 29 height 12
type input "[DATE]"
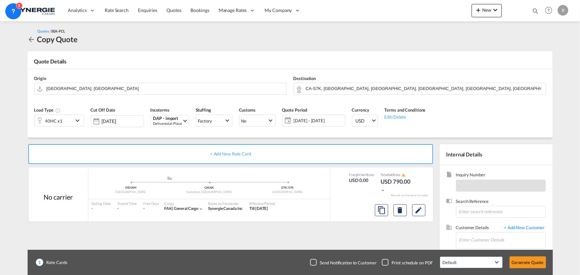
scroll to position [126, 0]
click at [473, 241] on input "Enter Customer Details" at bounding box center [503, 240] width 86 height 15
paste input "[EMAIL_ADDRESS][DOMAIN_NAME]"
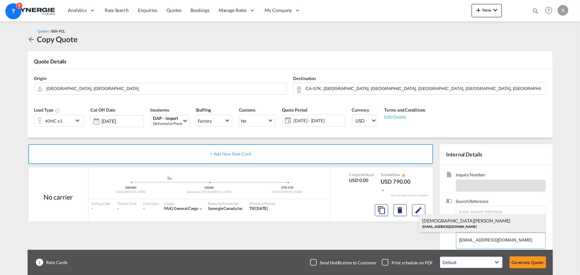
click at [442, 223] on div "[PERSON_NAME] [EMAIL_ADDRESS][DOMAIN_NAME]" at bounding box center [482, 223] width 126 height 18
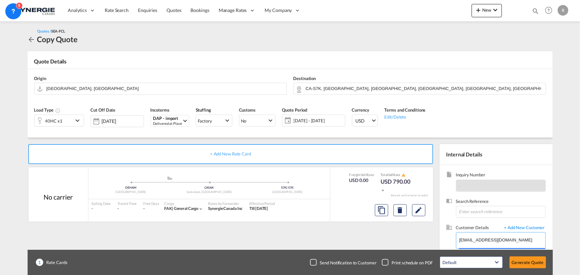
type input "NTG AIR OCEAN, [PERSON_NAME], [EMAIL_ADDRESS][DOMAIN_NAME]"
click at [524, 263] on button "Generate Quote" at bounding box center [528, 263] width 37 height 12
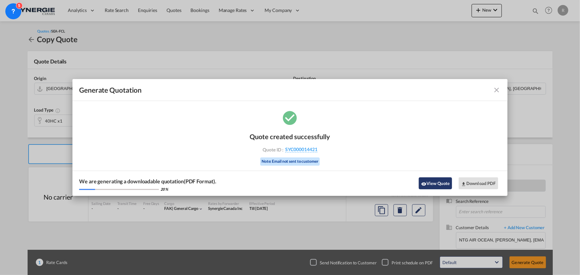
click at [441, 182] on button "View Quote" at bounding box center [435, 184] width 33 height 12
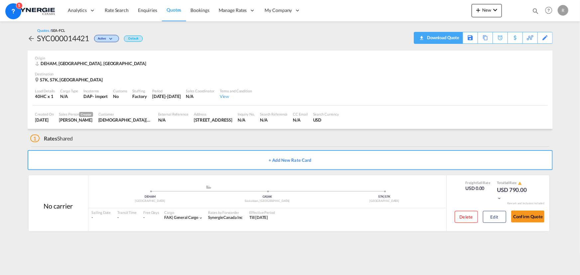
click at [453, 37] on div "Download Quote" at bounding box center [443, 37] width 34 height 11
